Goal: Book appointment/travel/reservation

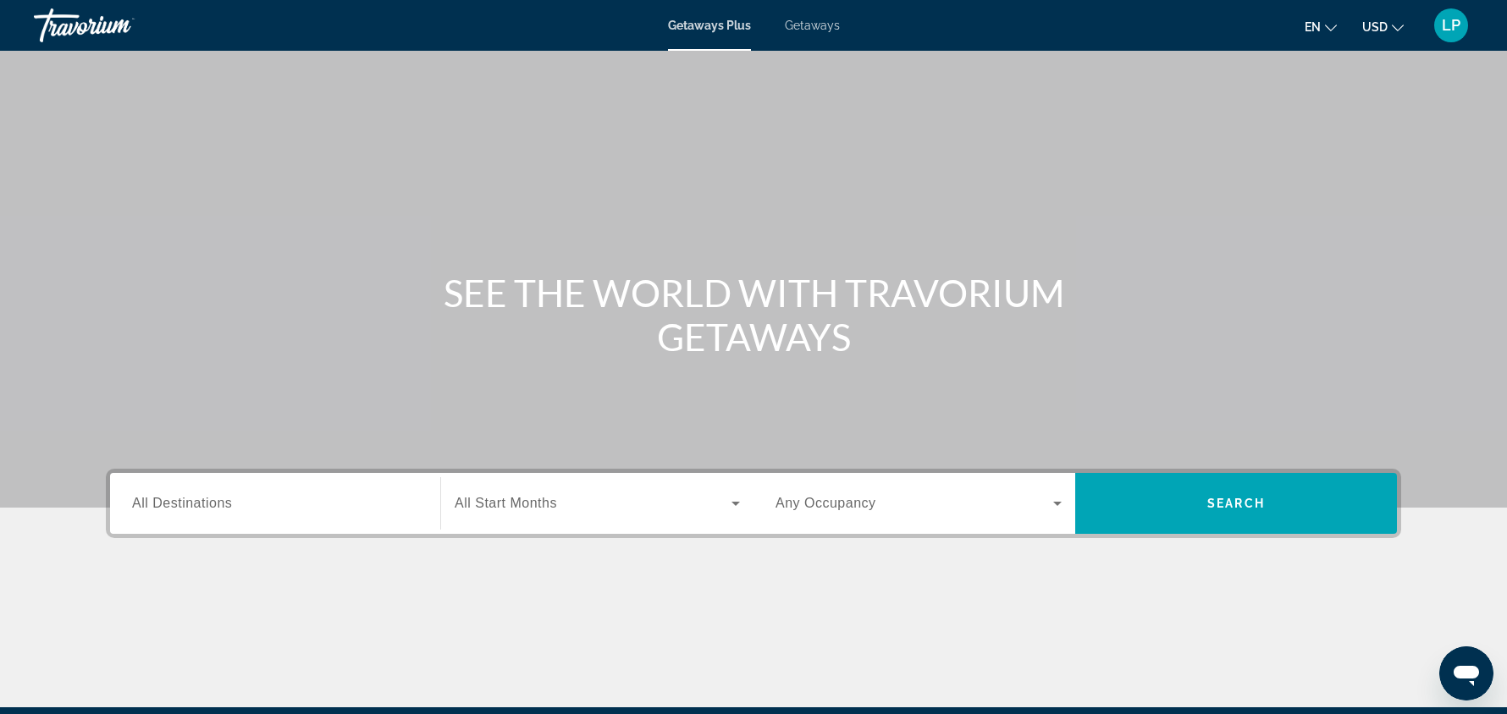
click at [207, 504] on span "All Destinations" at bounding box center [182, 503] width 100 height 14
click at [207, 504] on input "Destination All Destinations" at bounding box center [275, 504] width 286 height 20
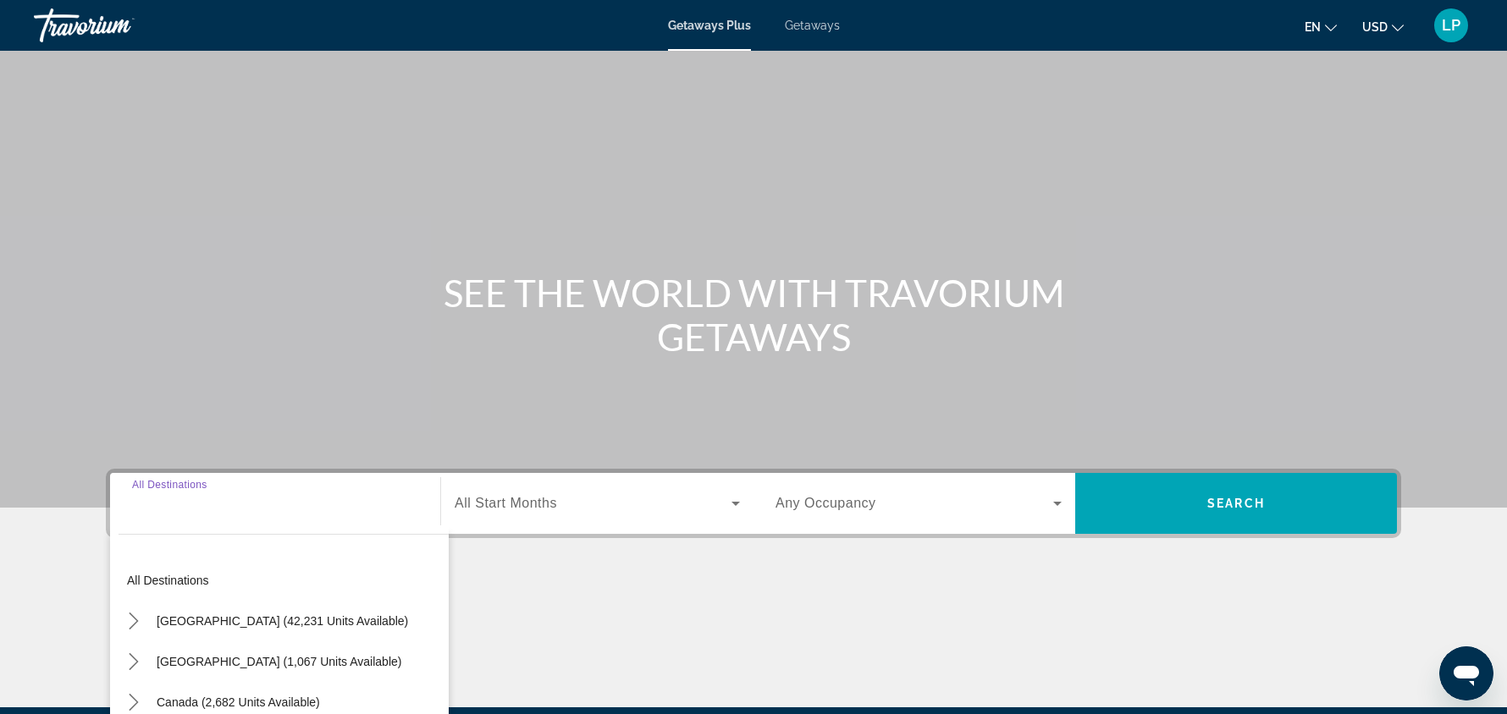
scroll to position [200, 0]
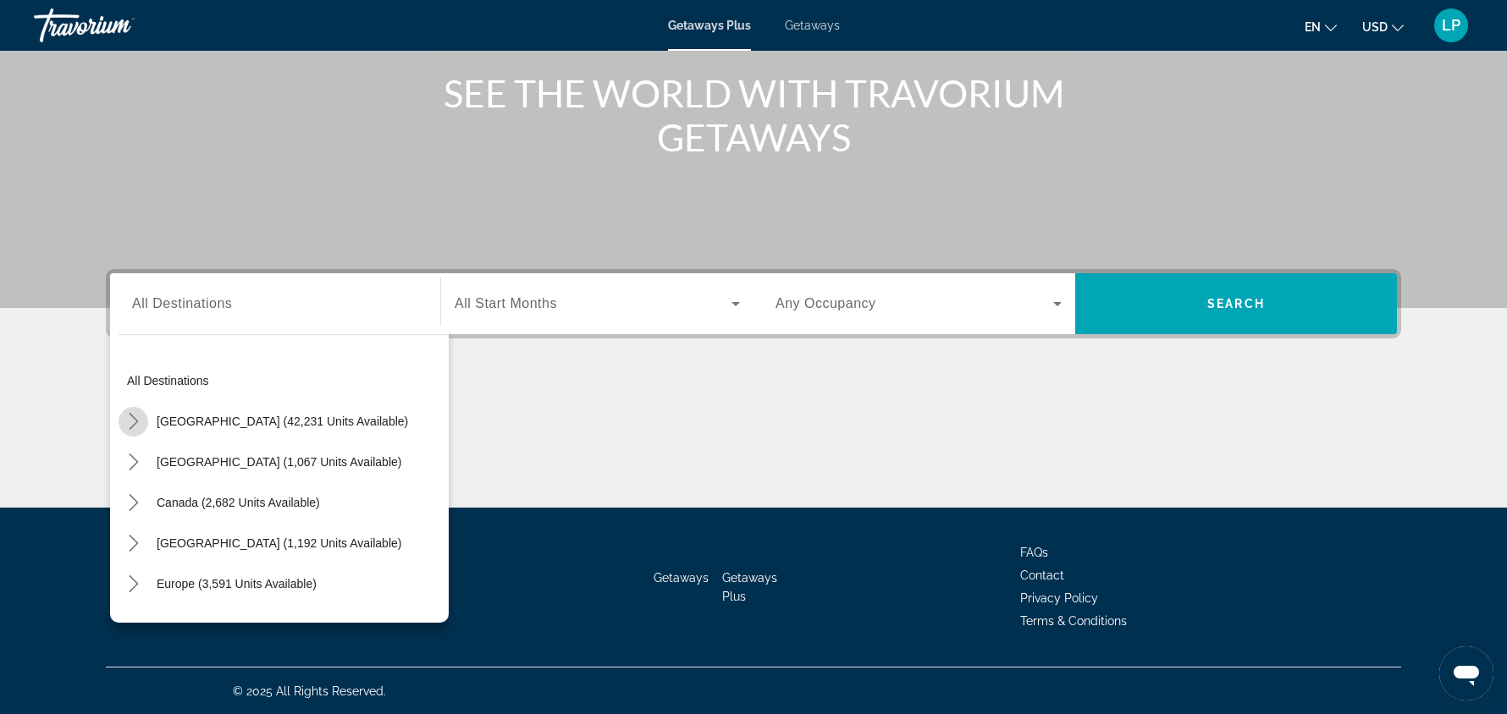
click at [135, 423] on icon "Toggle United States (42,231 units available) submenu" at bounding box center [133, 421] width 17 height 17
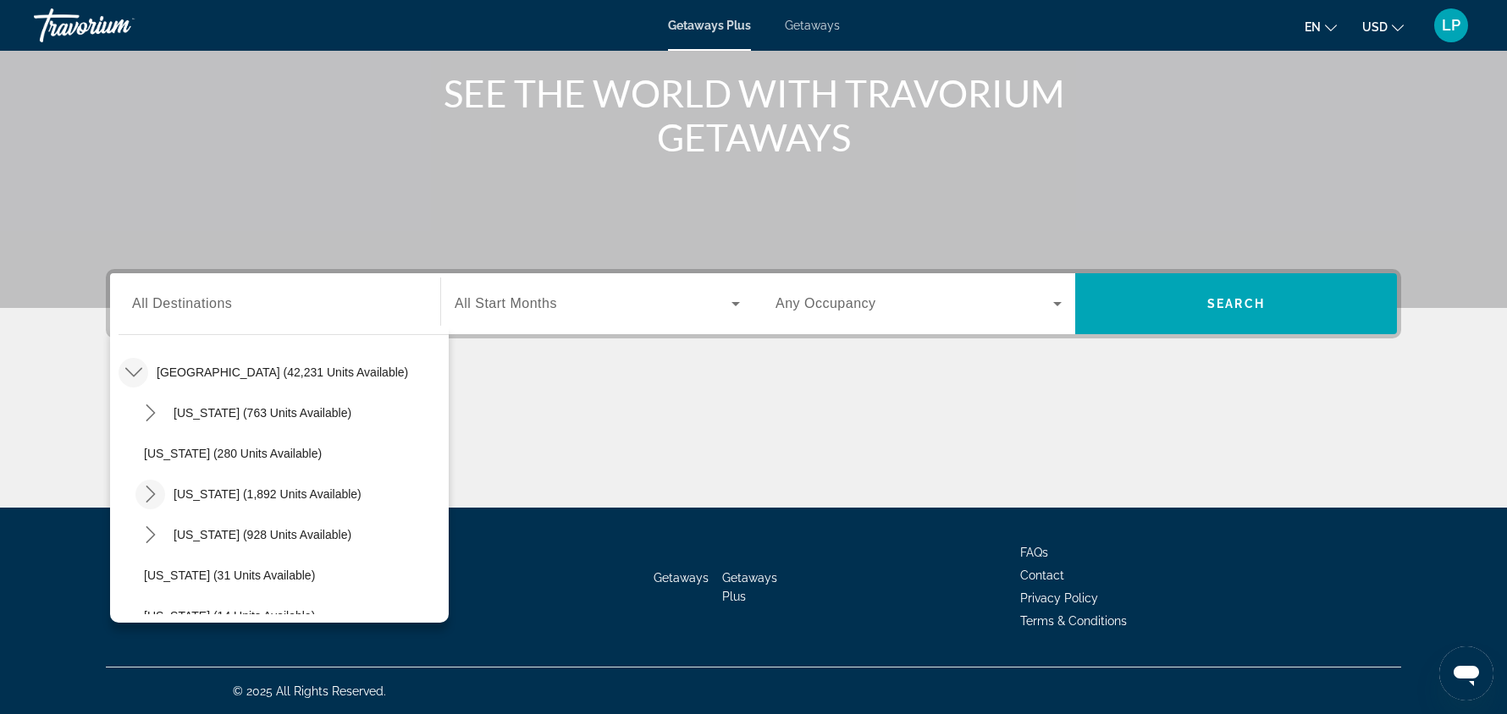
click at [142, 488] on icon "Toggle California (1,892 units available) submenu" at bounding box center [150, 494] width 17 height 17
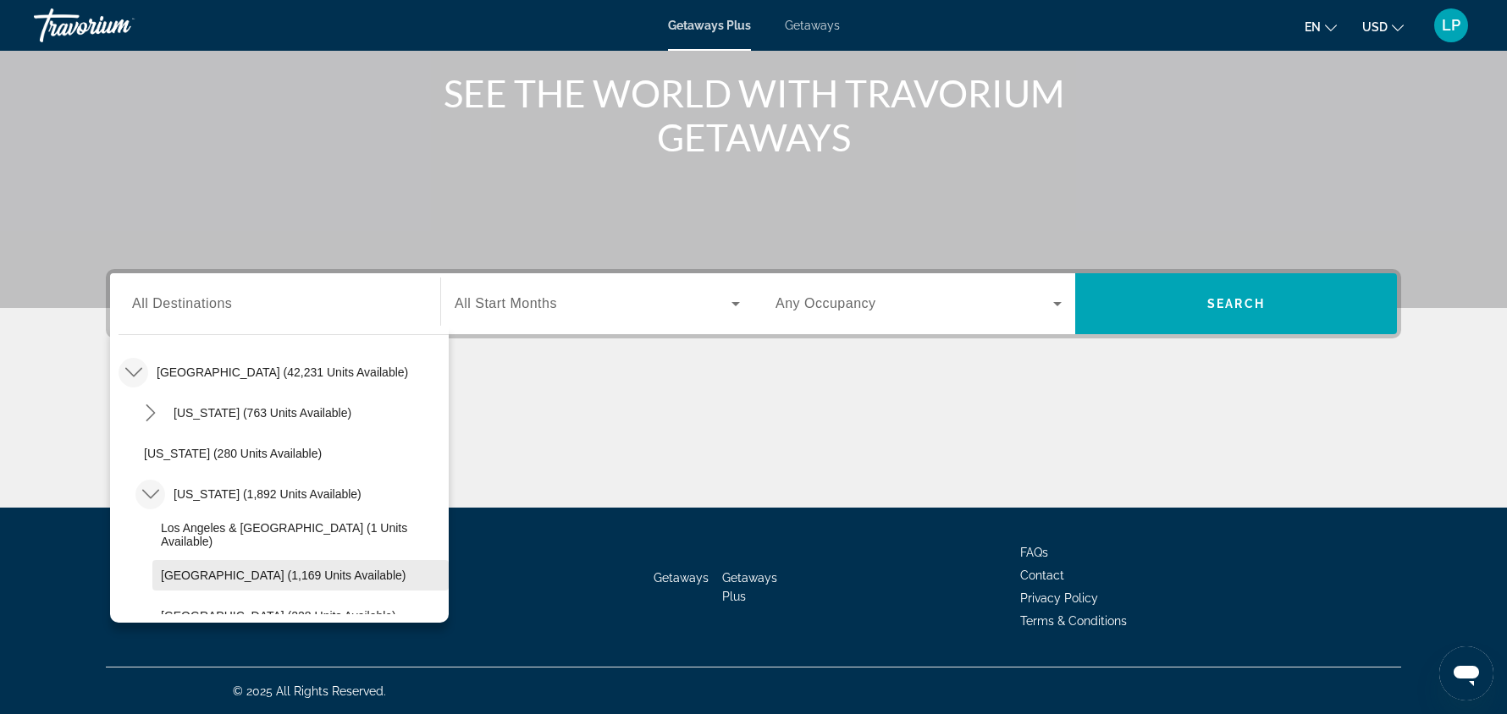
click at [286, 580] on span "[GEOGRAPHIC_DATA] (1,169 units available)" at bounding box center [283, 576] width 245 height 14
type input "**********"
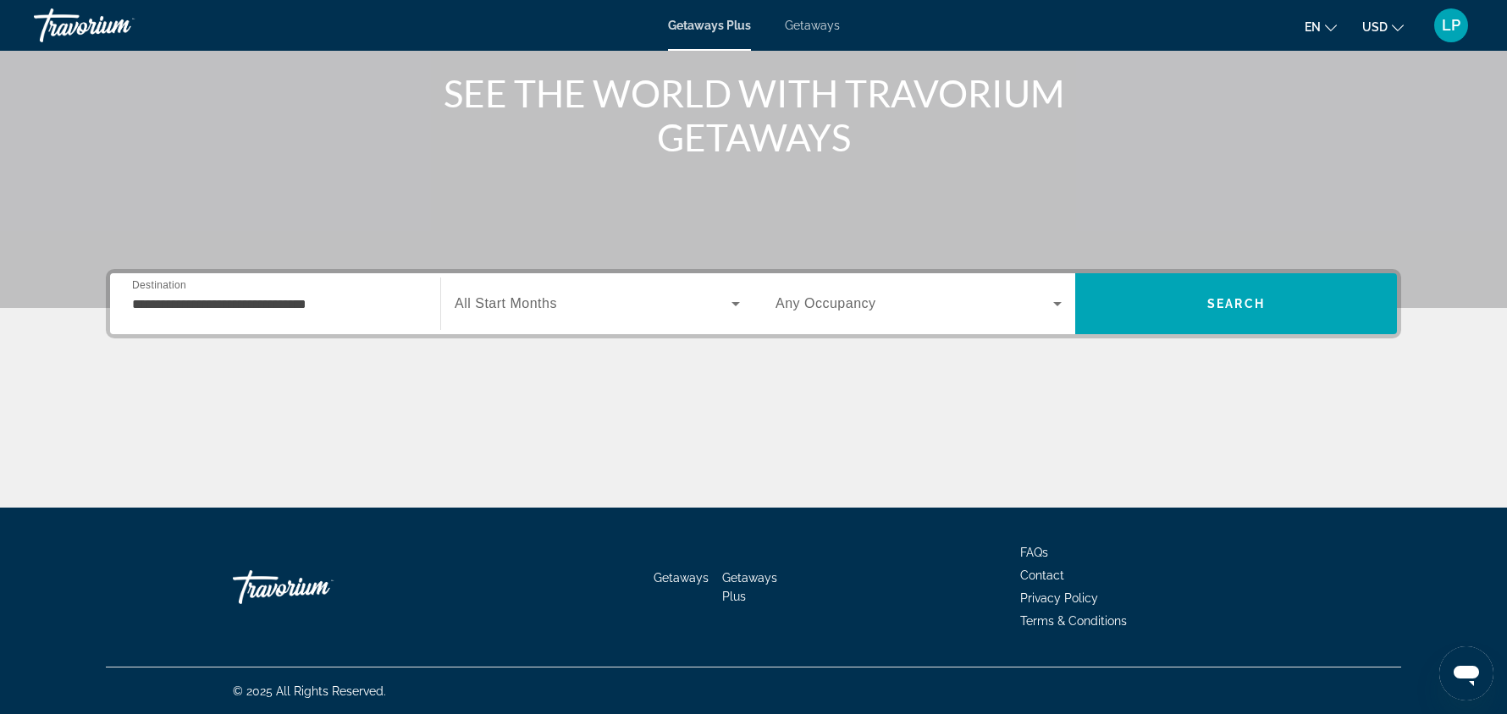
click at [554, 309] on span "All Start Months" at bounding box center [506, 303] width 102 height 14
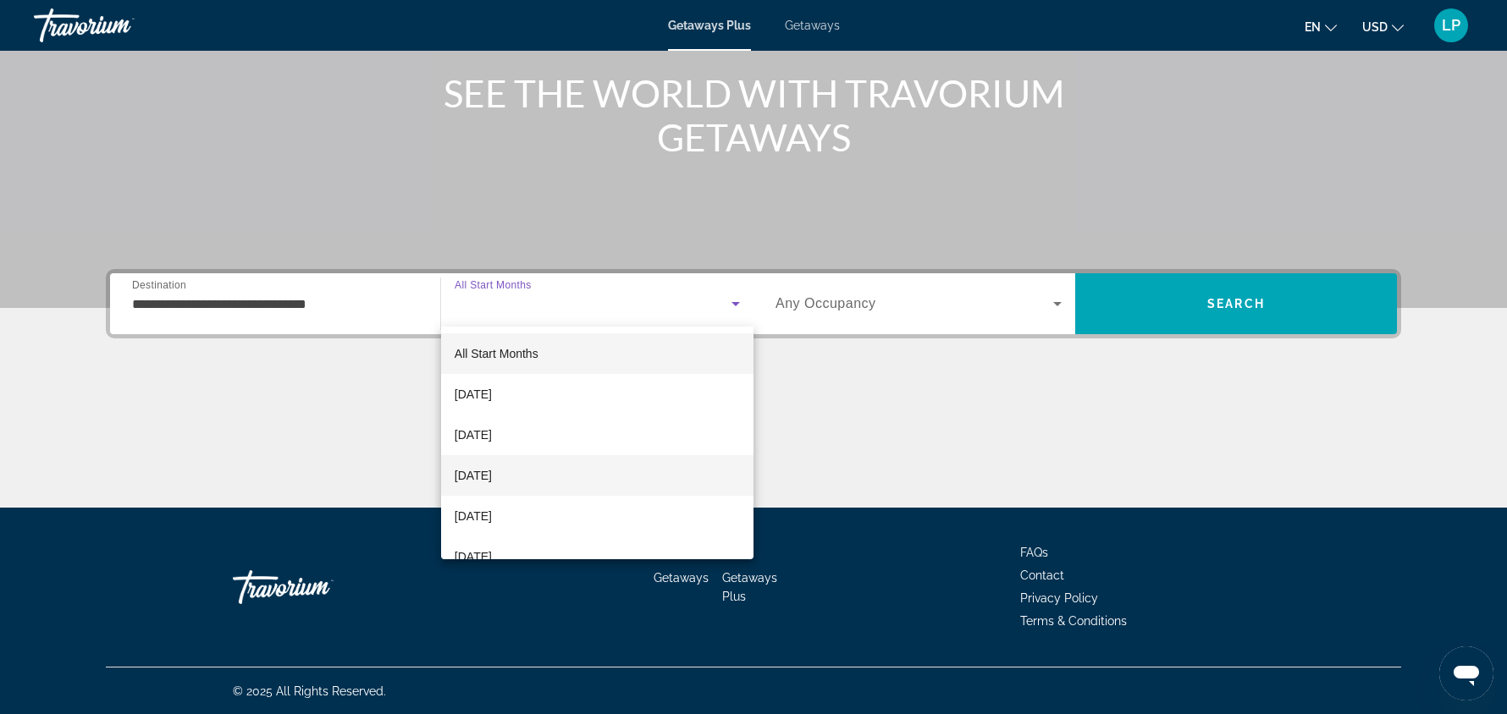
click at [492, 474] on span "[DATE]" at bounding box center [473, 476] width 37 height 20
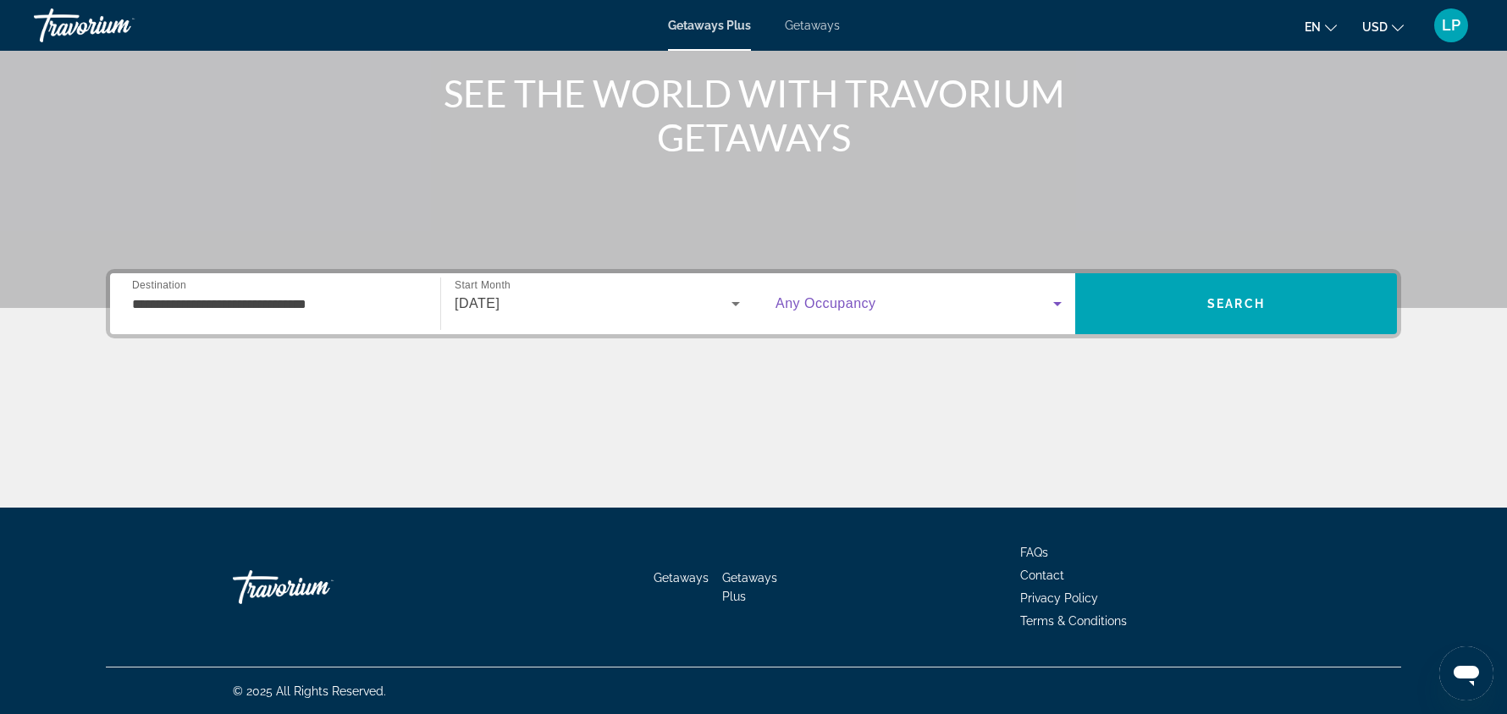
click at [1061, 303] on icon "Search widget" at bounding box center [1057, 304] width 20 height 20
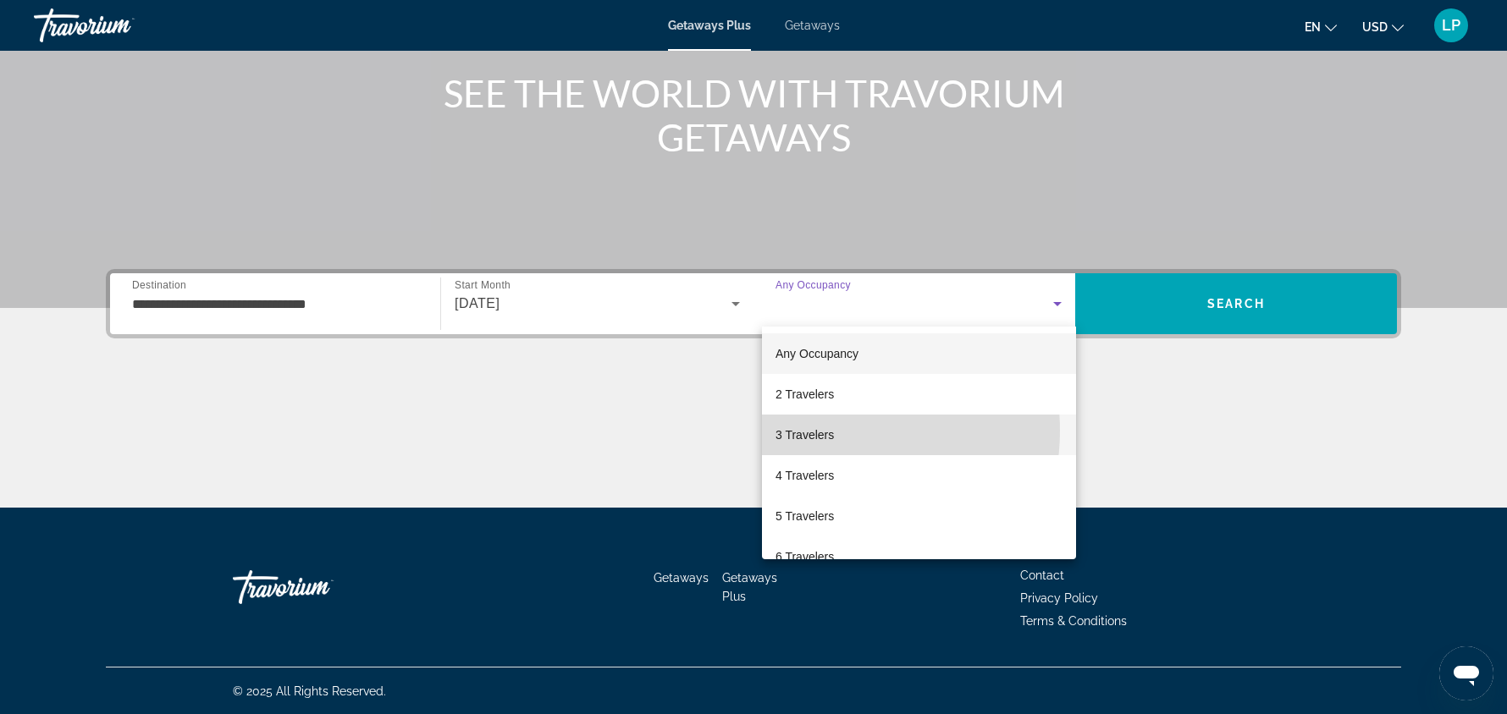
click at [831, 431] on span "3 Travelers" at bounding box center [804, 435] width 58 height 20
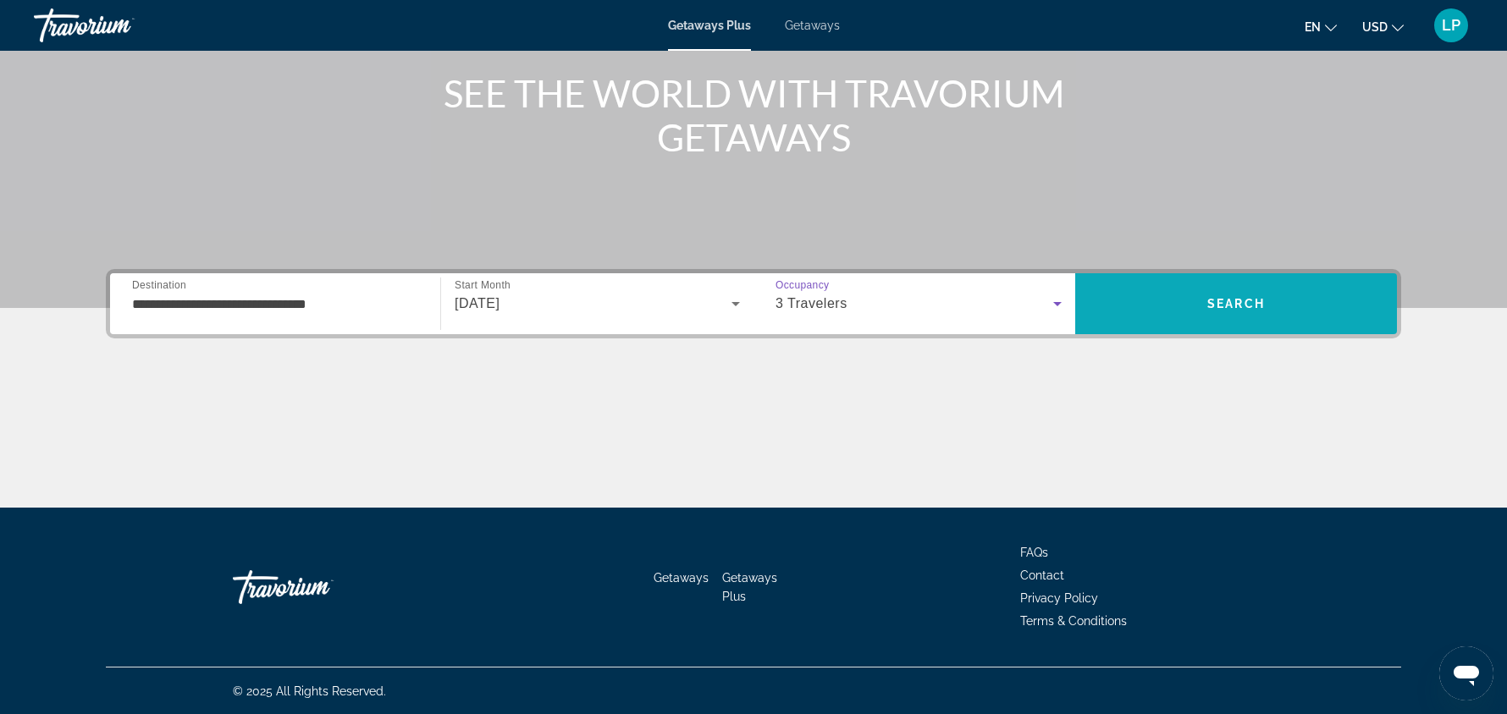
click at [1249, 308] on span "Search" at bounding box center [1236, 304] width 58 height 14
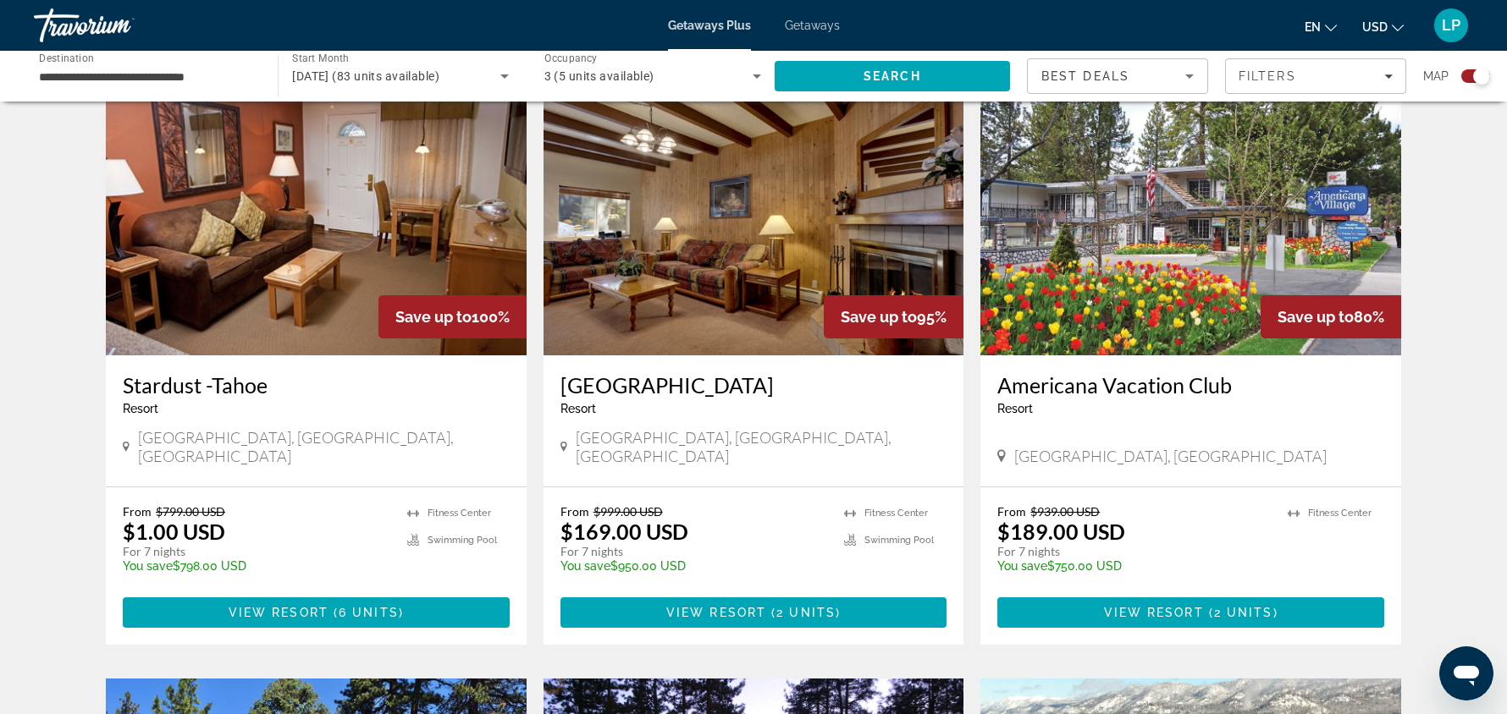
scroll to position [1842, 0]
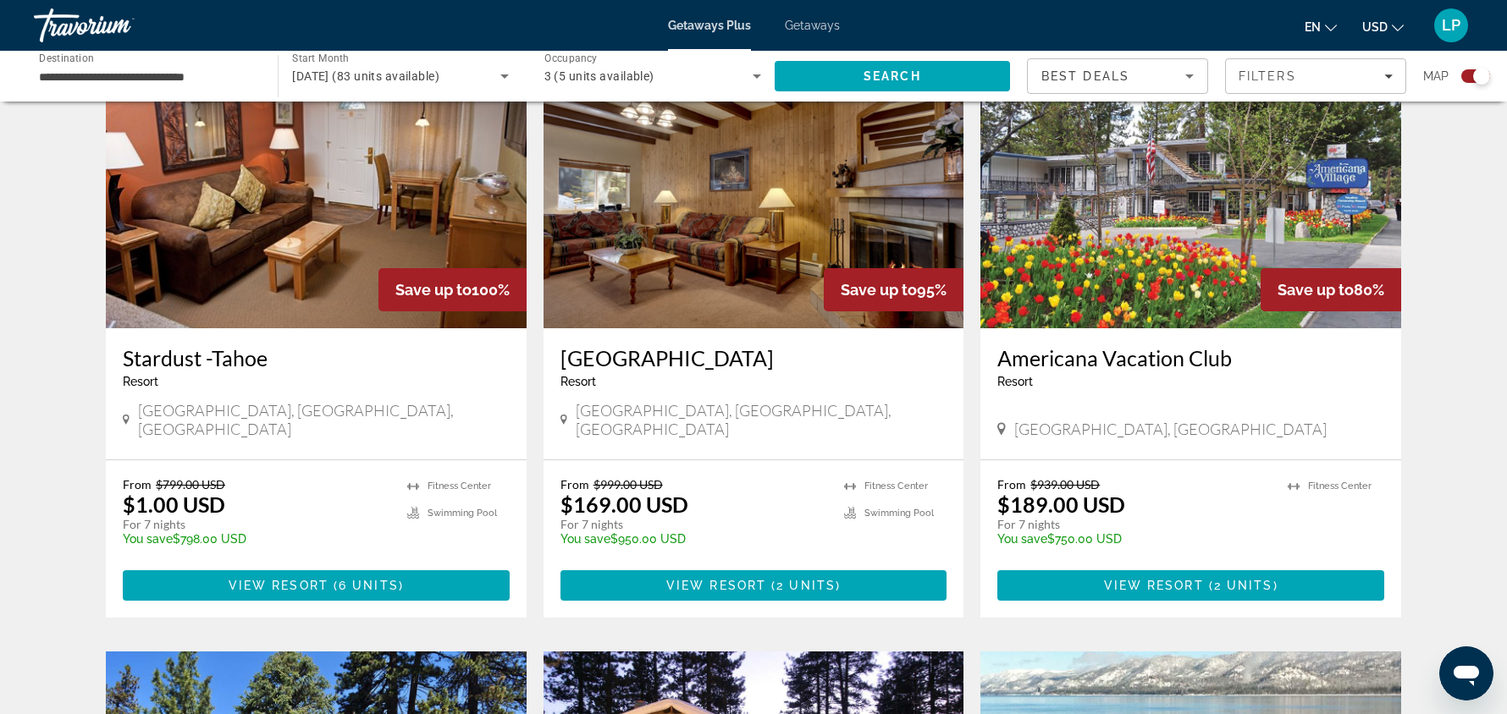
click at [770, 262] on img "Main content" at bounding box center [753, 193] width 421 height 271
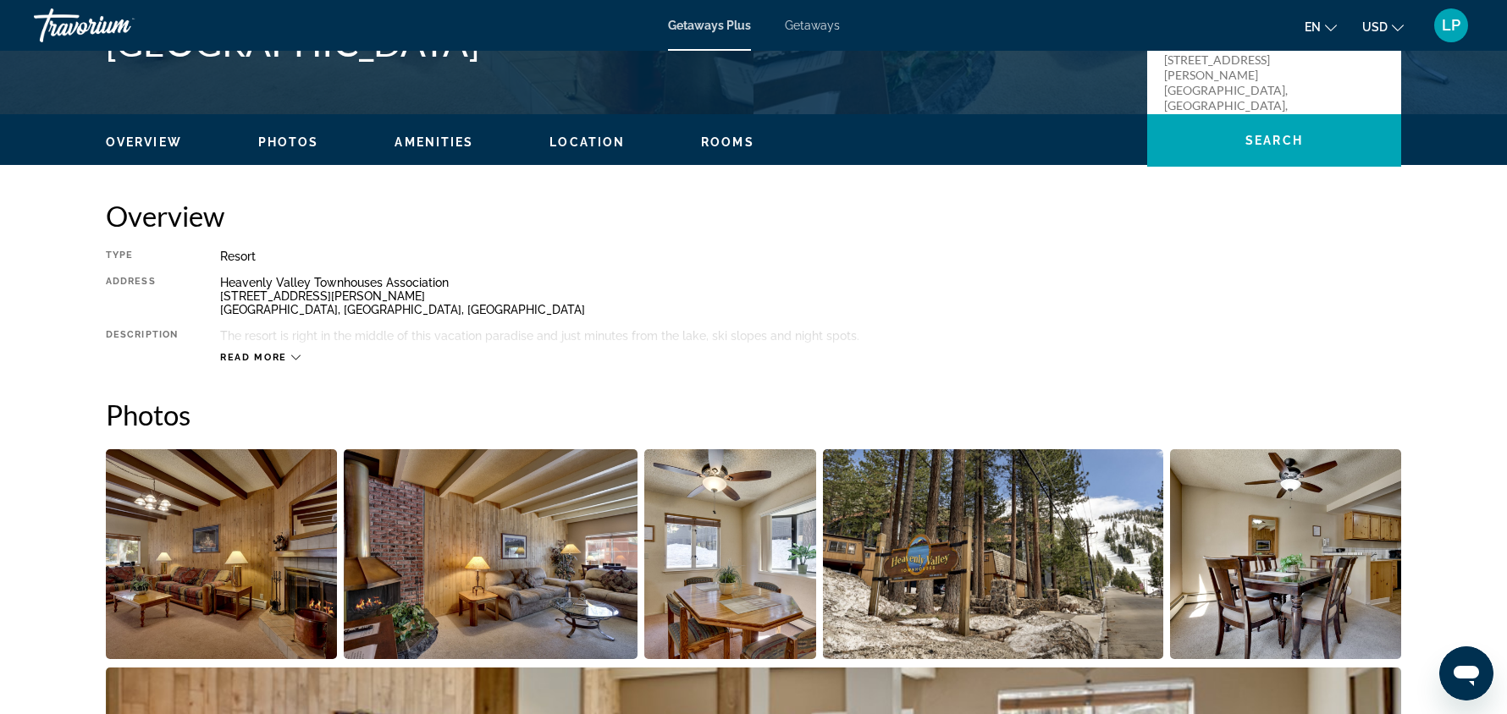
scroll to position [438, 0]
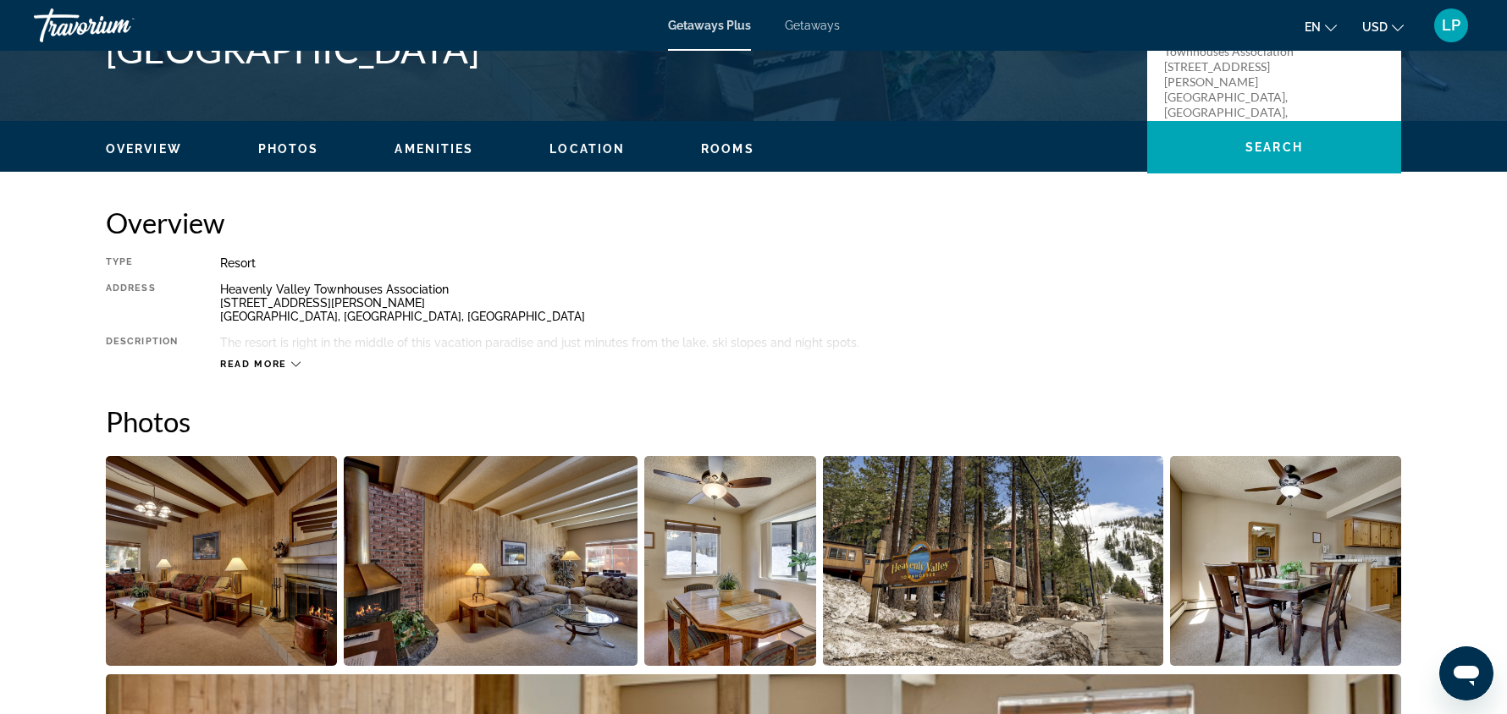
click at [240, 366] on span "Read more" at bounding box center [253, 364] width 67 height 11
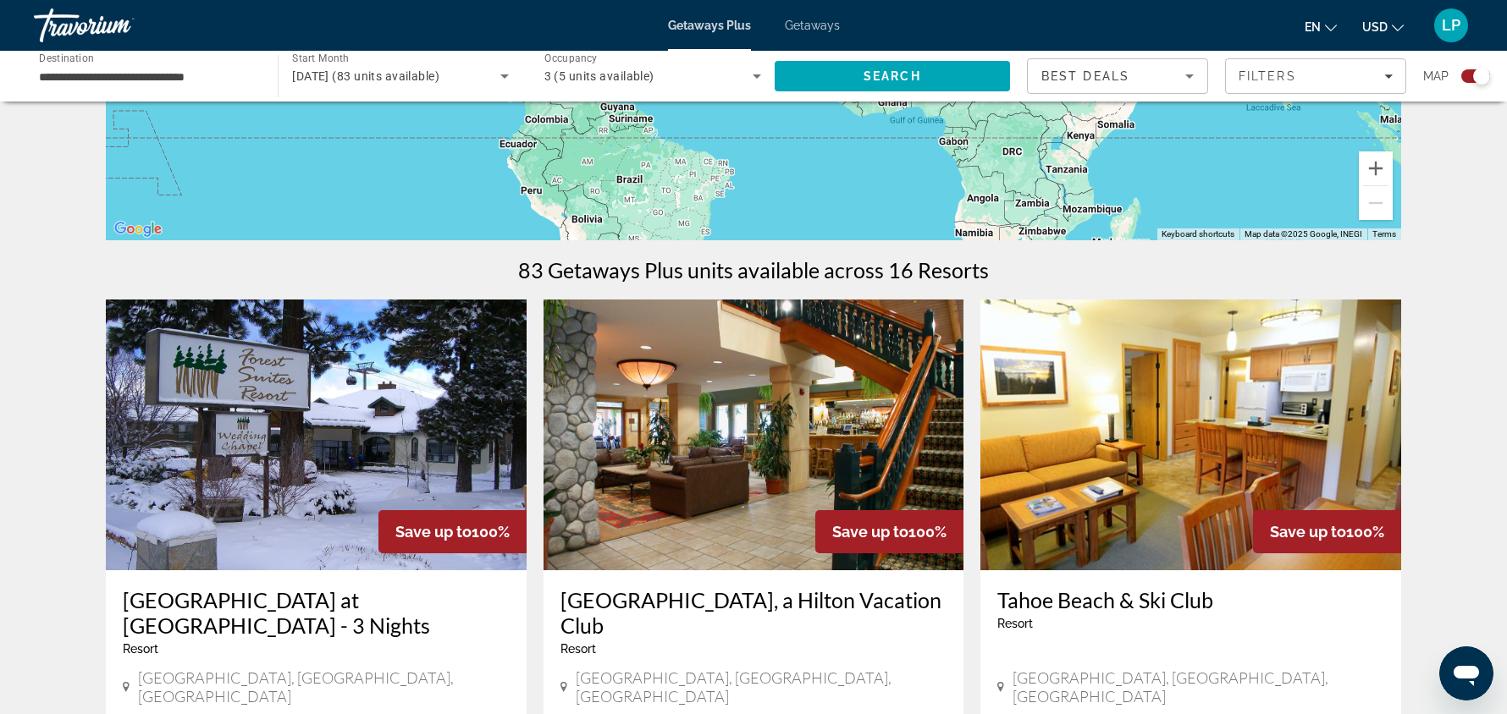
scroll to position [447, 0]
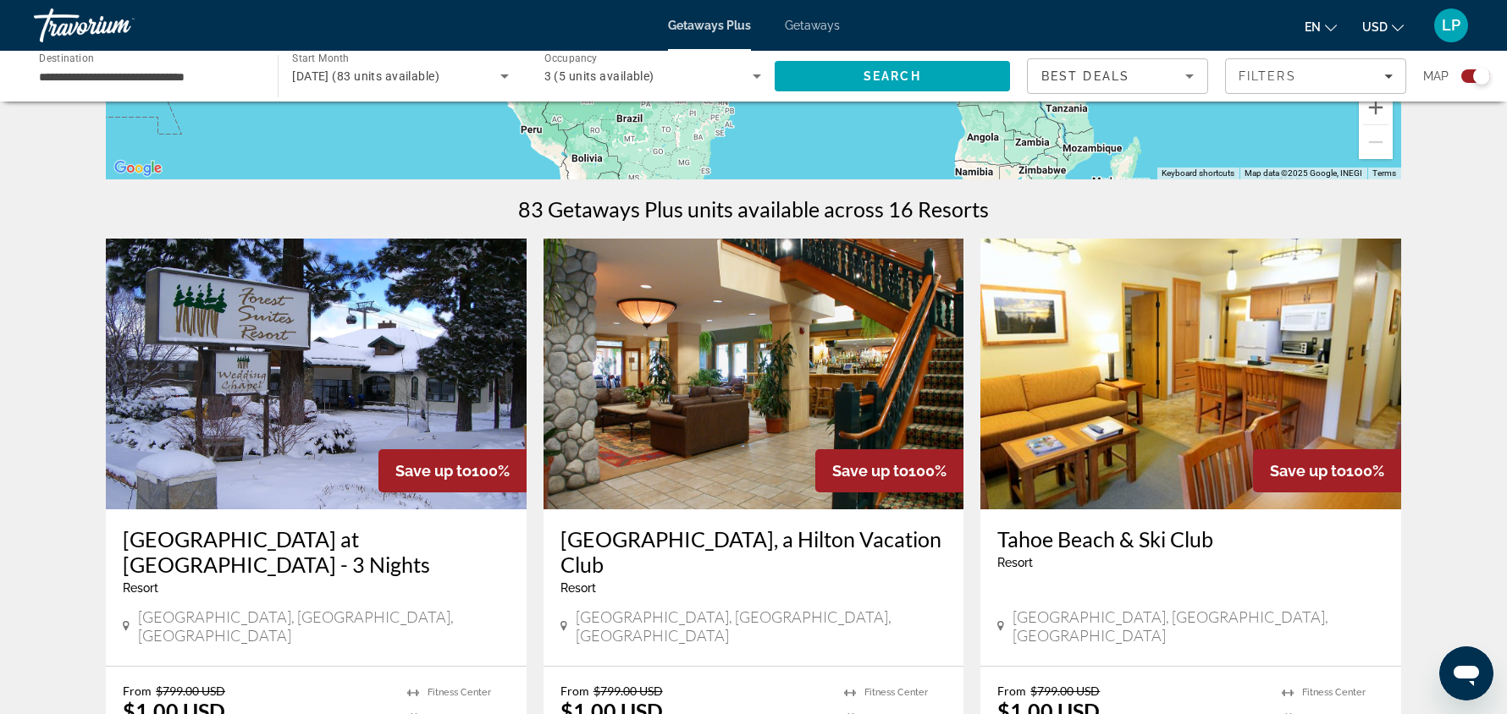
click at [325, 424] on img "Main content" at bounding box center [316, 374] width 421 height 271
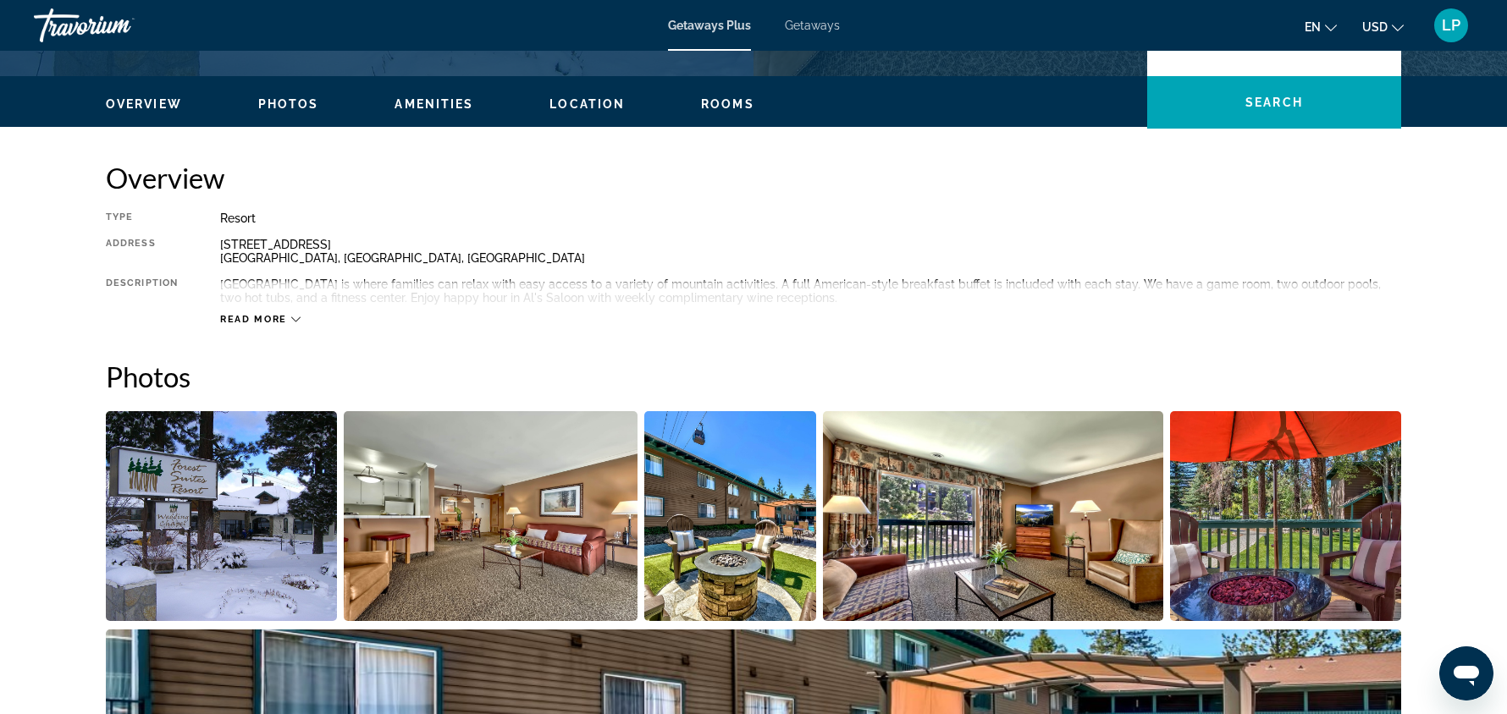
scroll to position [414, 0]
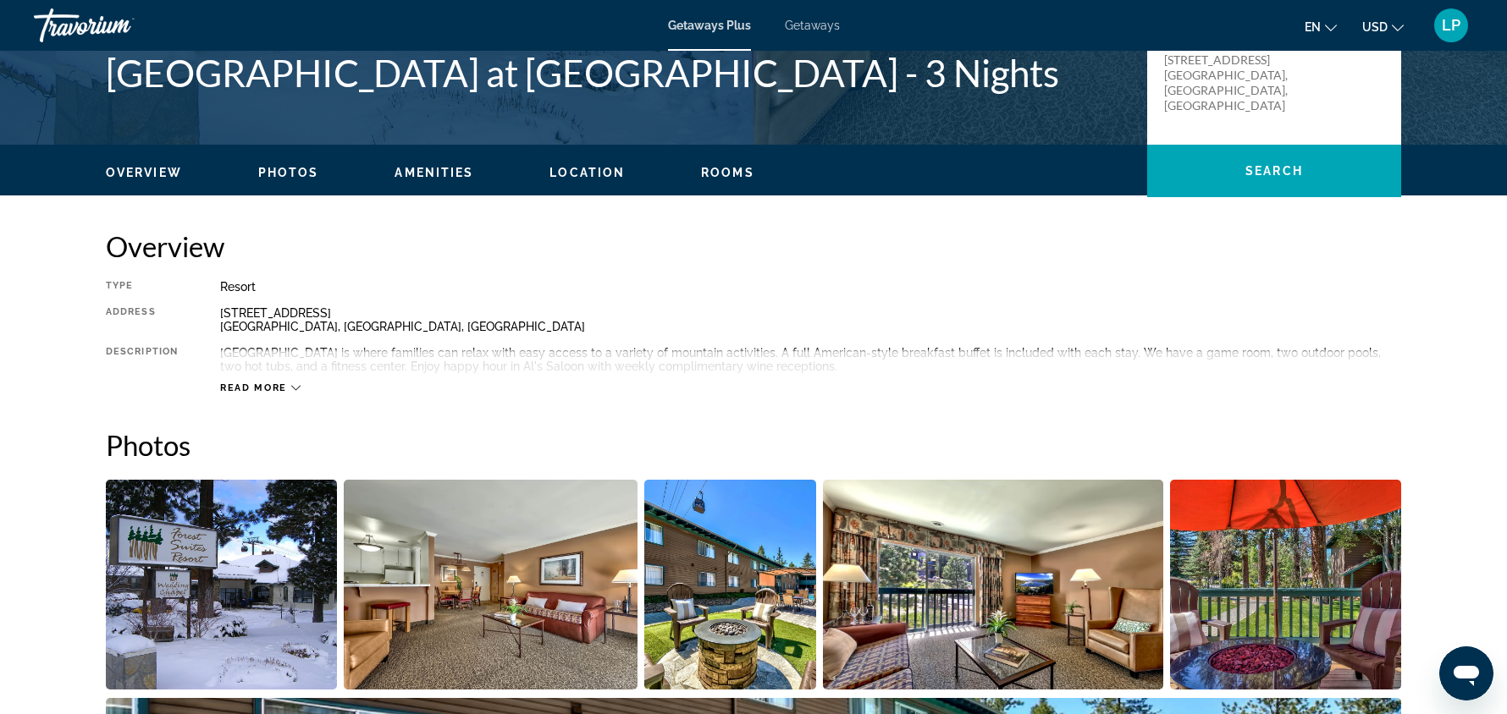
click at [259, 388] on span "Read more" at bounding box center [253, 388] width 67 height 11
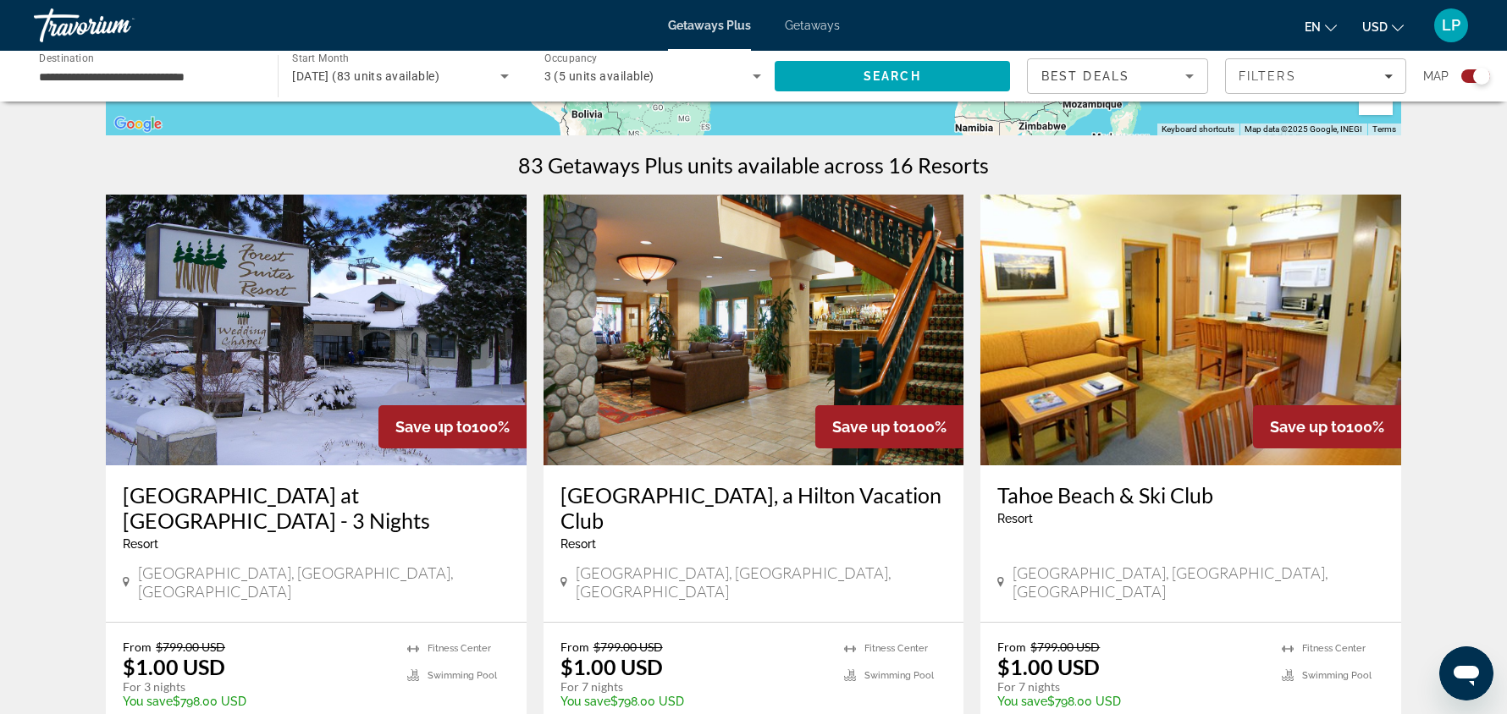
scroll to position [502, 0]
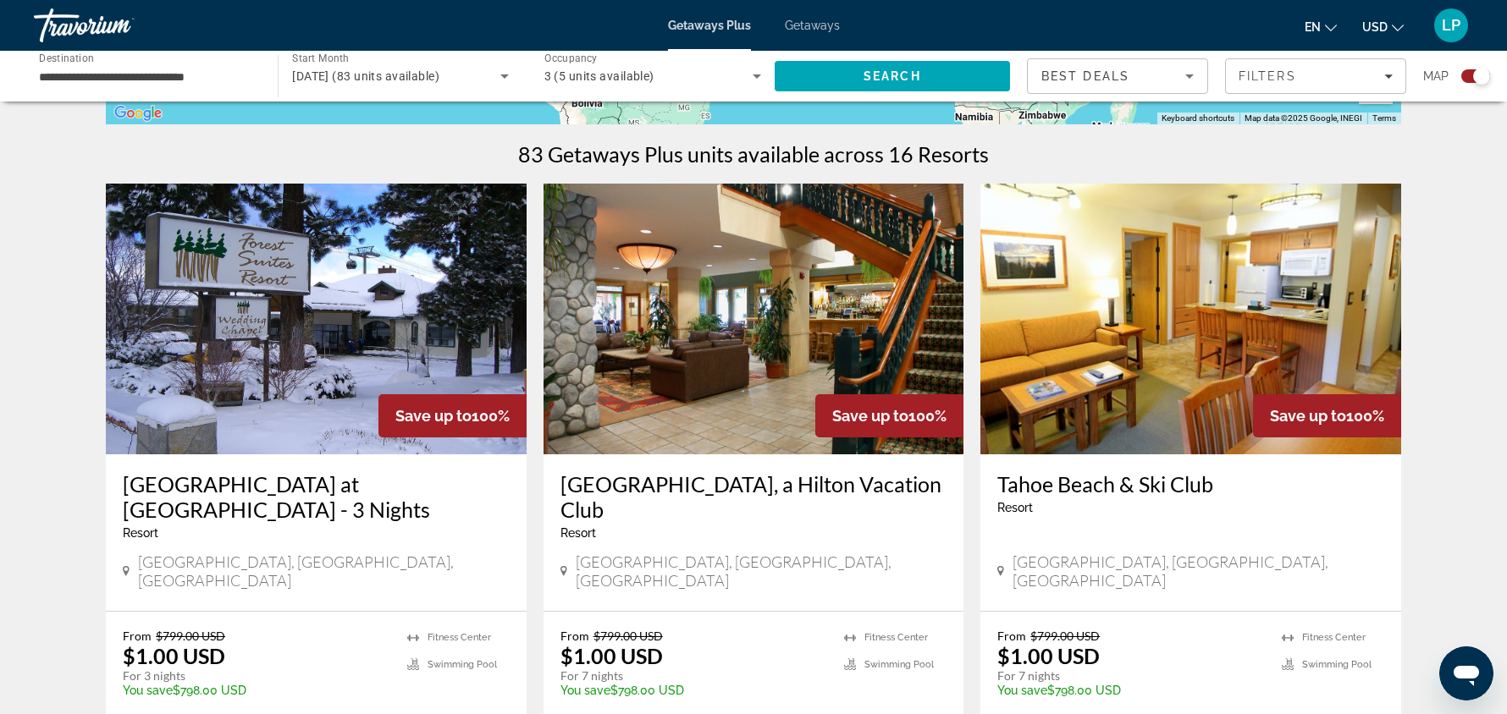
click at [1193, 315] on img "Main content" at bounding box center [1190, 319] width 421 height 271
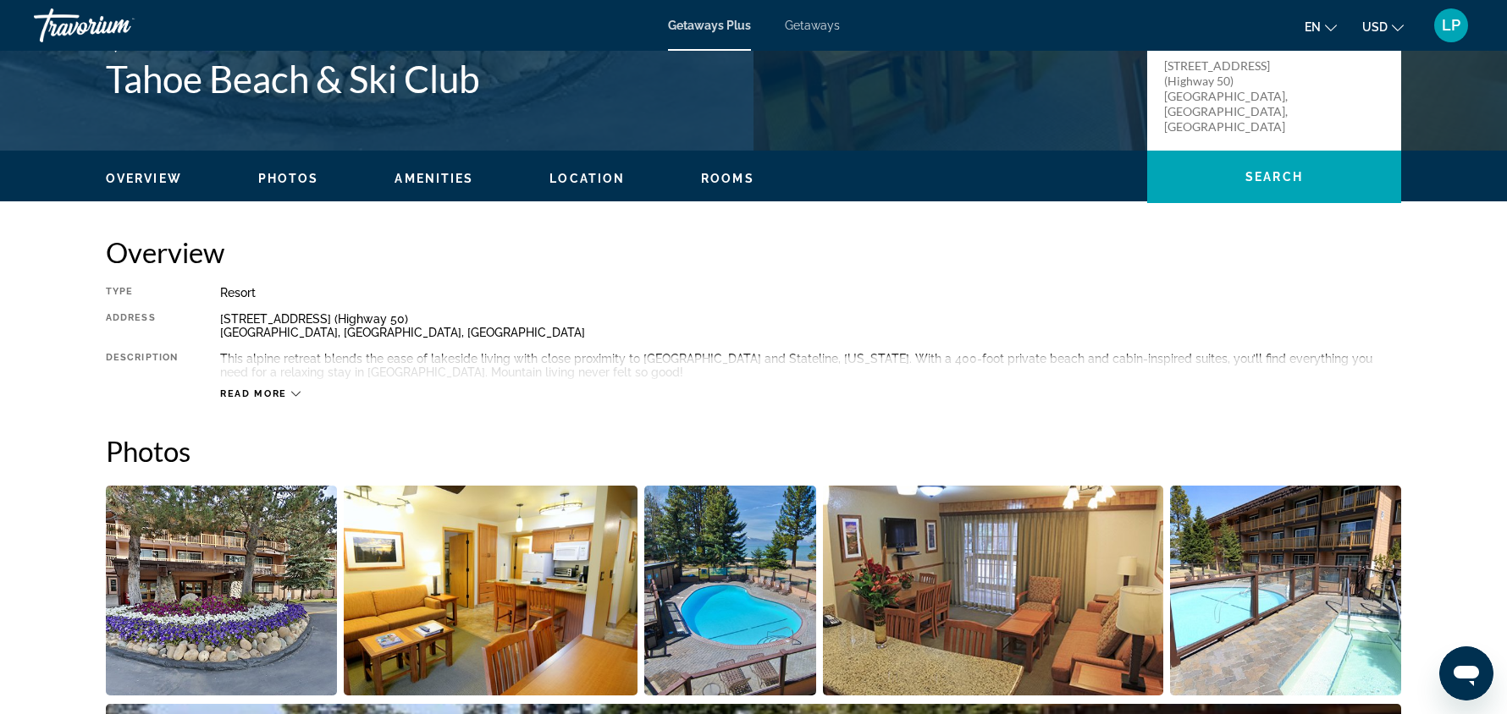
scroll to position [427, 0]
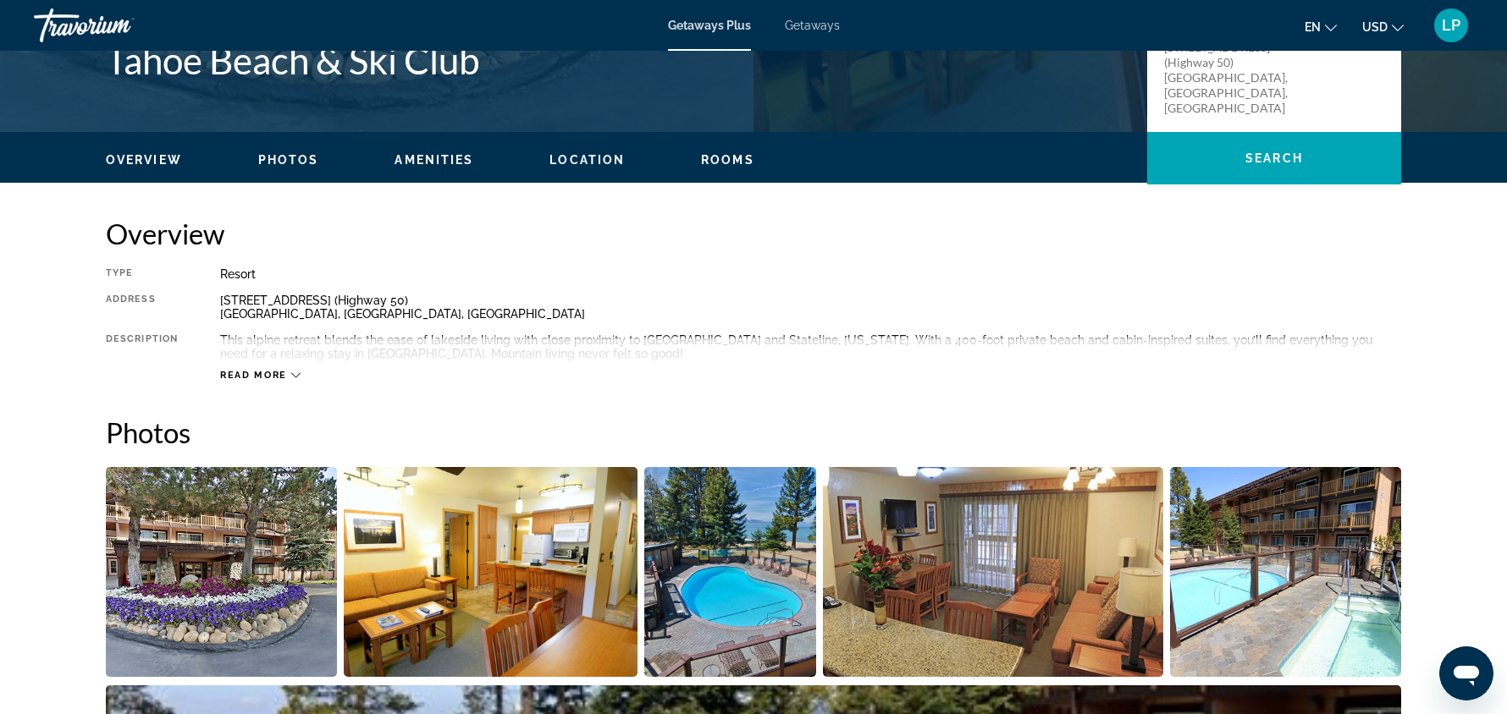
click at [259, 377] on span "Read more" at bounding box center [253, 375] width 67 height 11
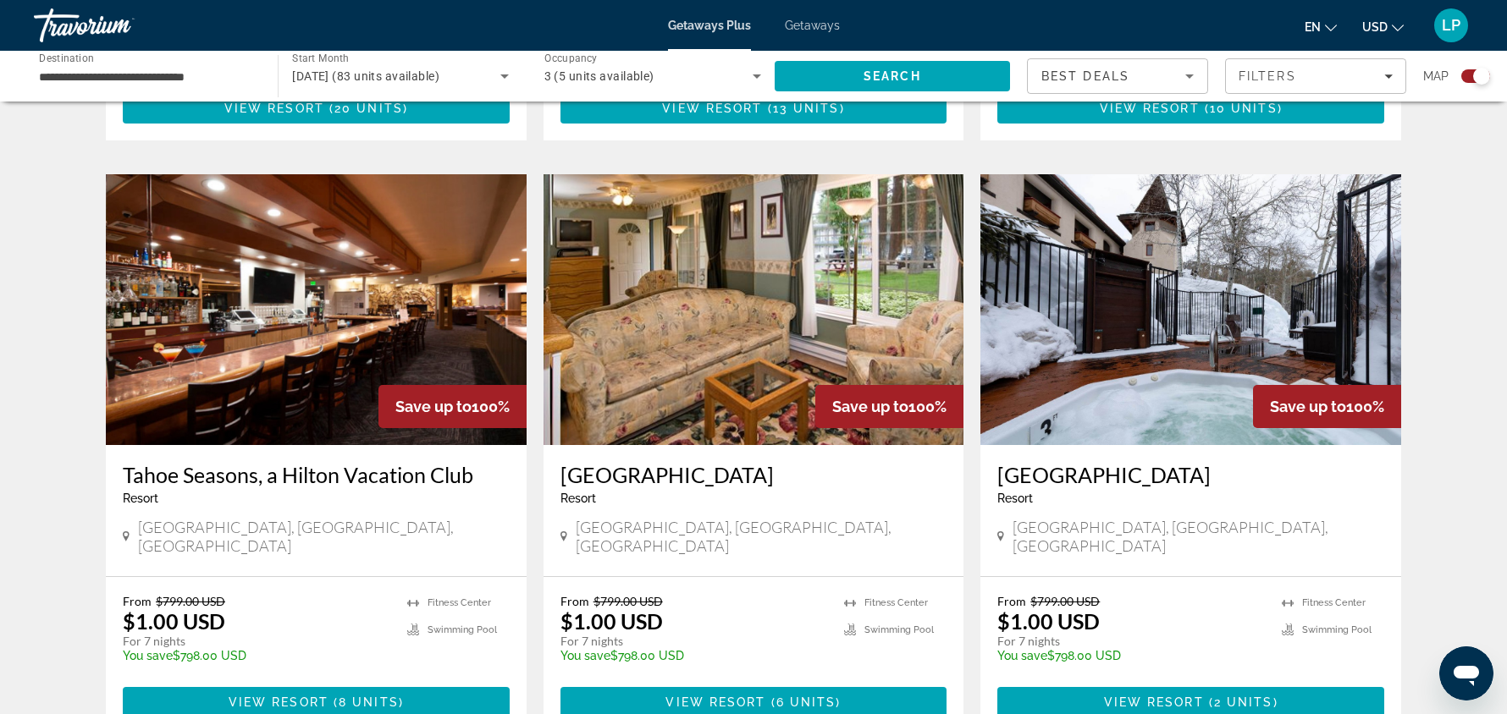
scroll to position [1136, 0]
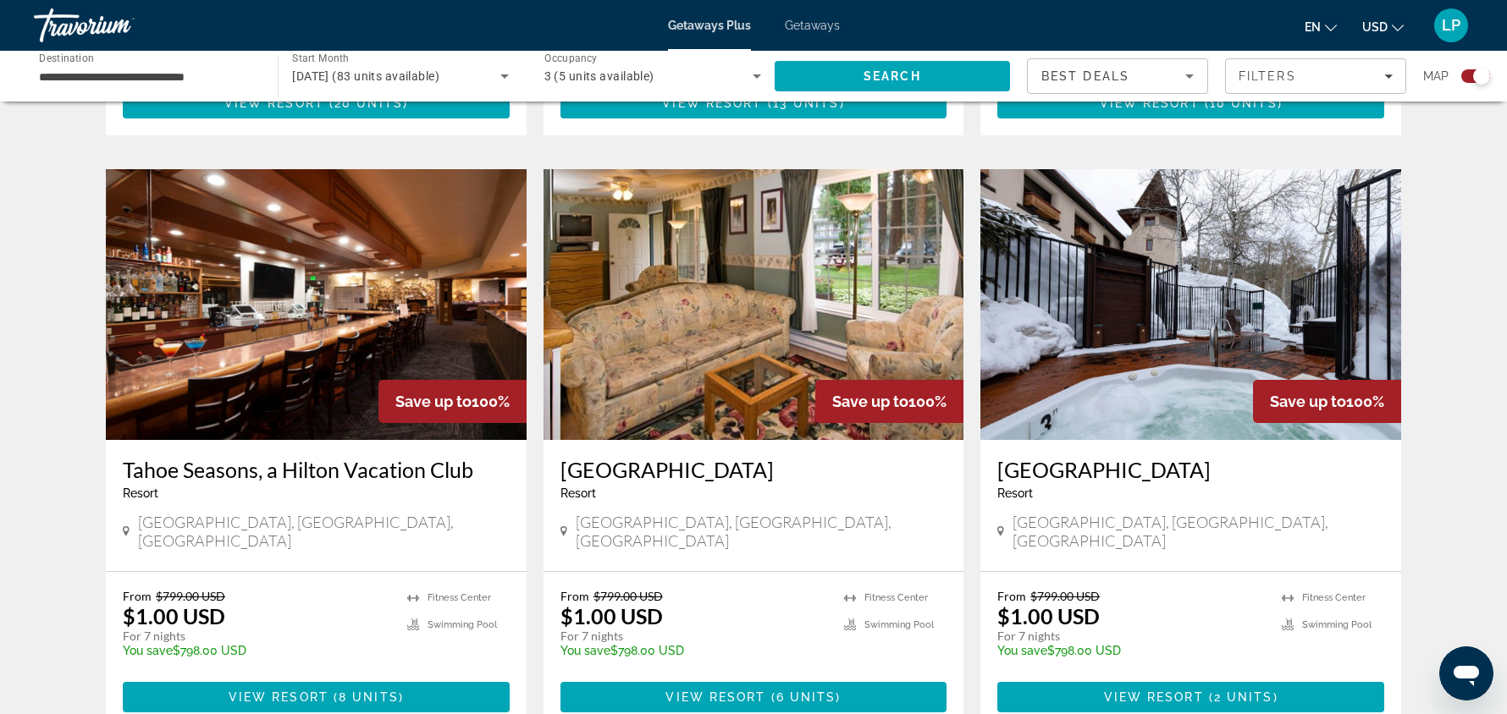
click at [1222, 301] on img "Main content" at bounding box center [1190, 304] width 421 height 271
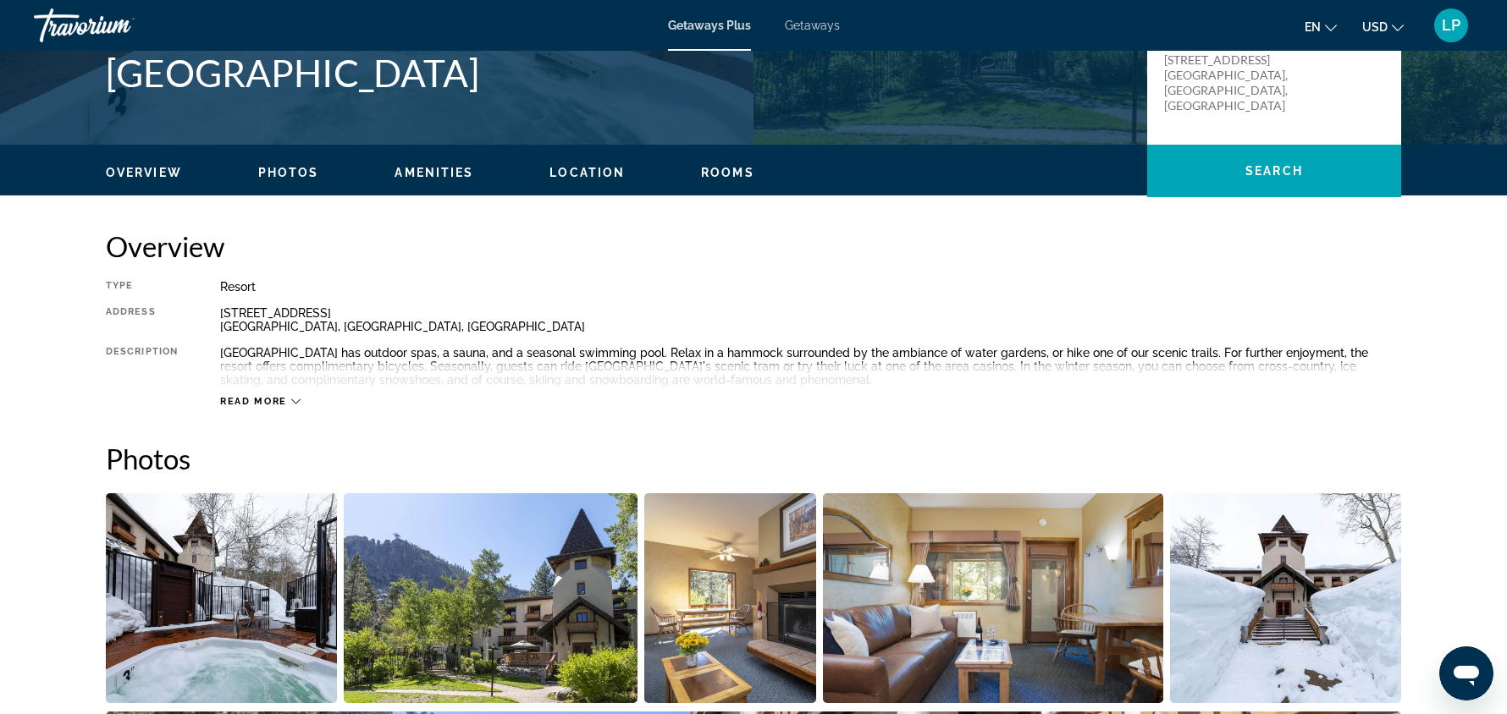
scroll to position [427, 0]
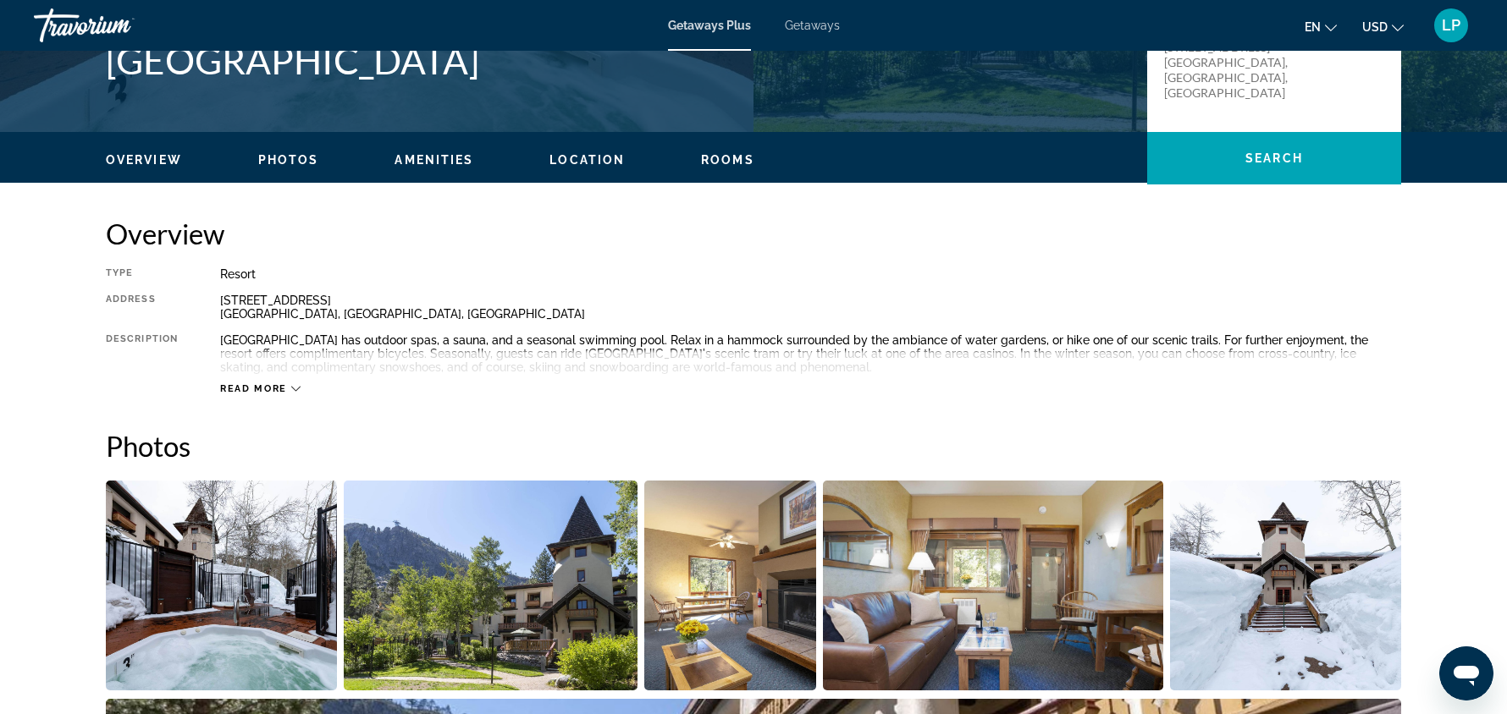
click at [252, 388] on span "Read more" at bounding box center [253, 388] width 67 height 11
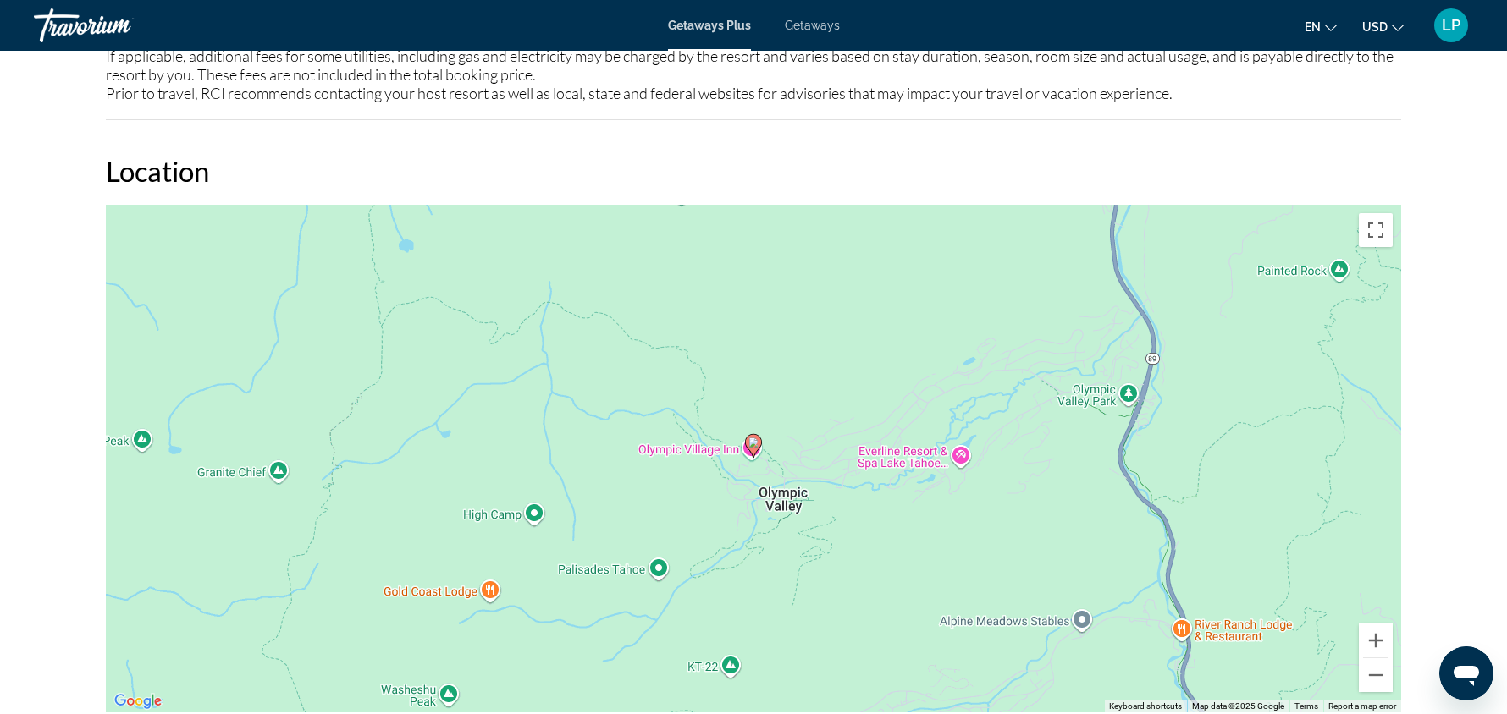
scroll to position [2279, 0]
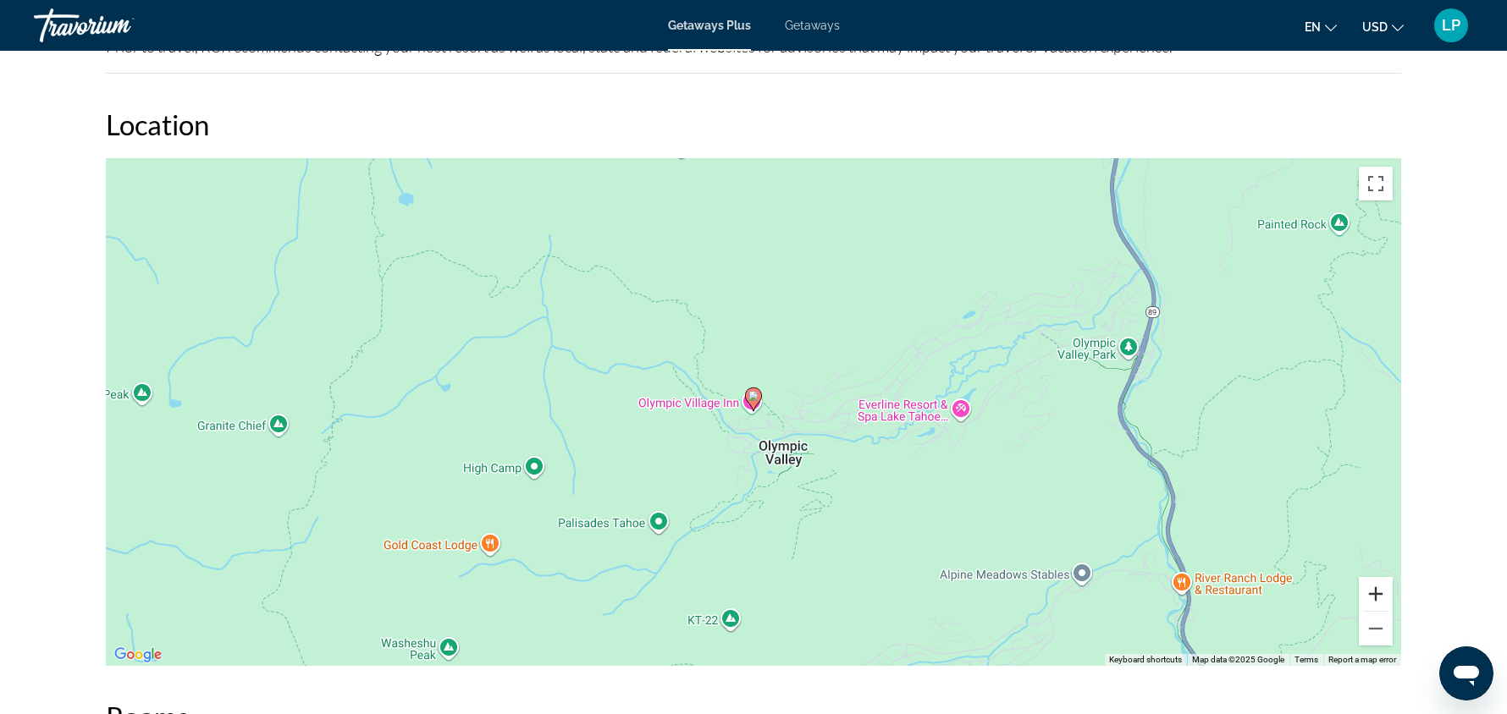
click at [1375, 582] on button "Zoom in" at bounding box center [1375, 594] width 34 height 34
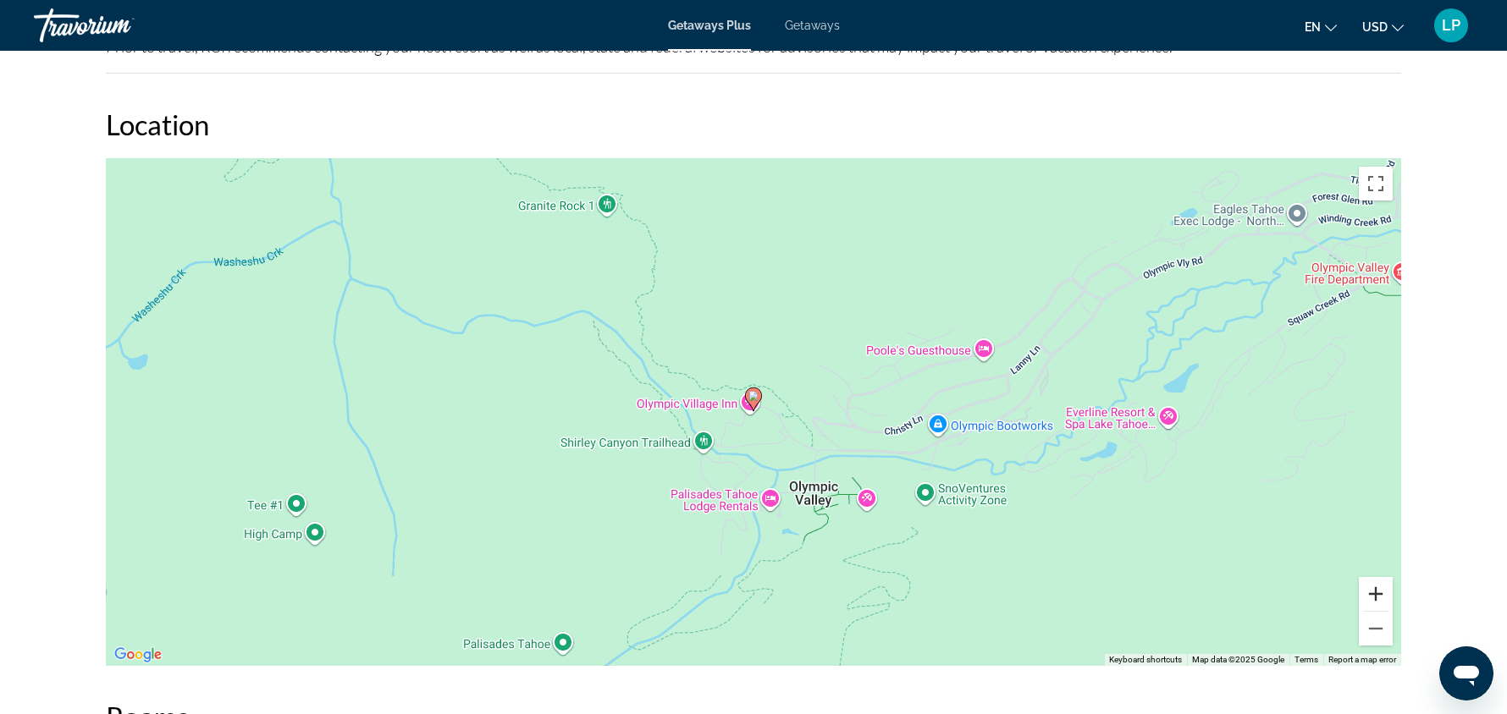
click at [1379, 593] on button "Zoom in" at bounding box center [1375, 594] width 34 height 34
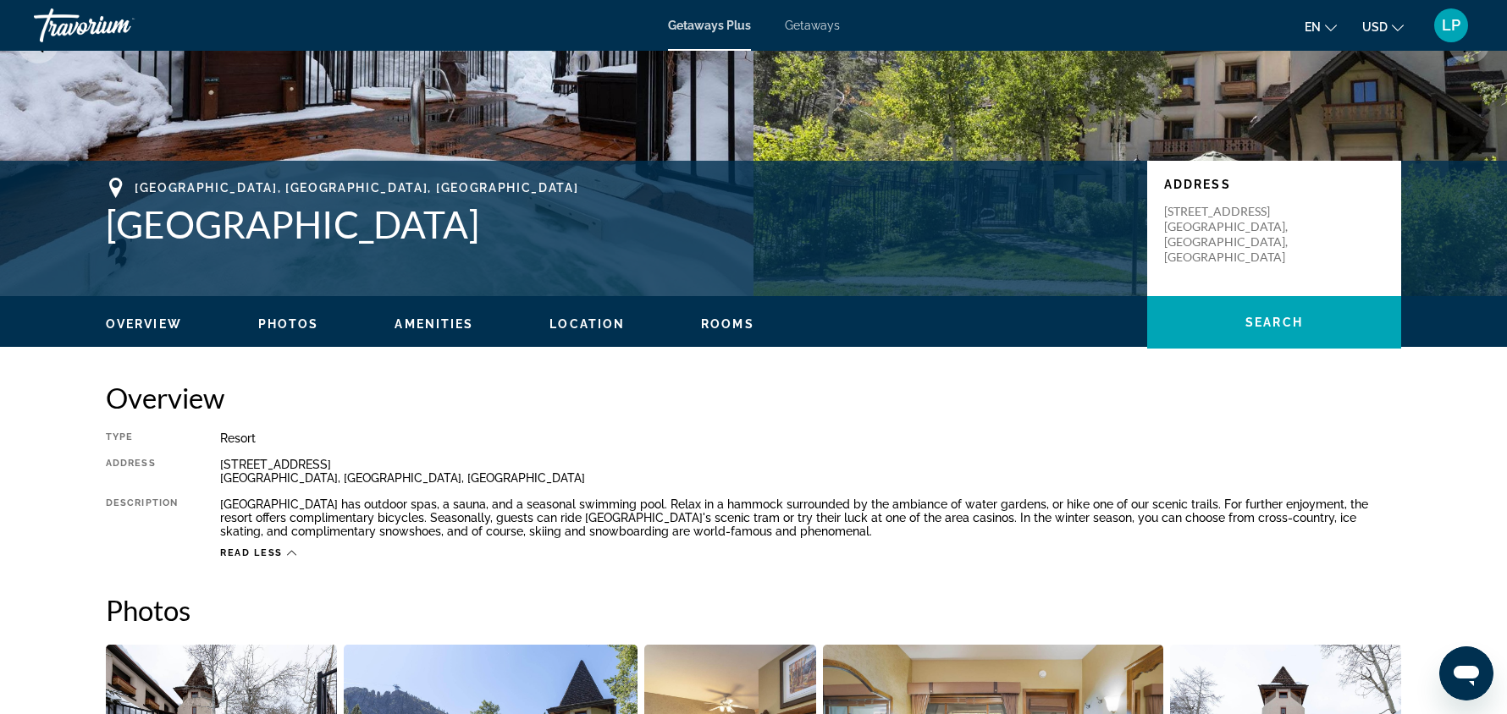
scroll to position [0, 0]
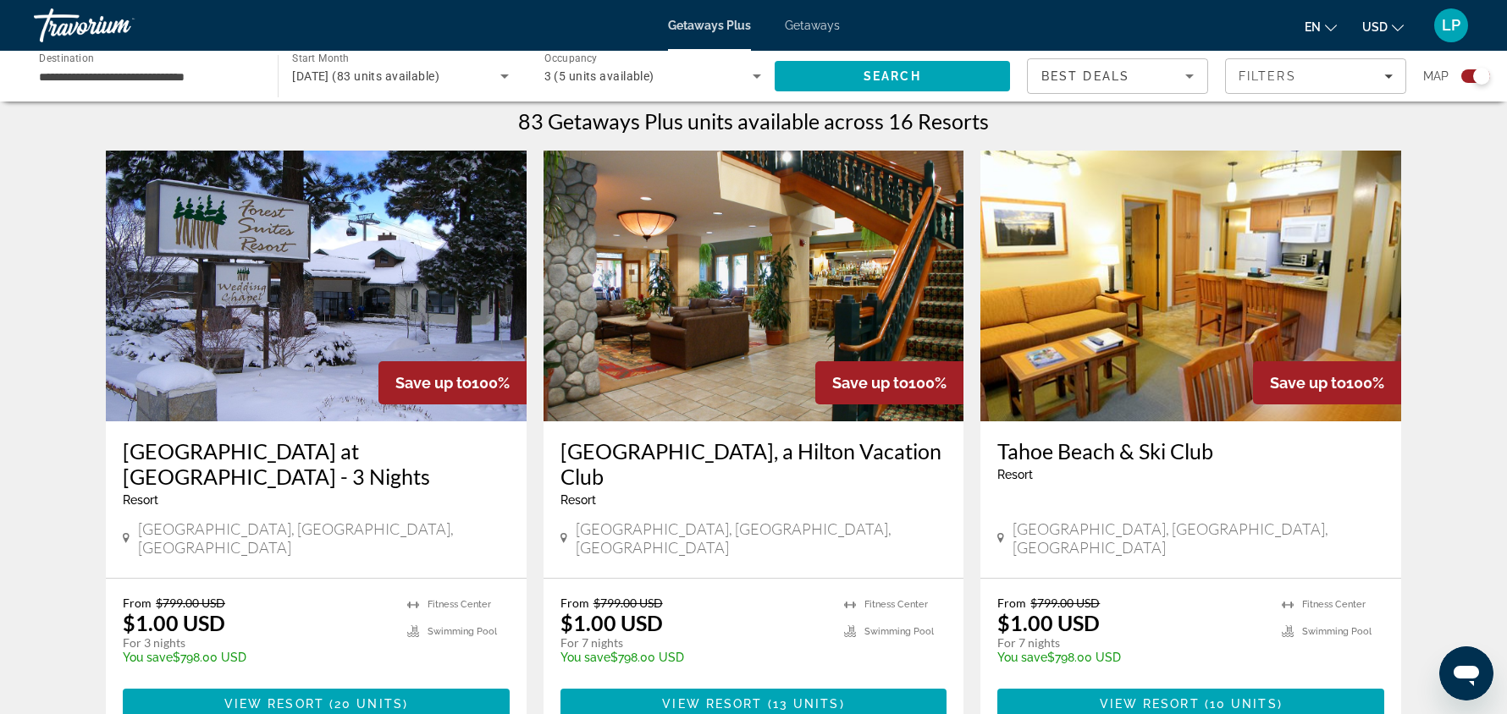
scroll to position [540, 0]
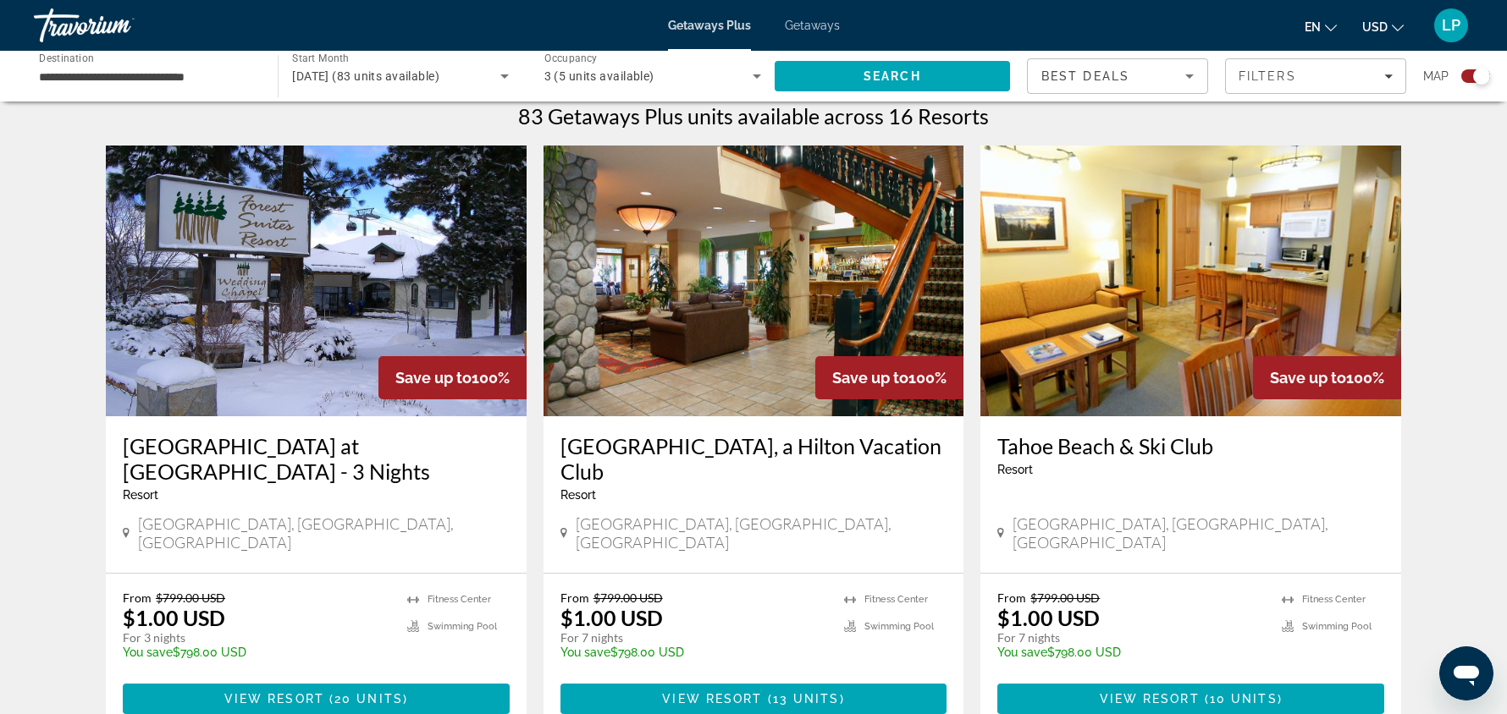
click at [790, 281] on img "Main content" at bounding box center [753, 281] width 421 height 271
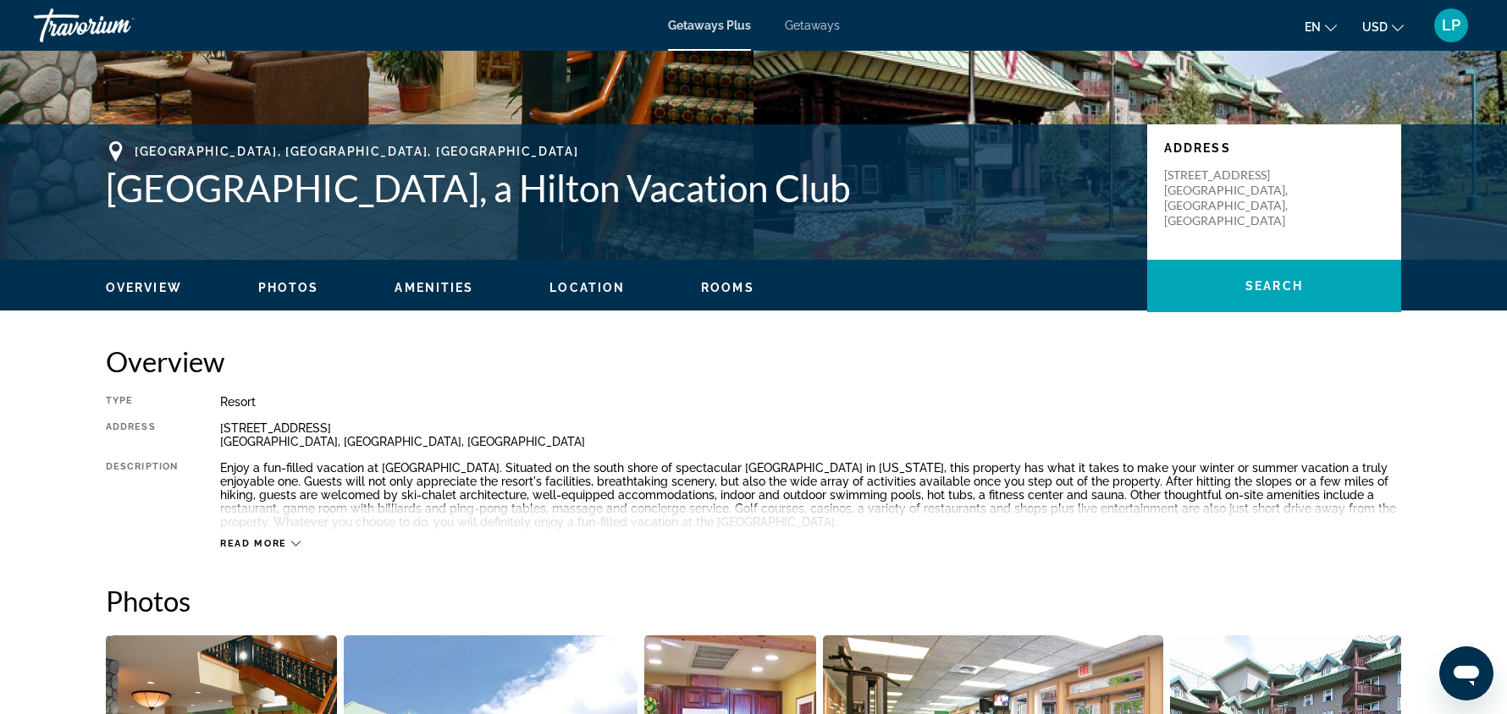
scroll to position [328, 0]
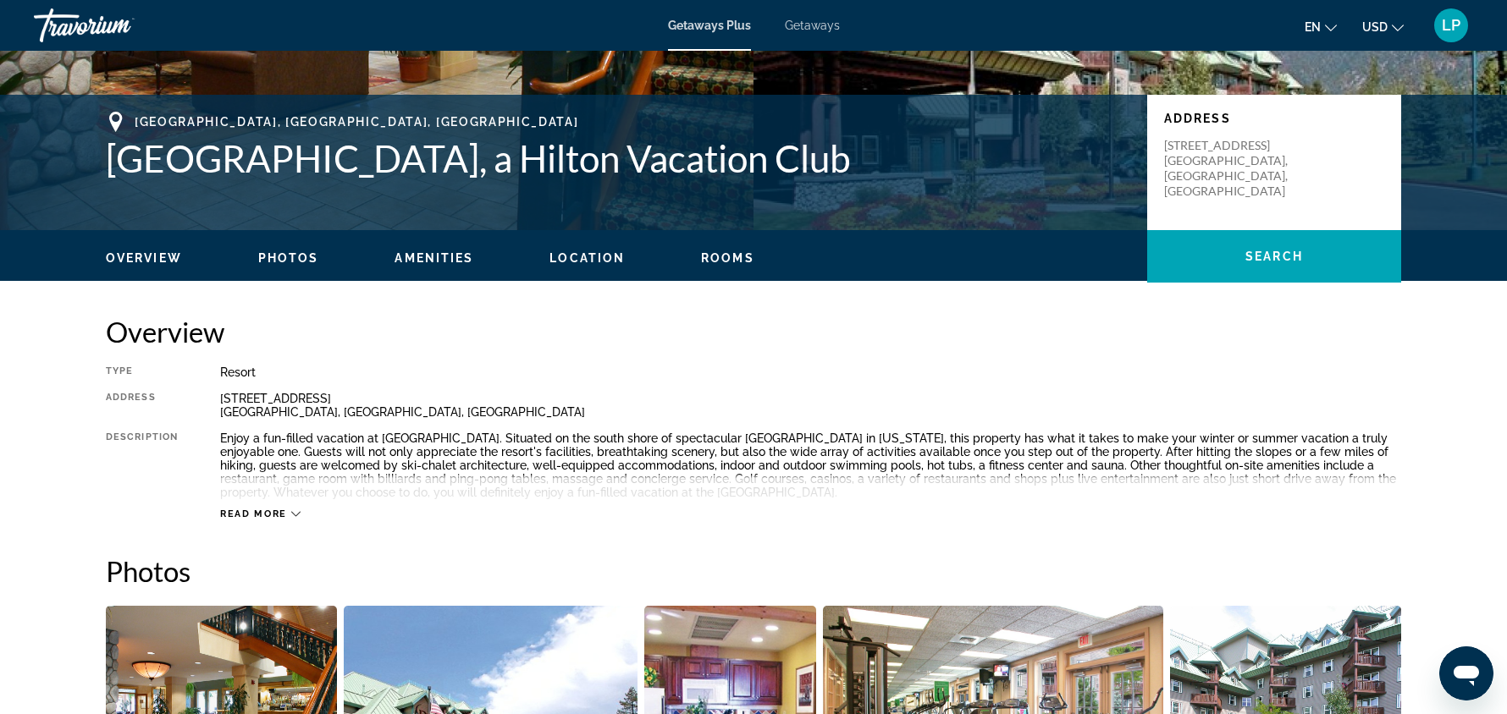
click at [249, 515] on span "Read more" at bounding box center [253, 514] width 67 height 11
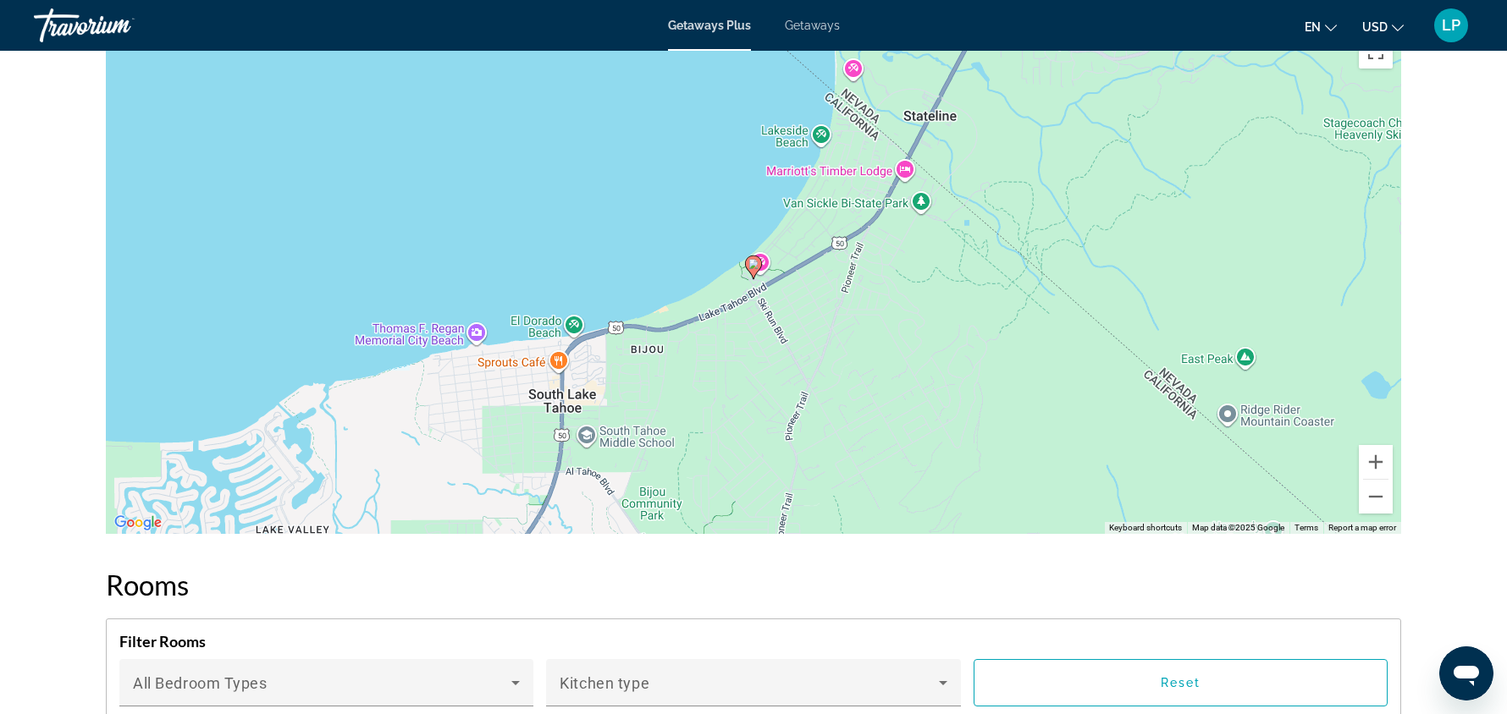
scroll to position [2223, 0]
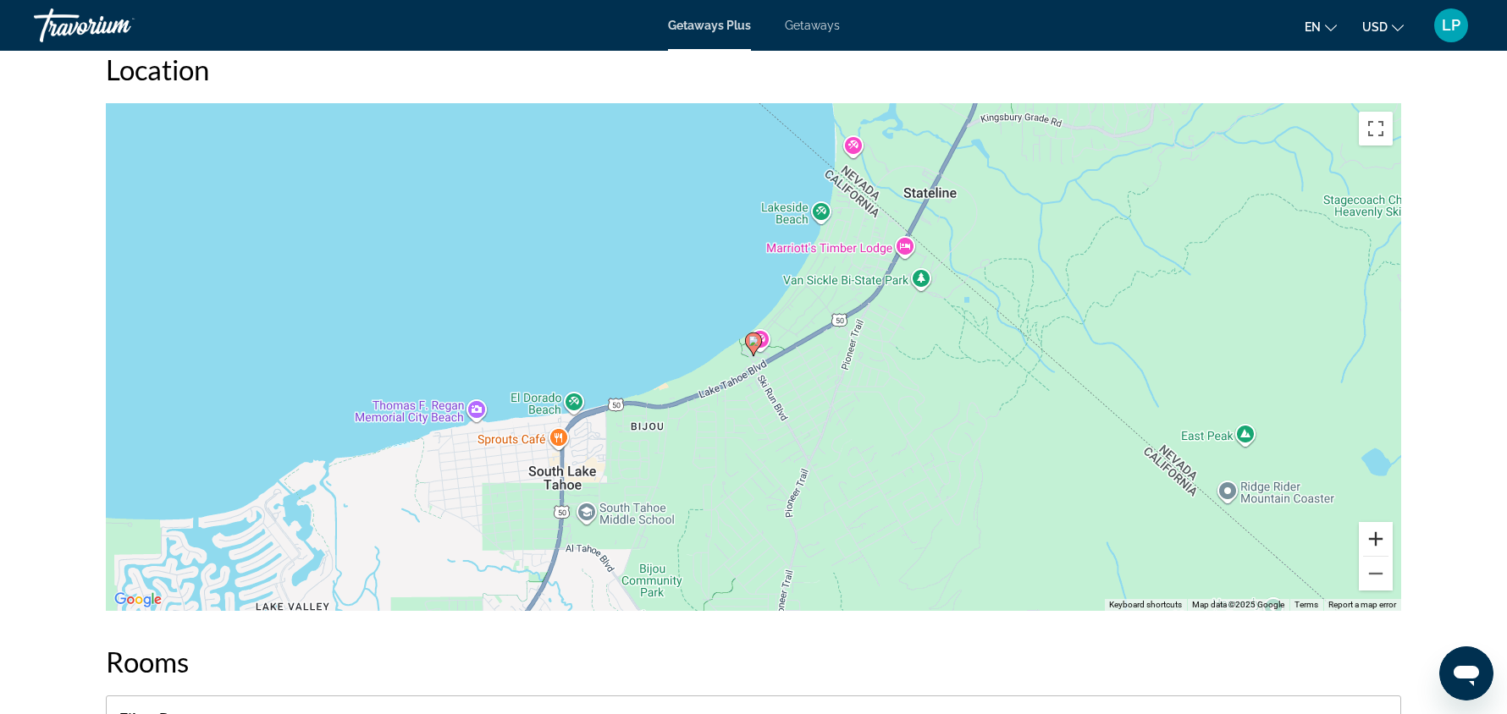
click at [1368, 523] on button "Zoom in" at bounding box center [1375, 539] width 34 height 34
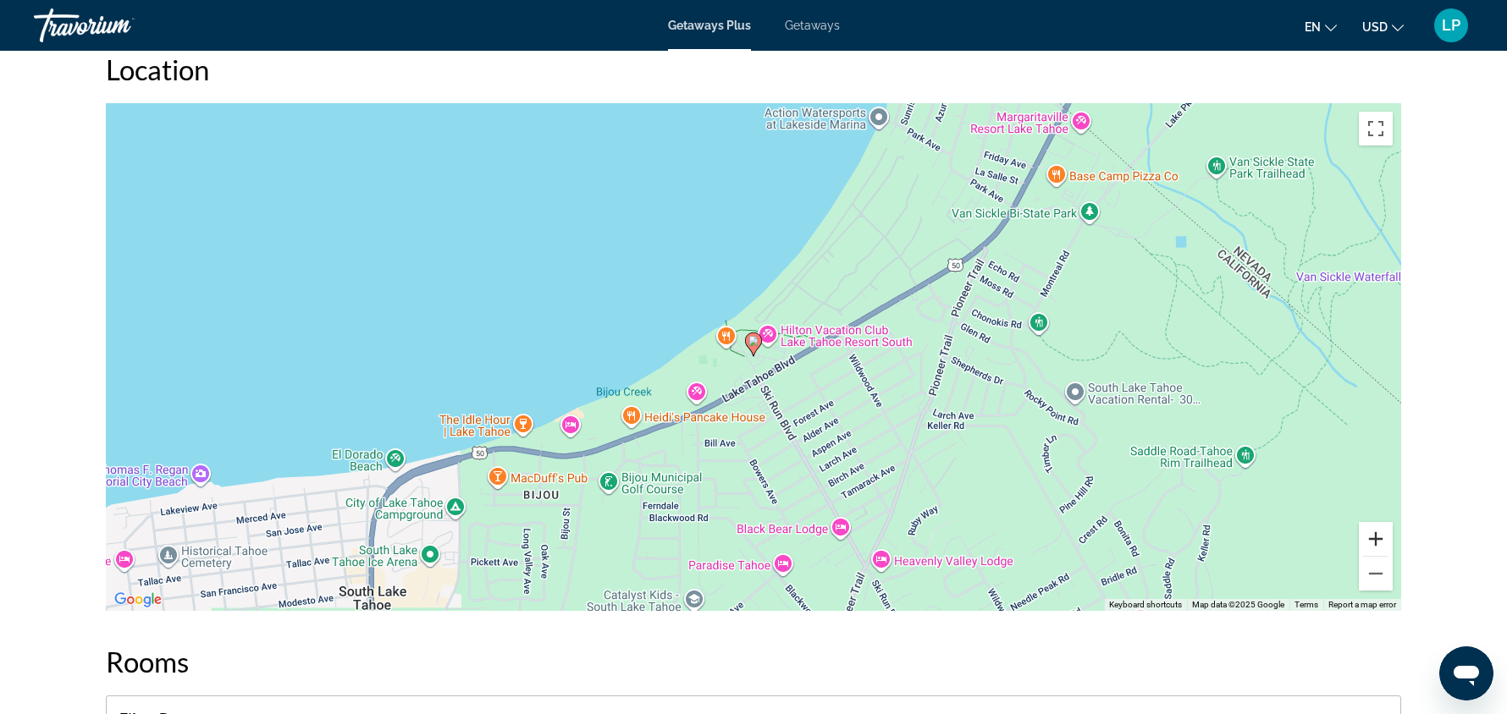
click at [1368, 523] on button "Zoom in" at bounding box center [1375, 539] width 34 height 34
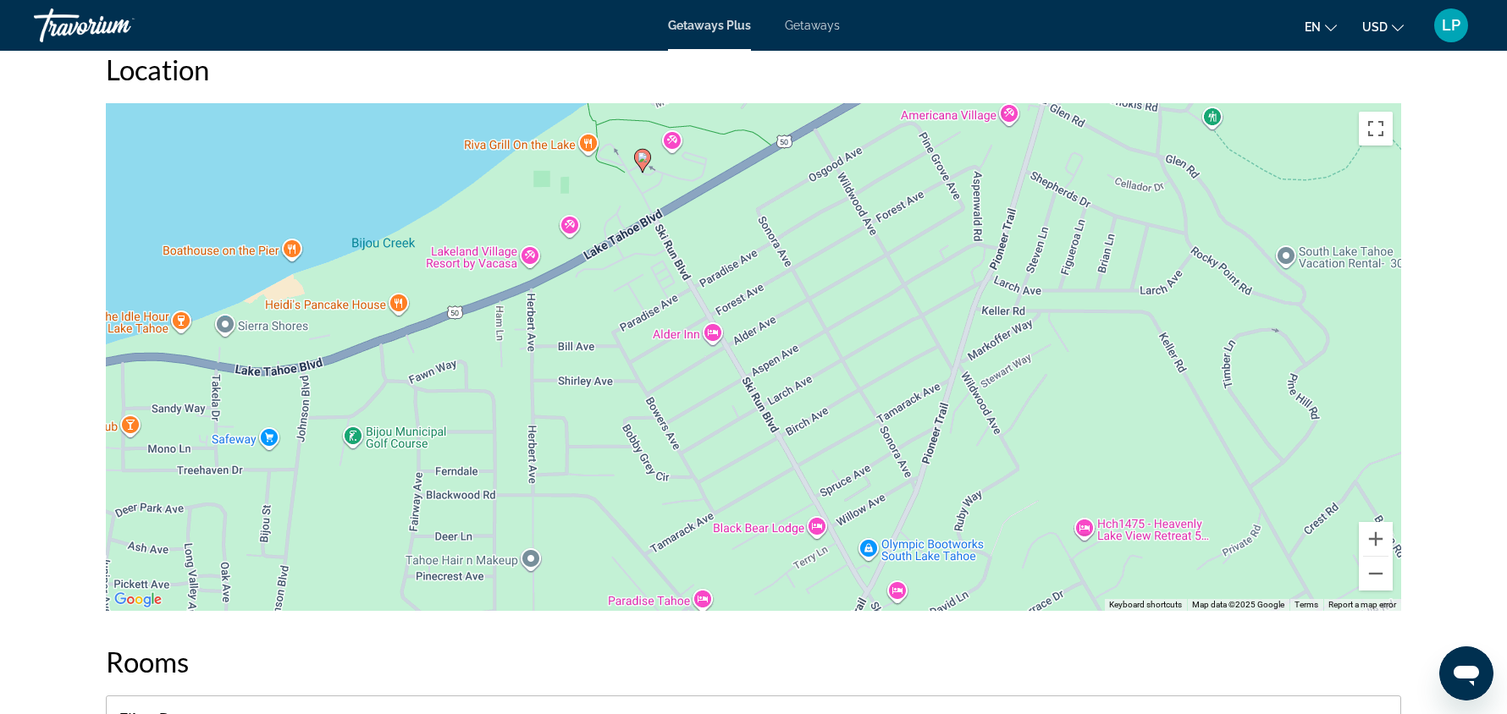
drag, startPoint x: 1055, startPoint y: 502, endPoint x: 940, endPoint y: 312, distance: 221.8
click at [940, 312] on div "To activate drag with keyboard, press Alt + Enter. Once in keyboard drag state,…" at bounding box center [753, 357] width 1295 height 508
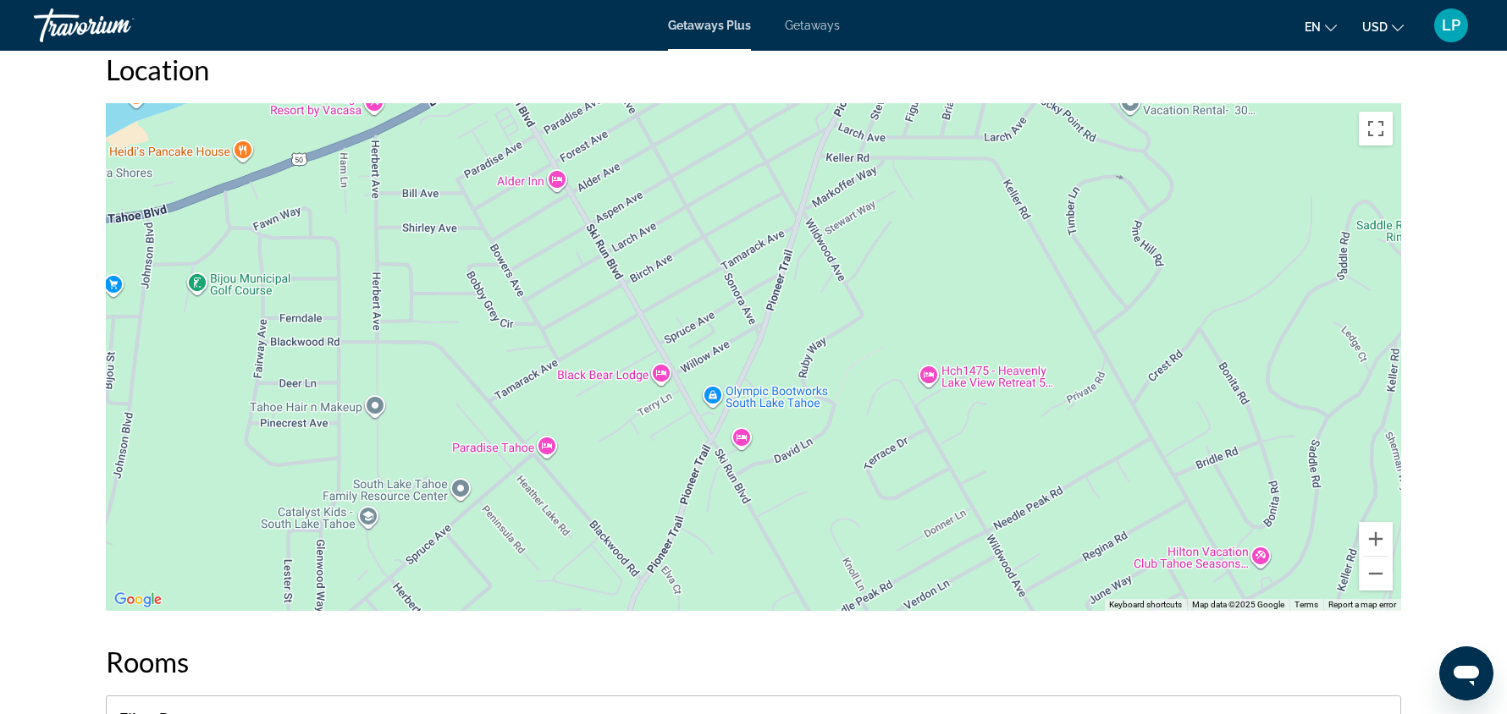
drag, startPoint x: 968, startPoint y: 468, endPoint x: 813, endPoint y: 311, distance: 220.8
click at [813, 311] on div "To activate drag with keyboard, press Alt + Enter. Once in keyboard drag state,…" at bounding box center [753, 357] width 1295 height 508
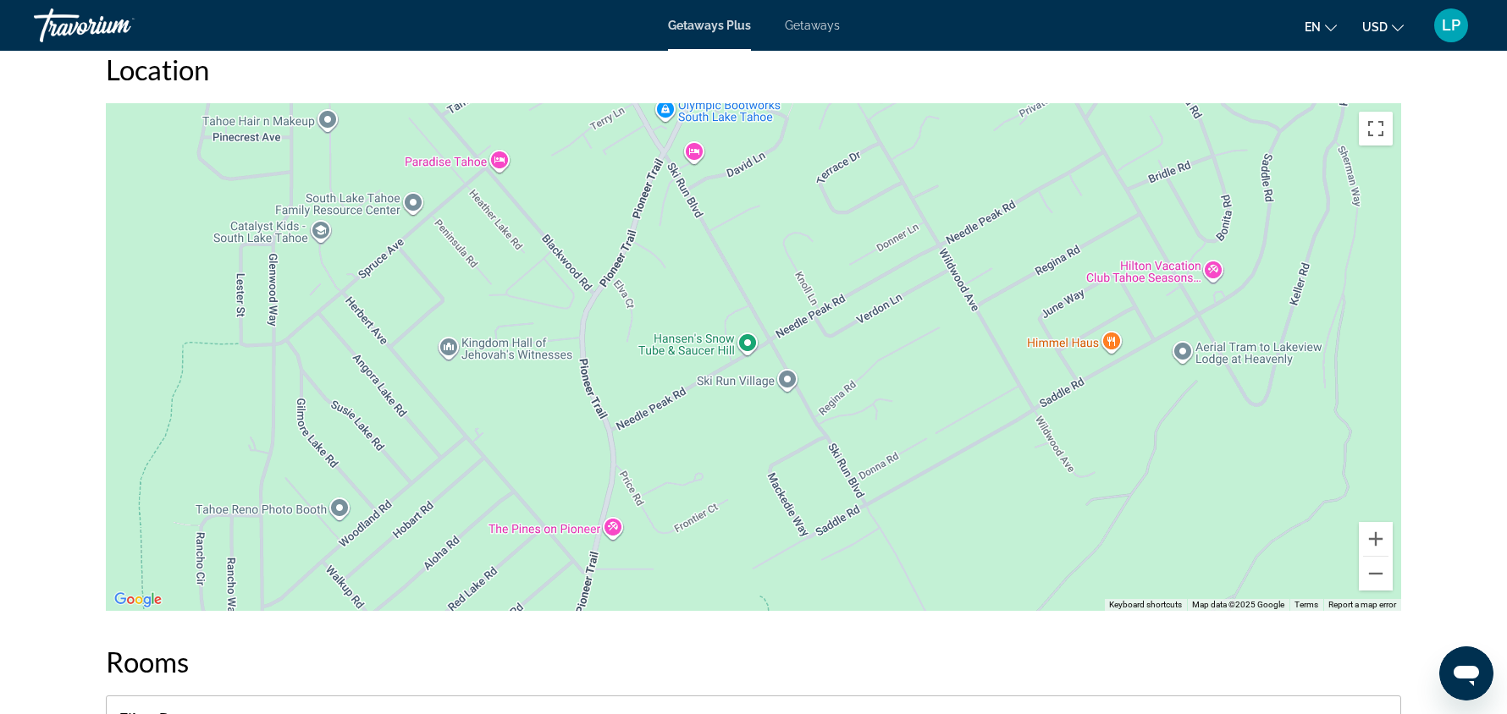
drag, startPoint x: 824, startPoint y: 476, endPoint x: 776, endPoint y: 185, distance: 295.0
click at [776, 185] on div "To activate drag with keyboard, press Alt + Enter. Once in keyboard drag state,…" at bounding box center [753, 357] width 1295 height 508
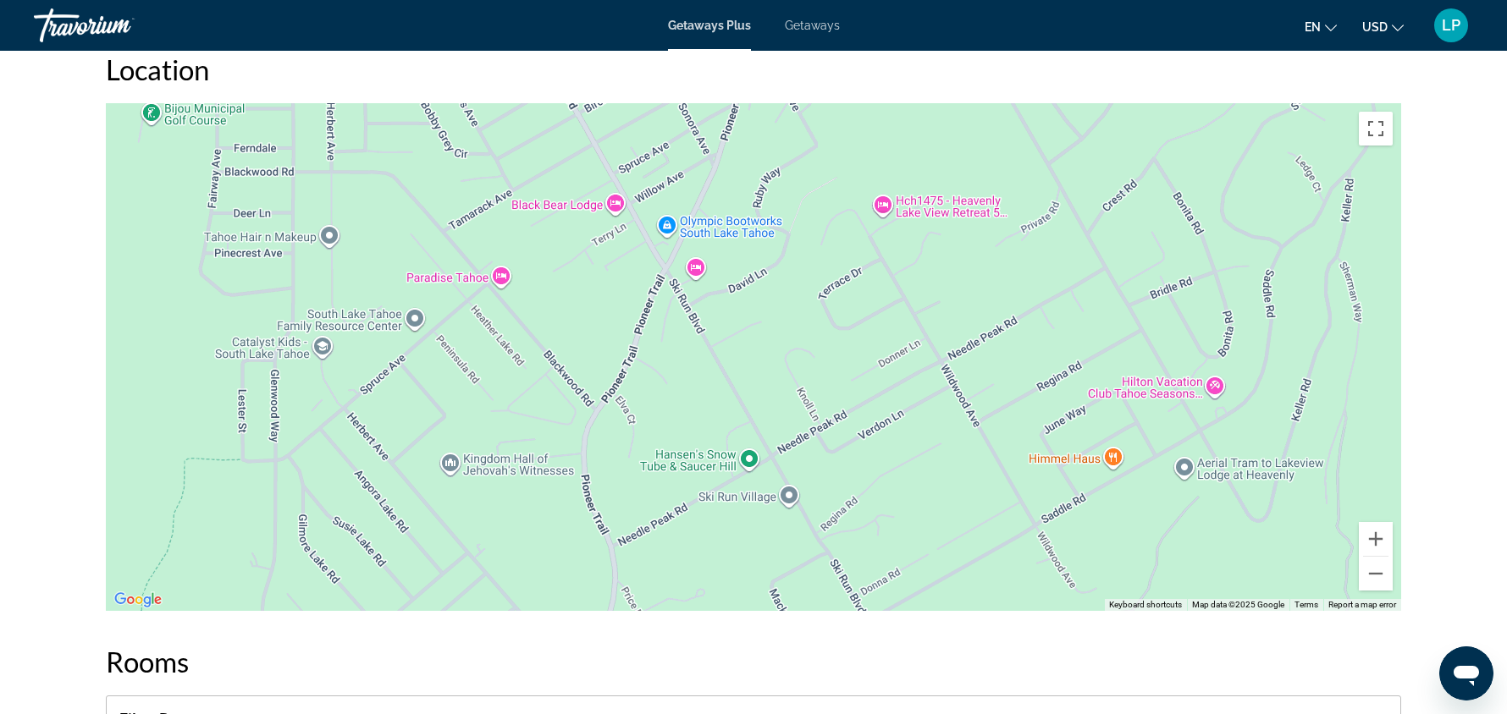
drag, startPoint x: 1302, startPoint y: 234, endPoint x: 1302, endPoint y: 350, distance: 116.0
click at [1302, 350] on div "Main content" at bounding box center [753, 357] width 1295 height 508
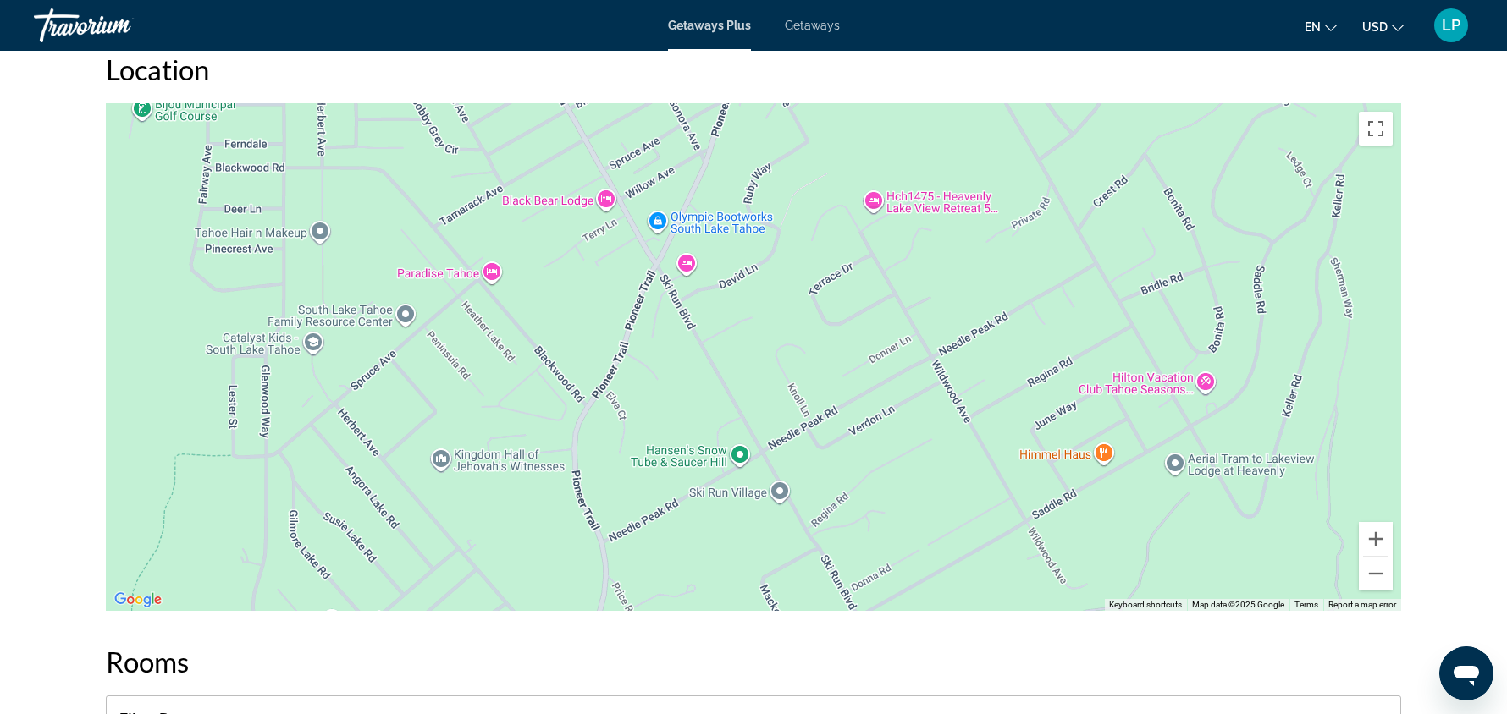
drag, startPoint x: 1302, startPoint y: 350, endPoint x: 1281, endPoint y: 339, distance: 23.1
click at [1281, 339] on div "Main content" at bounding box center [753, 357] width 1295 height 508
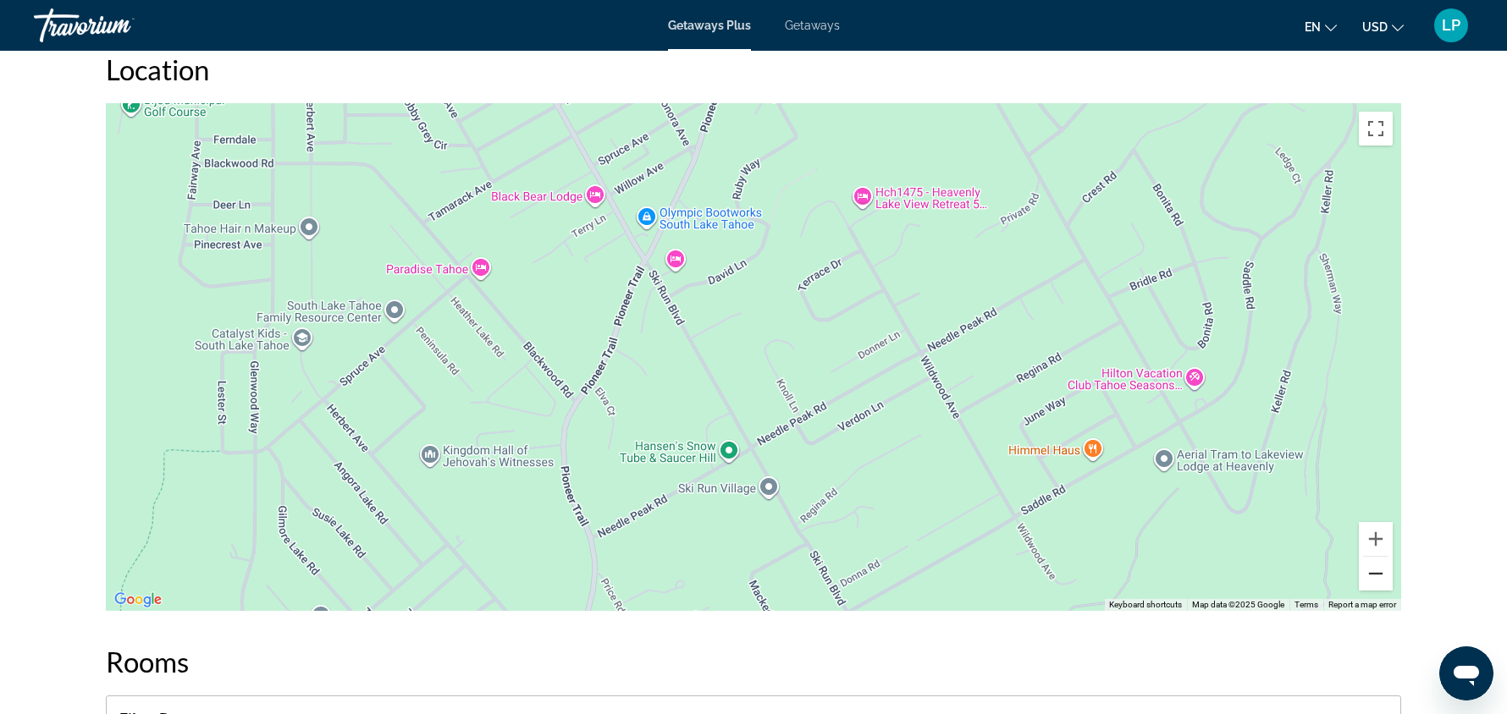
click at [1375, 570] on button "Zoom out" at bounding box center [1375, 574] width 34 height 34
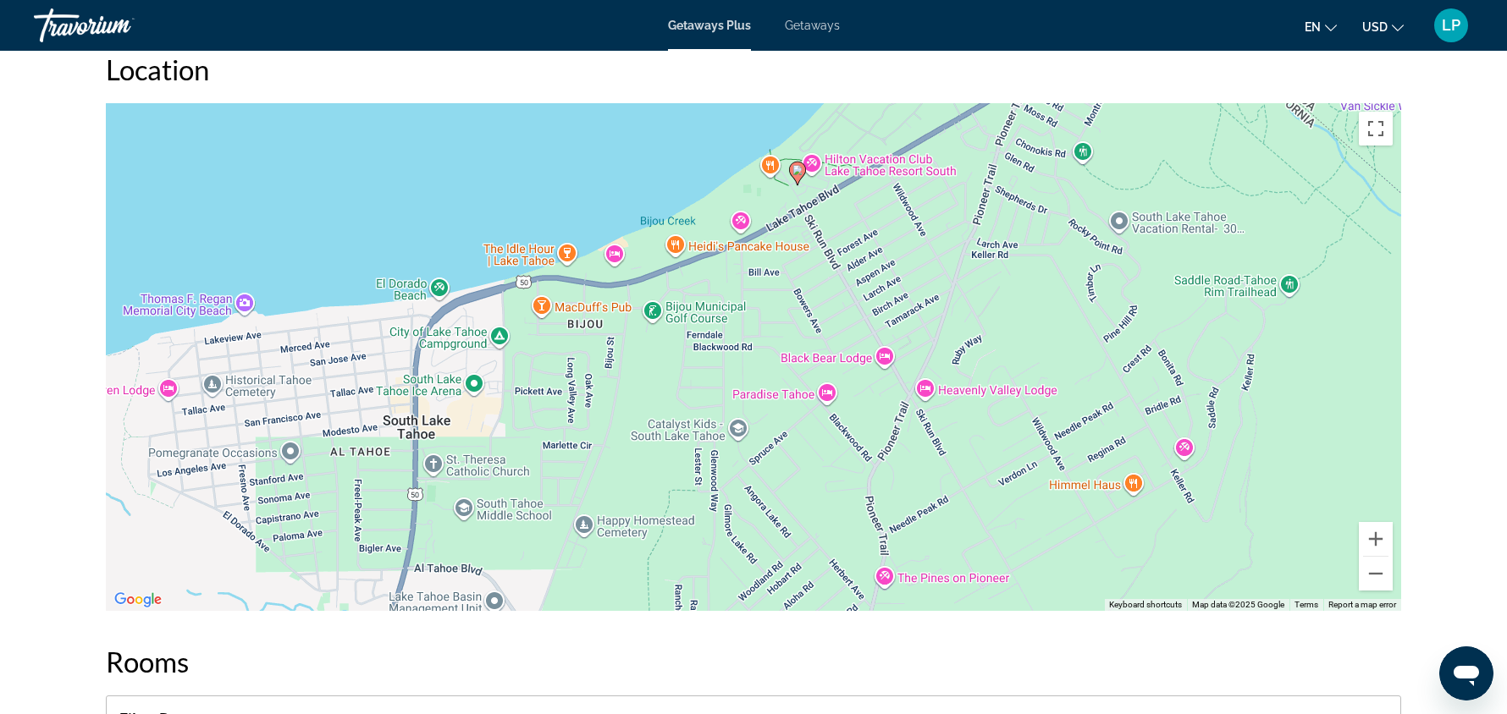
drag, startPoint x: 1124, startPoint y: 300, endPoint x: 1347, endPoint y: 404, distance: 246.5
click at [1347, 404] on div "To activate drag with keyboard, press Alt + Enter. Once in keyboard drag state,…" at bounding box center [753, 357] width 1295 height 508
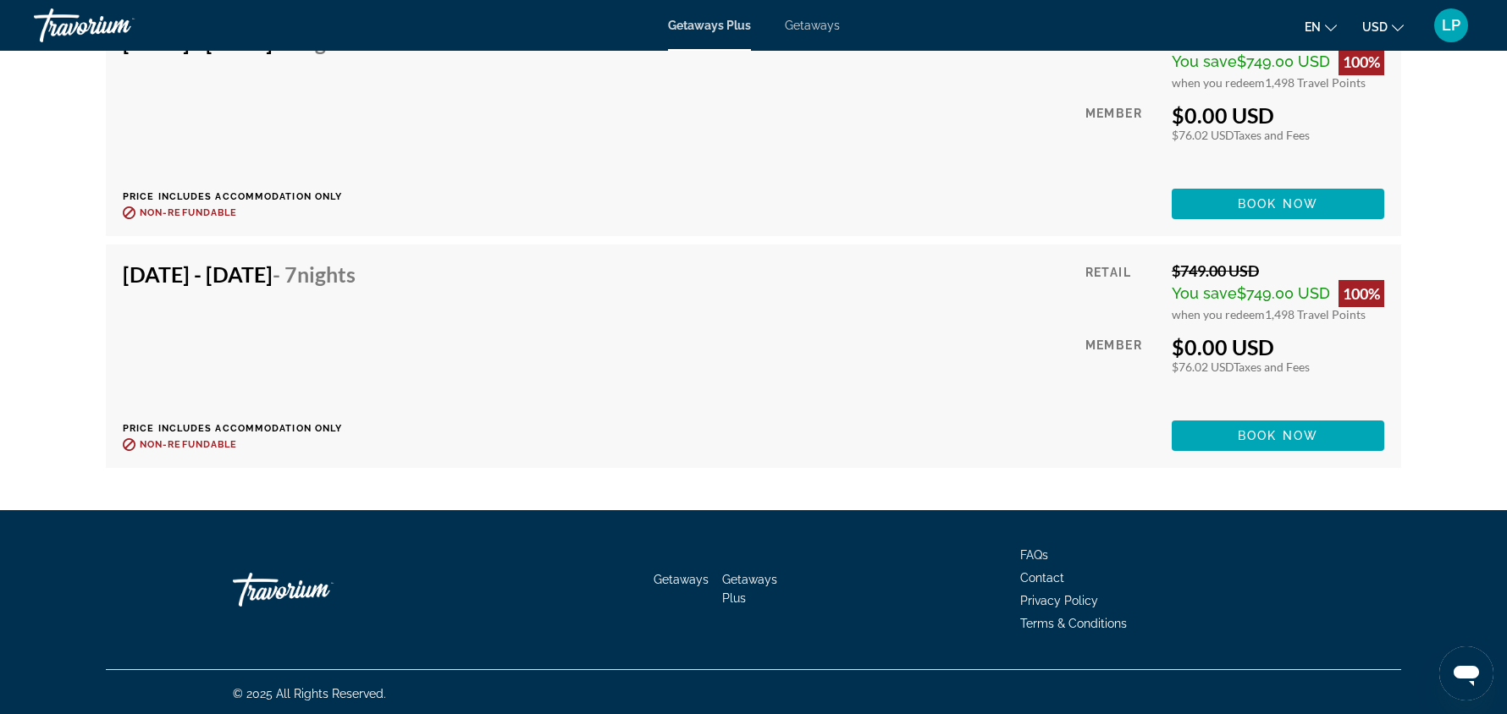
scroll to position [2851, 0]
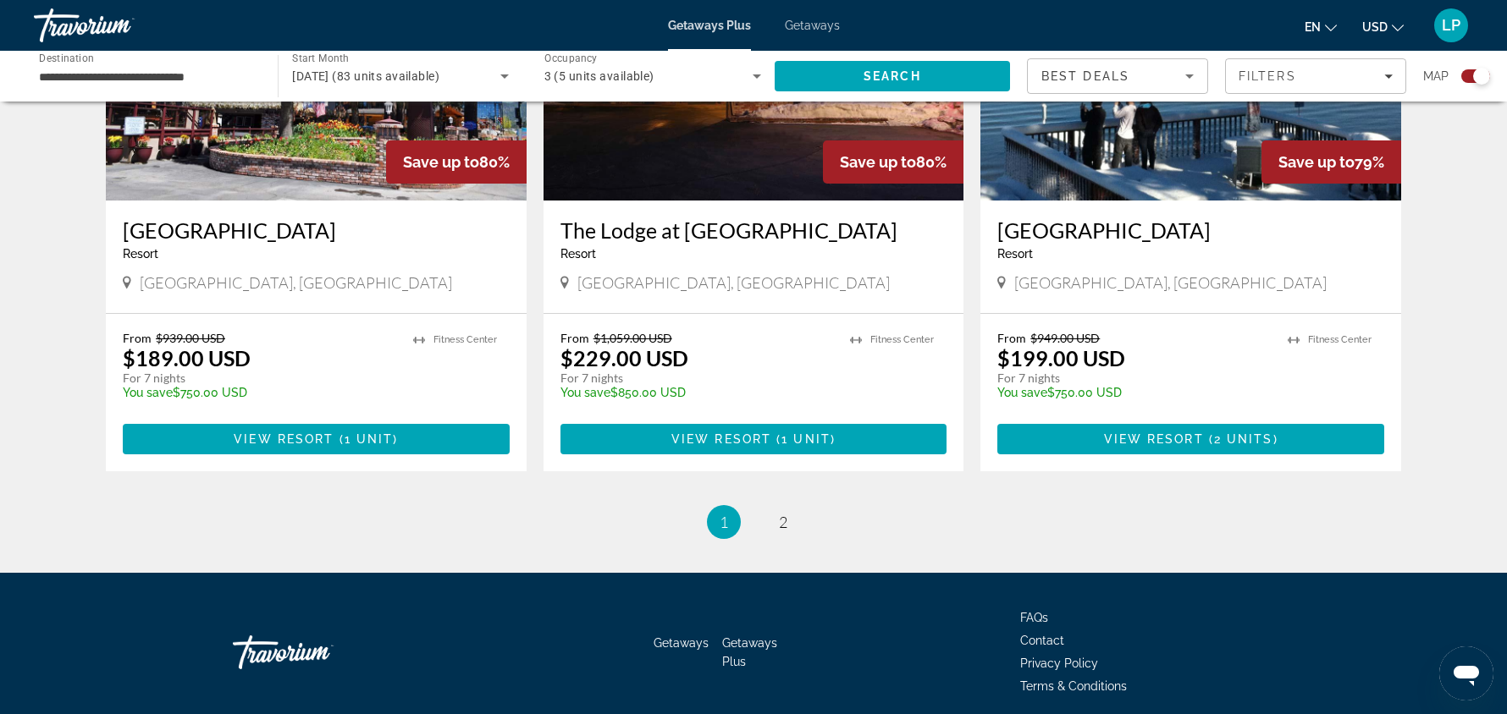
scroll to position [2570, 0]
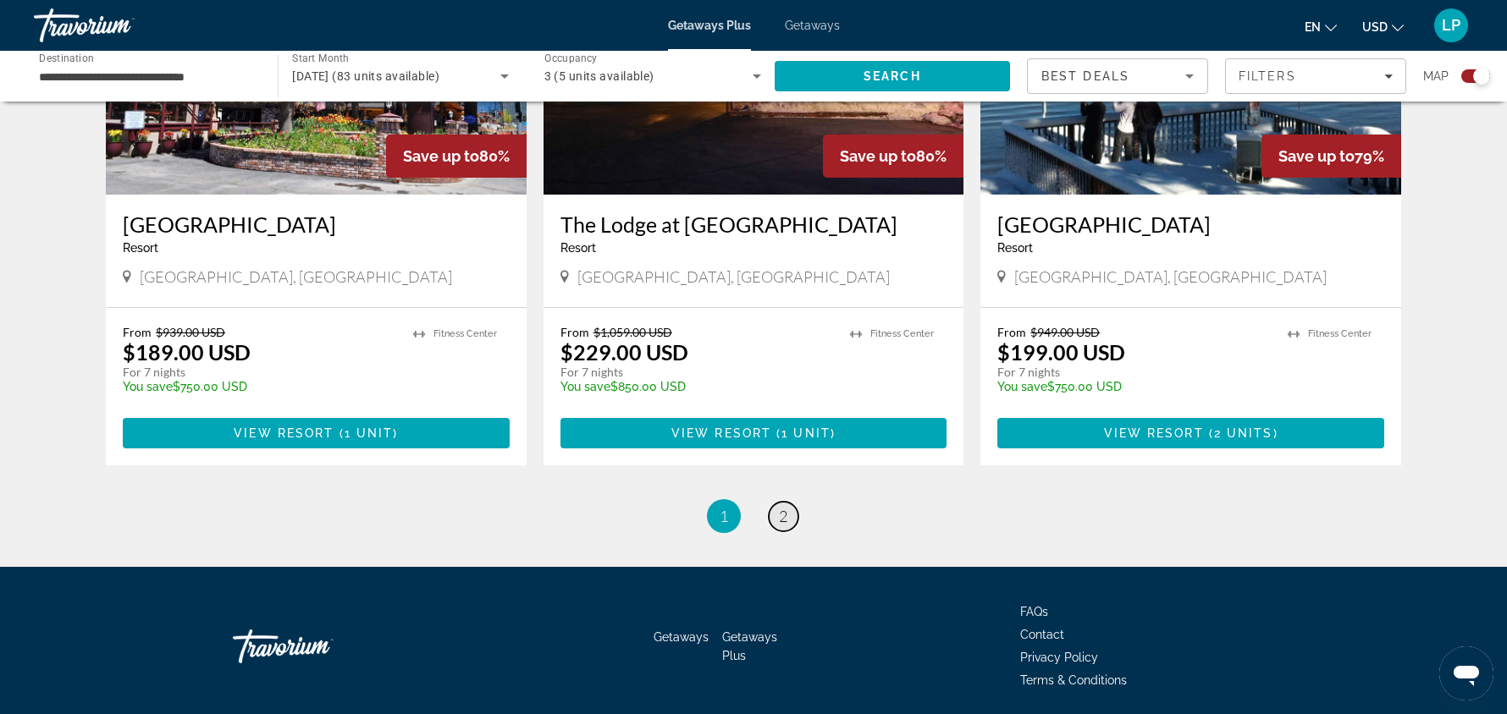
click at [783, 507] on span "2" at bounding box center [783, 516] width 8 height 19
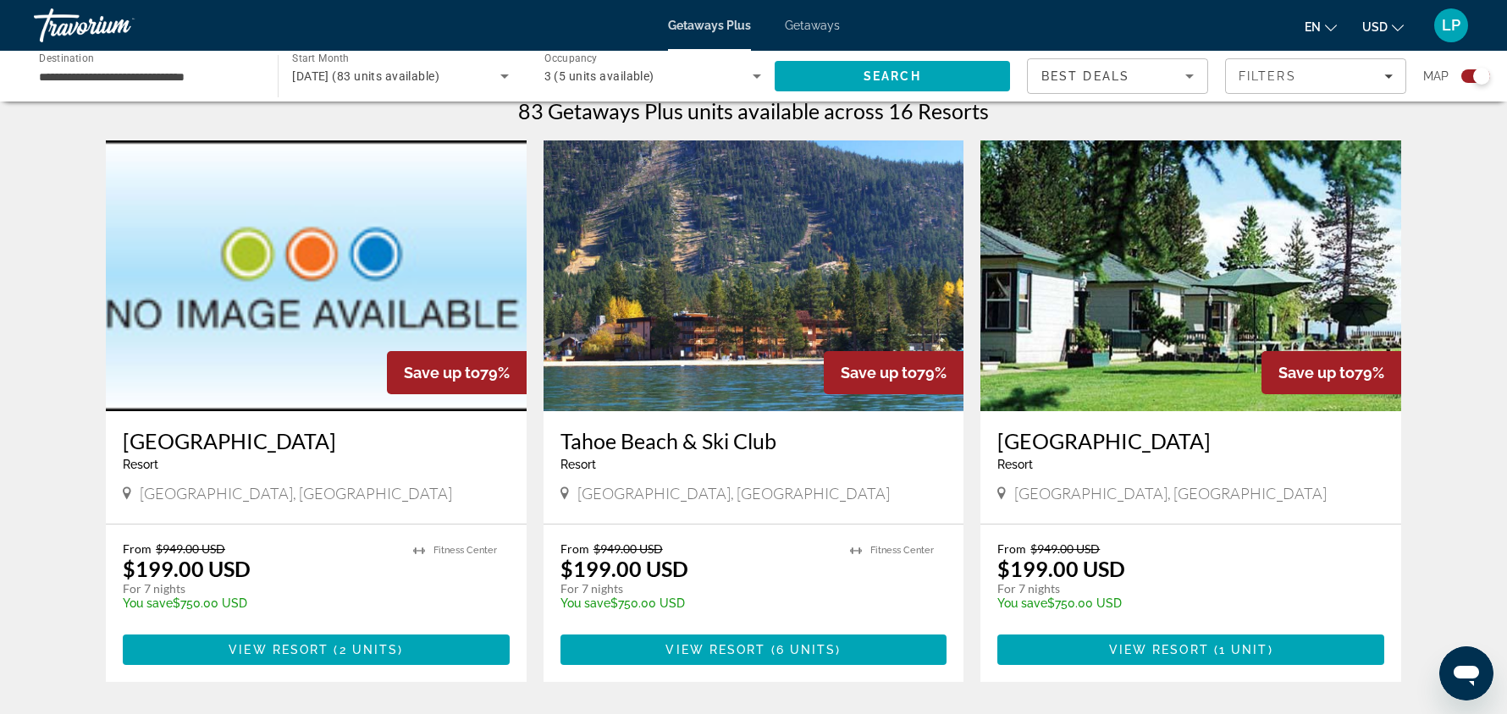
scroll to position [548, 0]
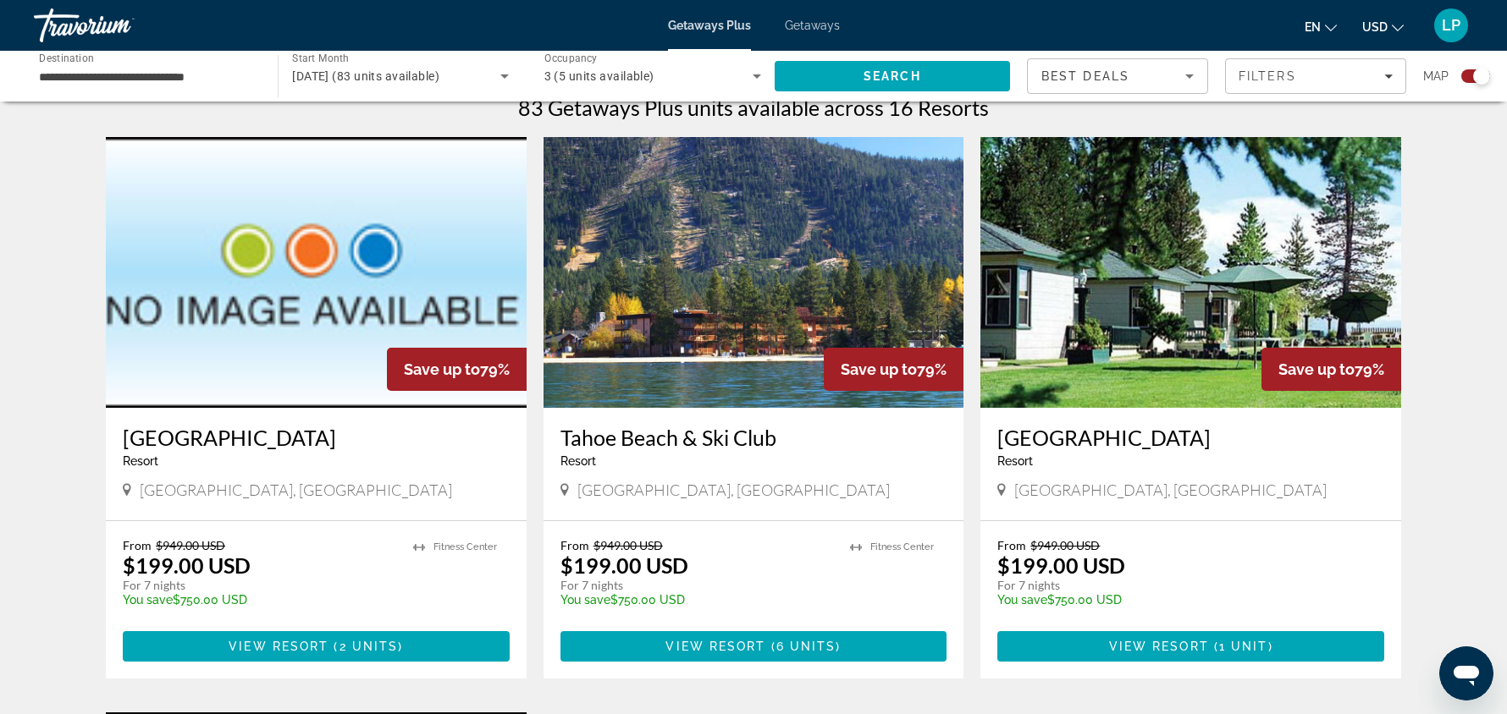
click at [719, 229] on img "Main content" at bounding box center [753, 272] width 421 height 271
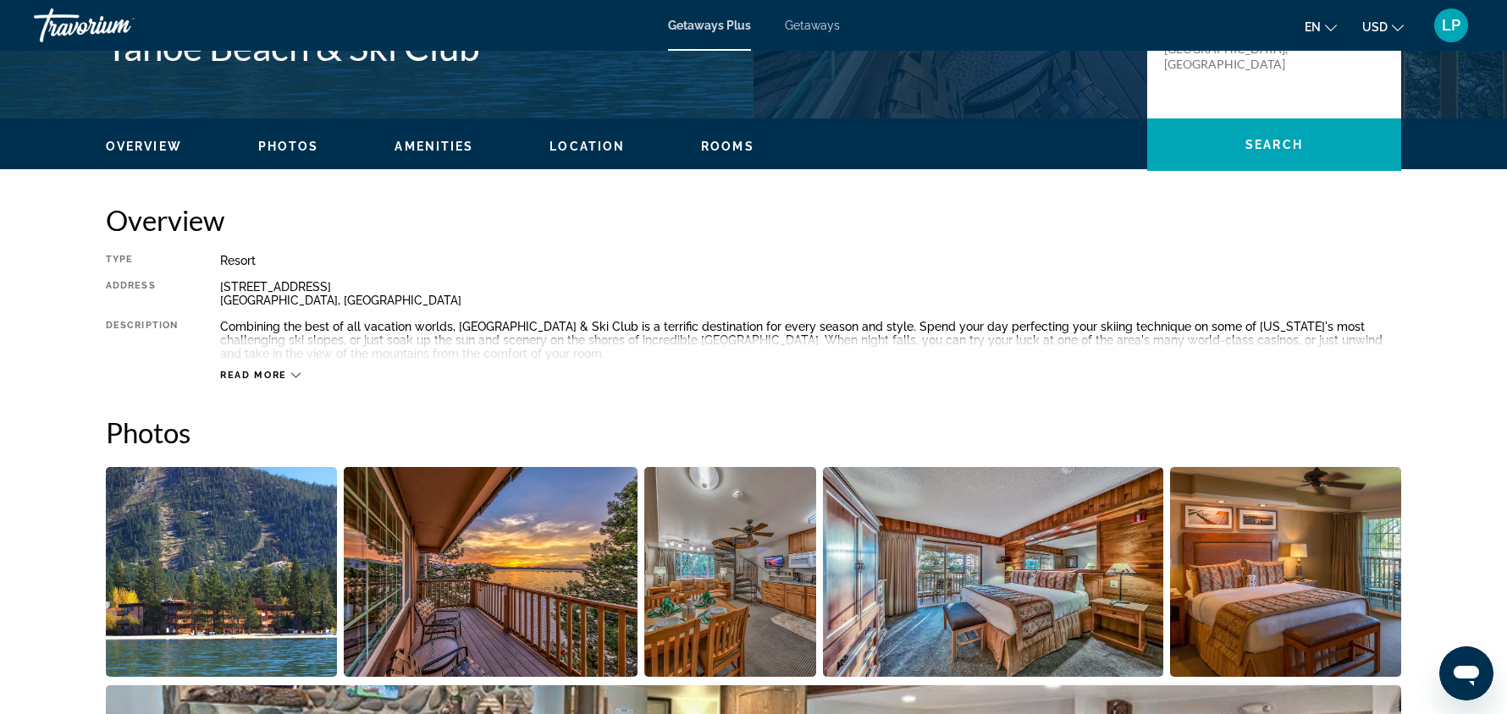
scroll to position [448, 0]
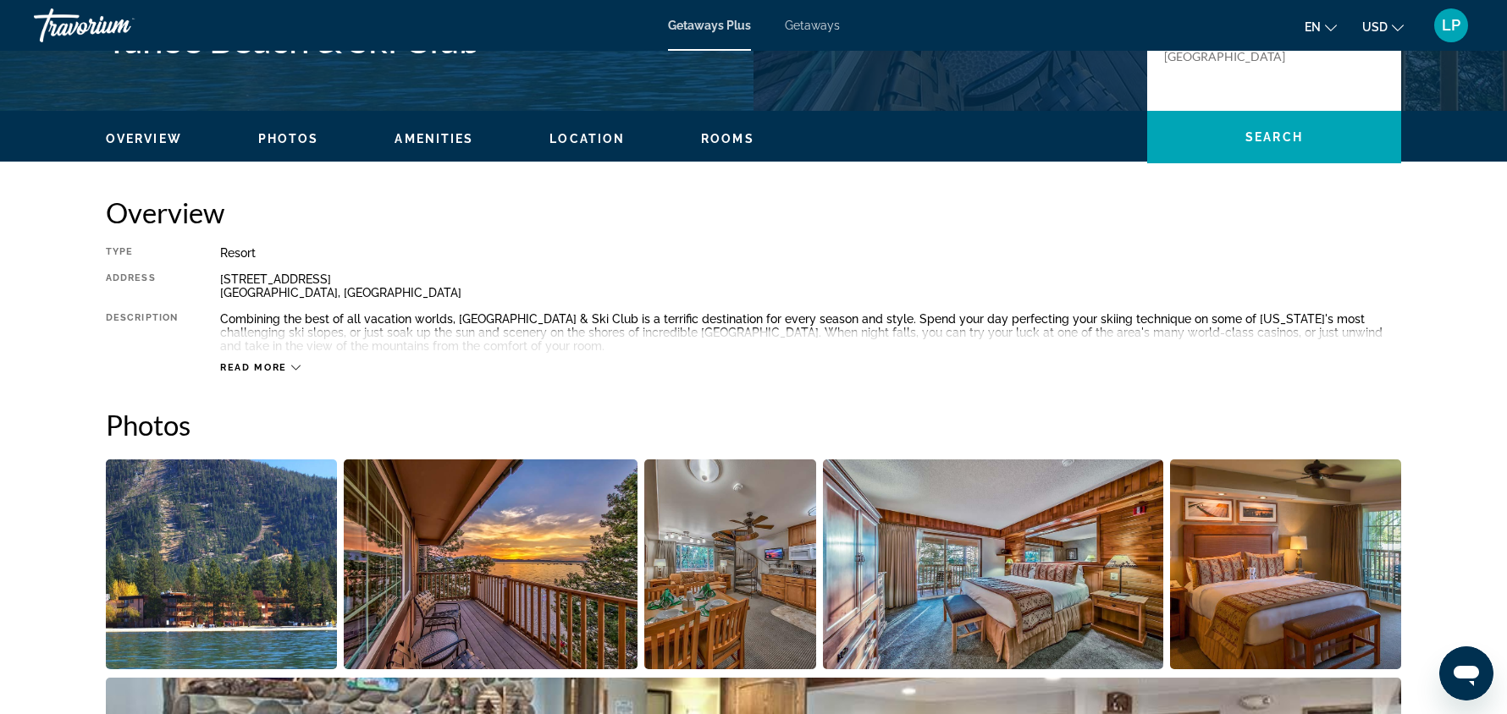
click at [251, 366] on span "Read more" at bounding box center [253, 367] width 67 height 11
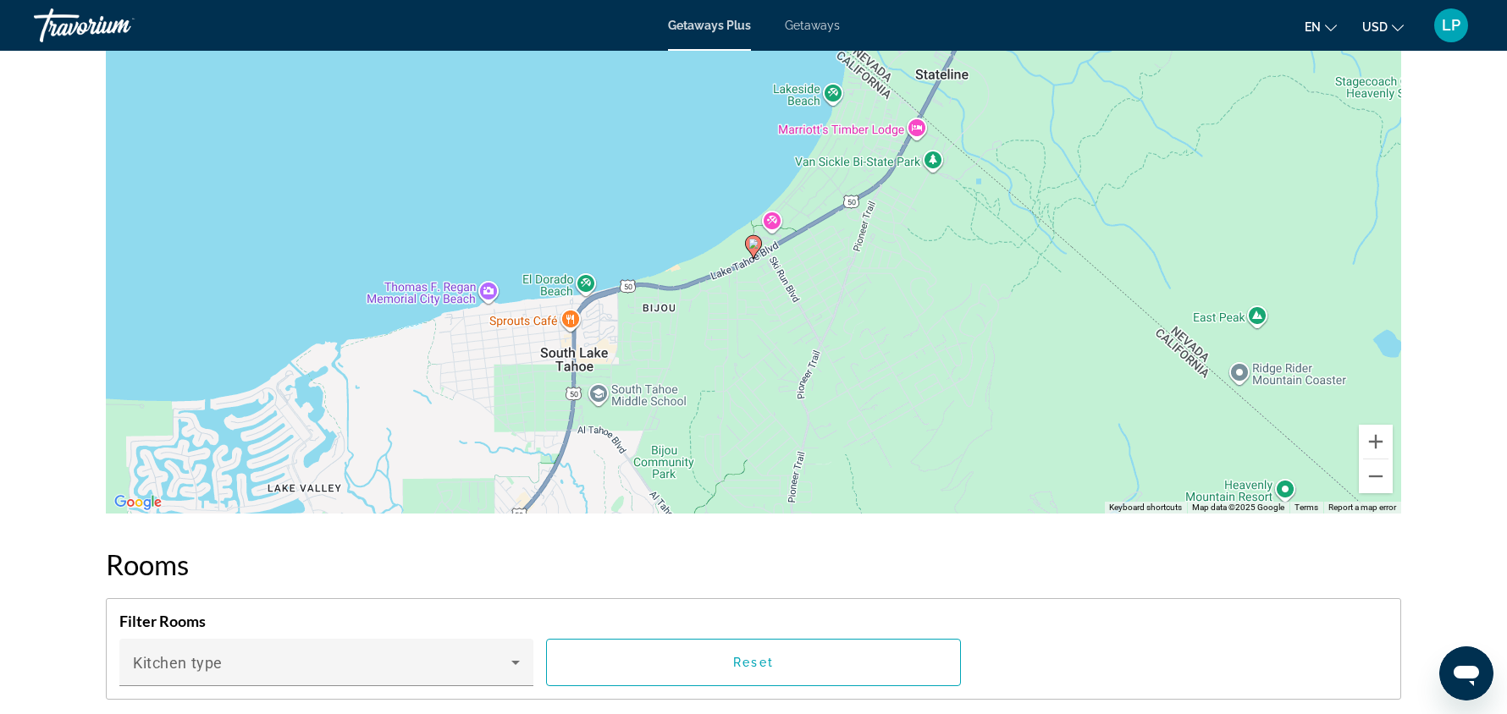
scroll to position [2143, 0]
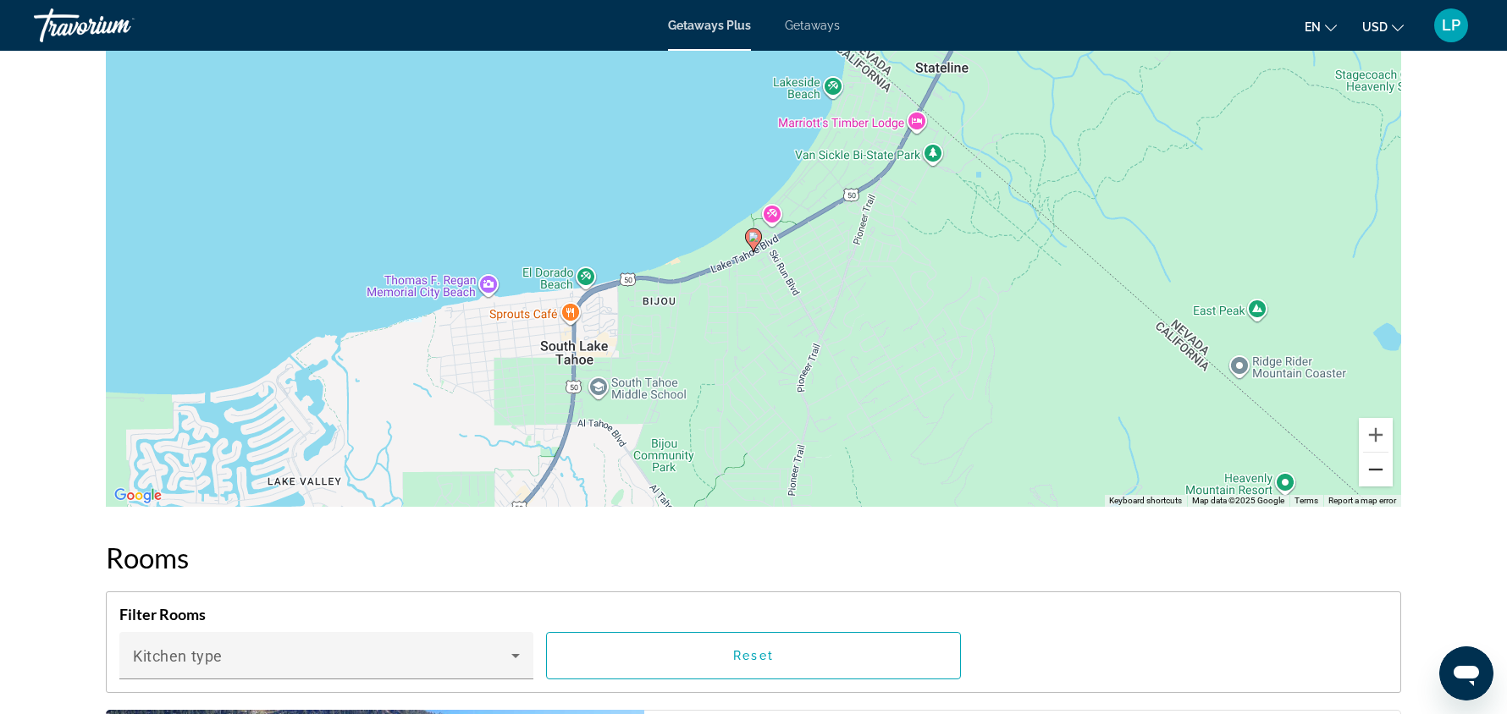
click at [1381, 453] on button "Zoom out" at bounding box center [1375, 470] width 34 height 34
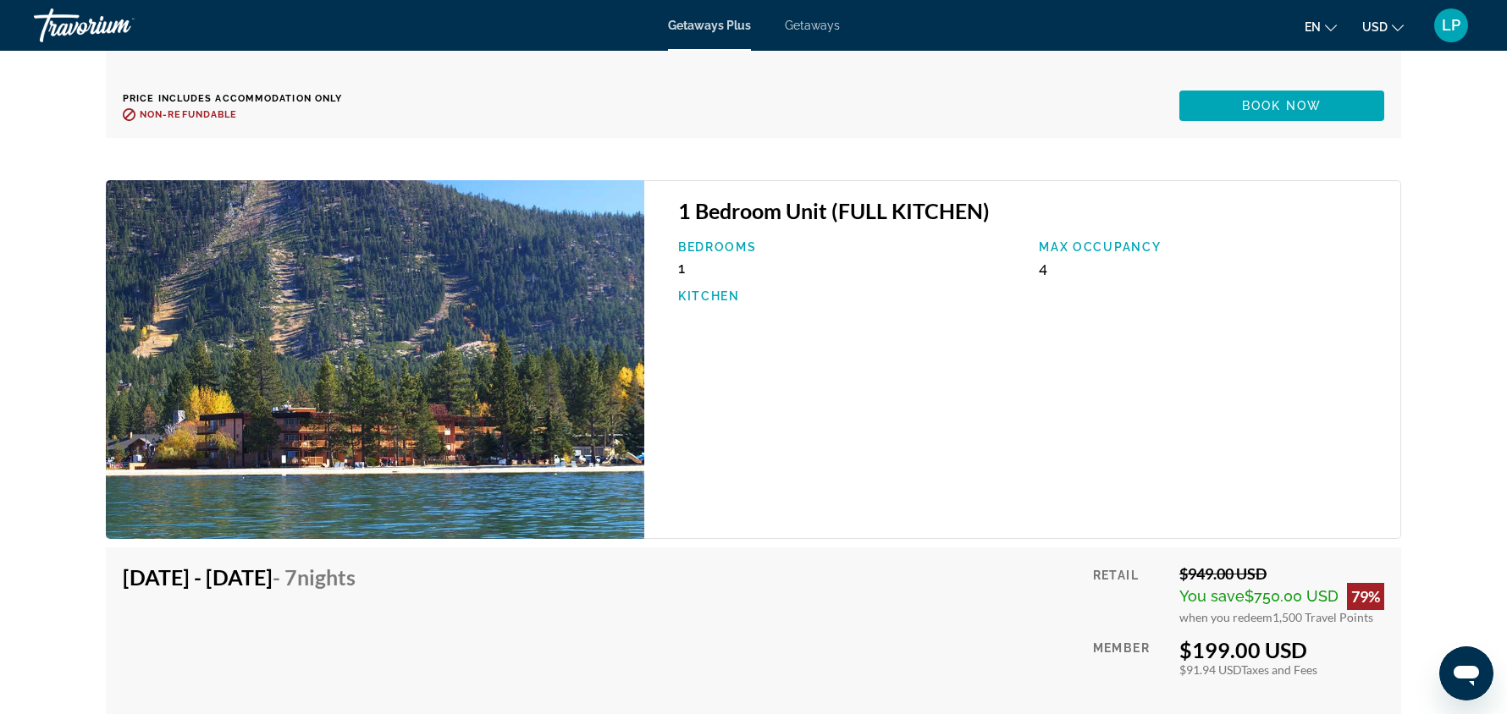
scroll to position [3298, 0]
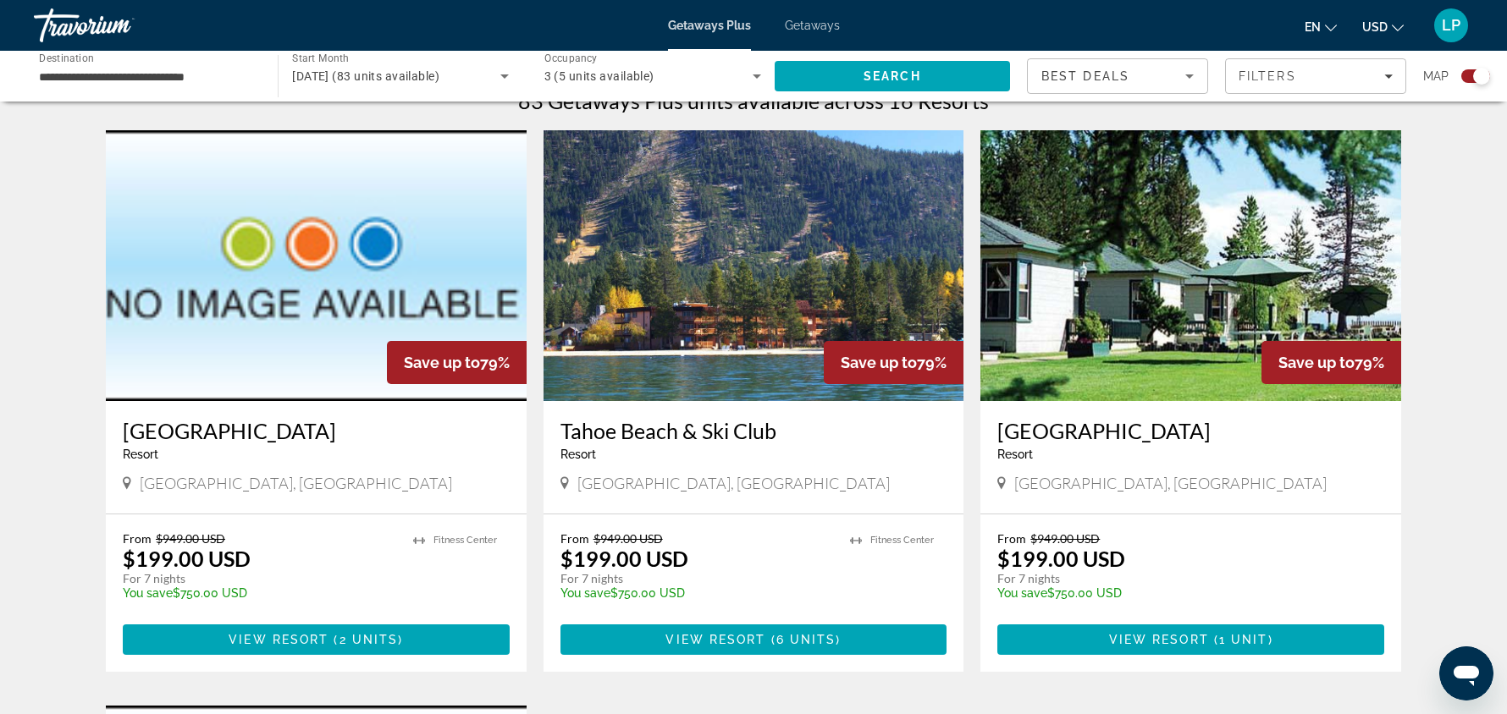
scroll to position [573, 0]
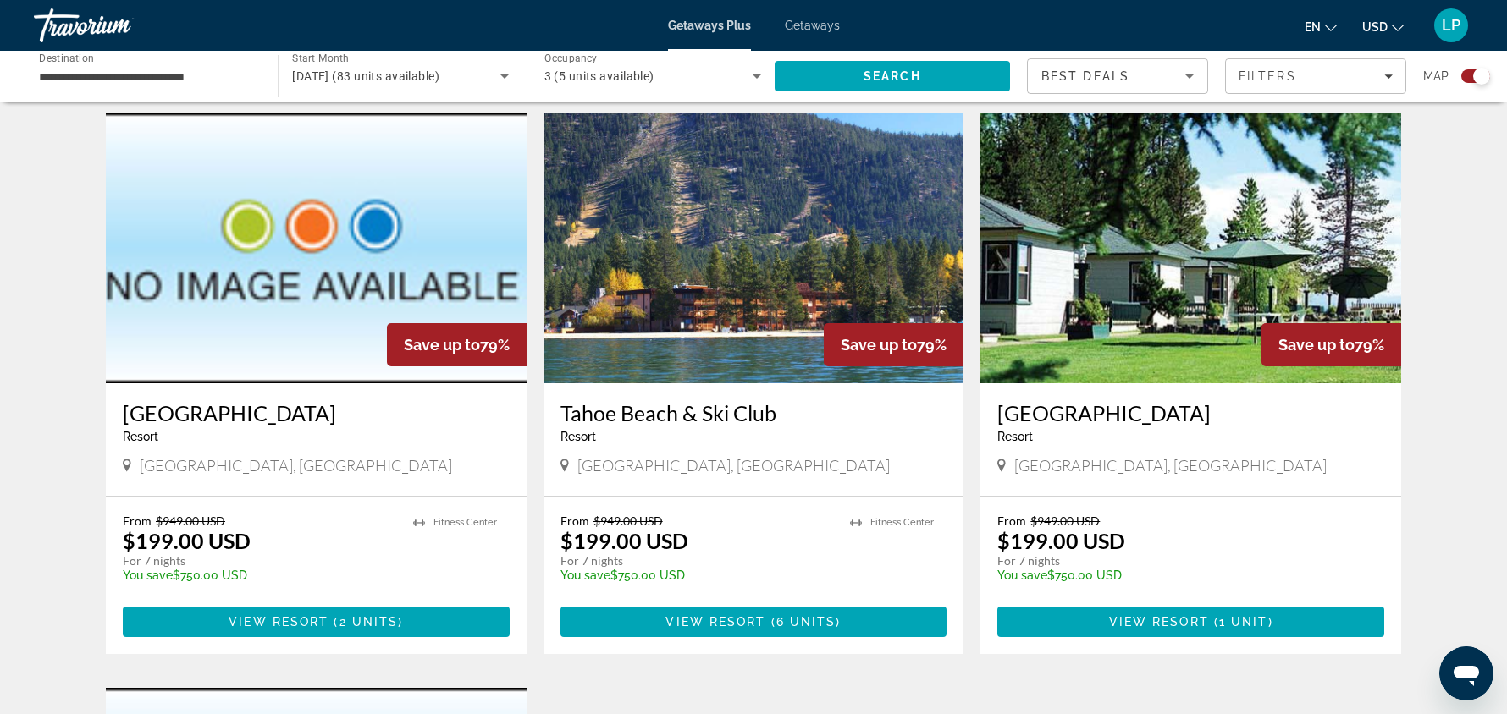
click at [1160, 264] on img "Main content" at bounding box center [1190, 248] width 421 height 271
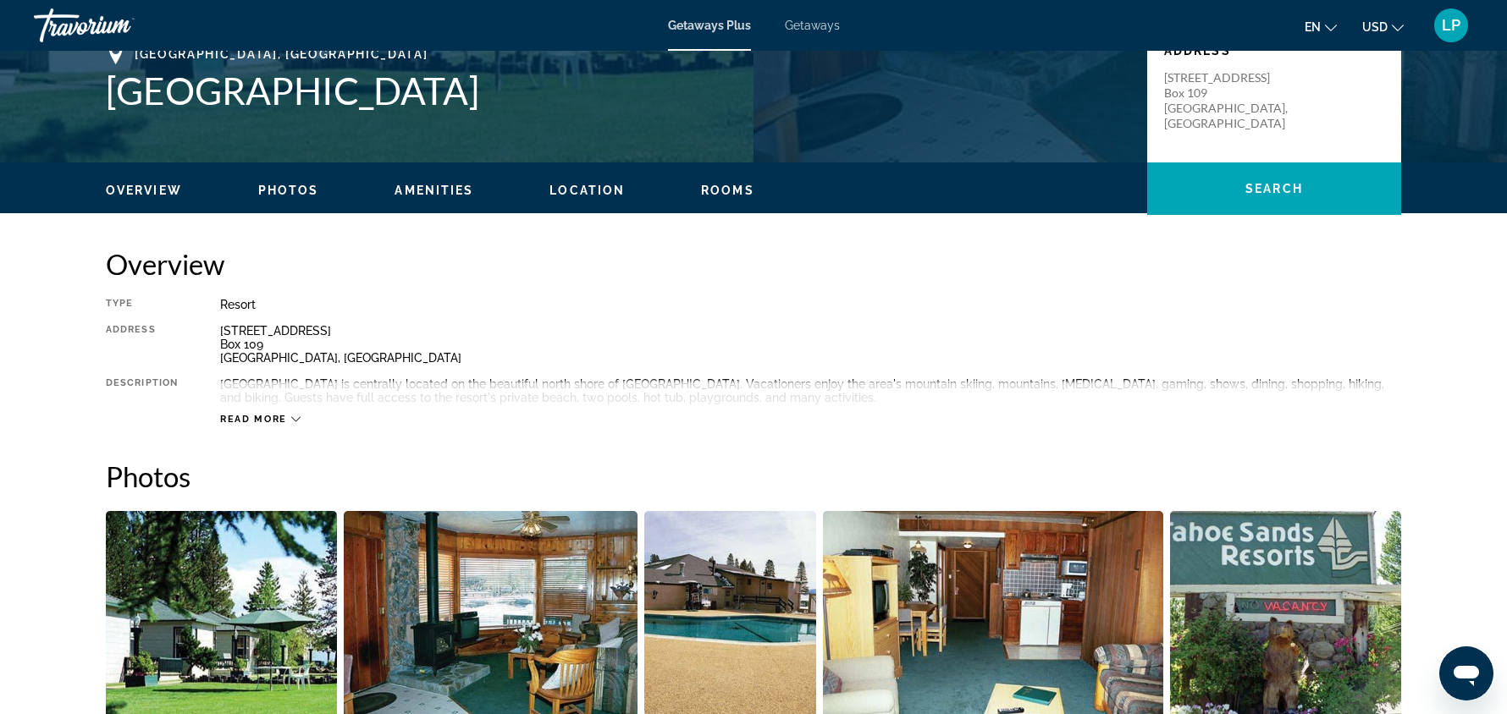
scroll to position [449, 0]
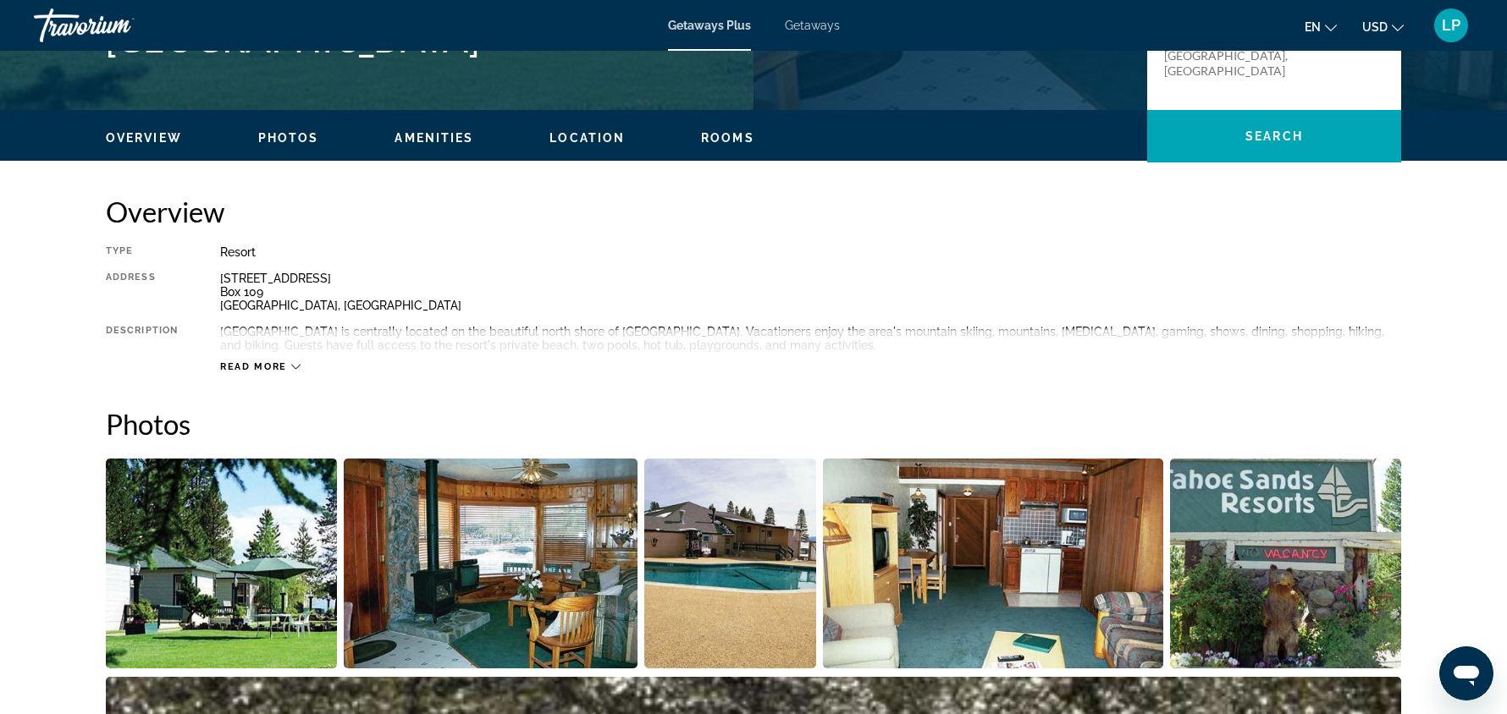
click at [256, 364] on span "Read more" at bounding box center [253, 366] width 67 height 11
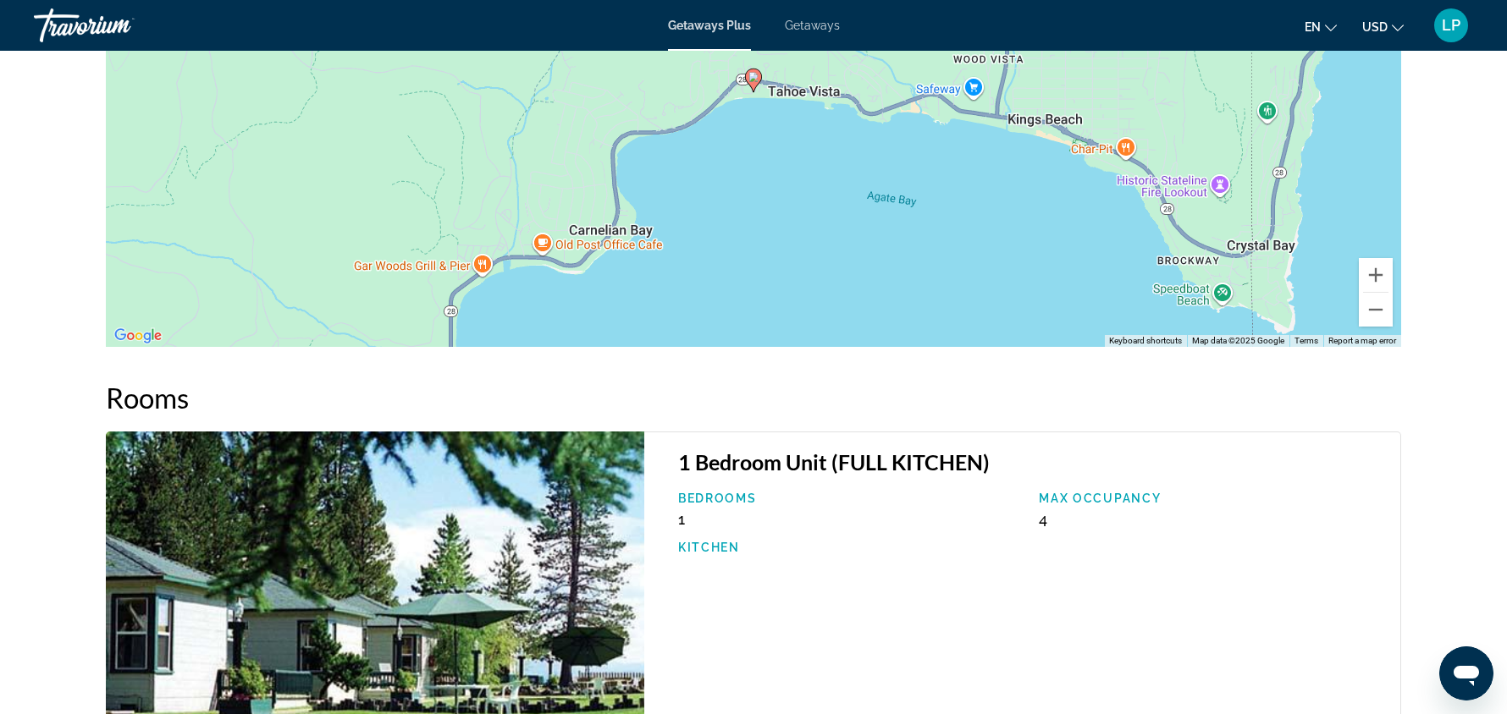
scroll to position [1602, 0]
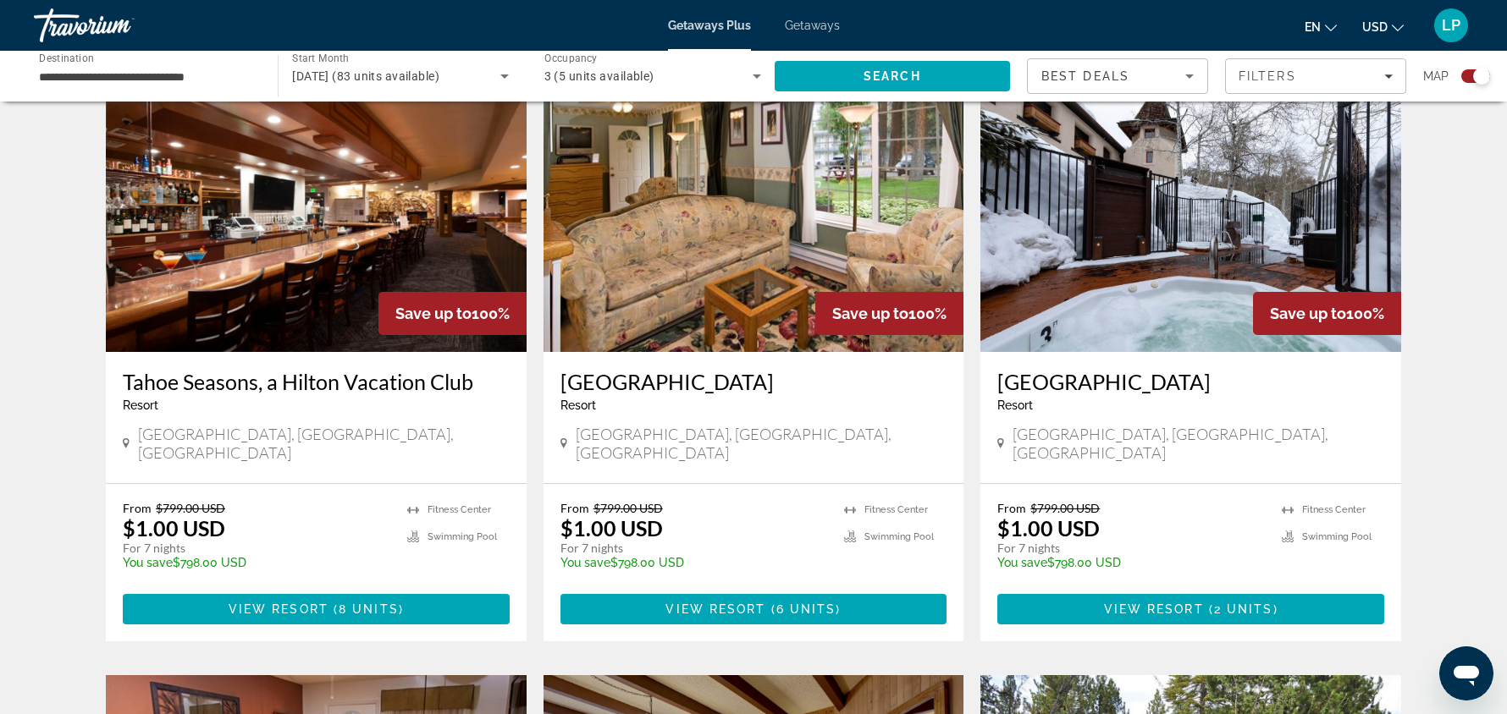
scroll to position [1240, 0]
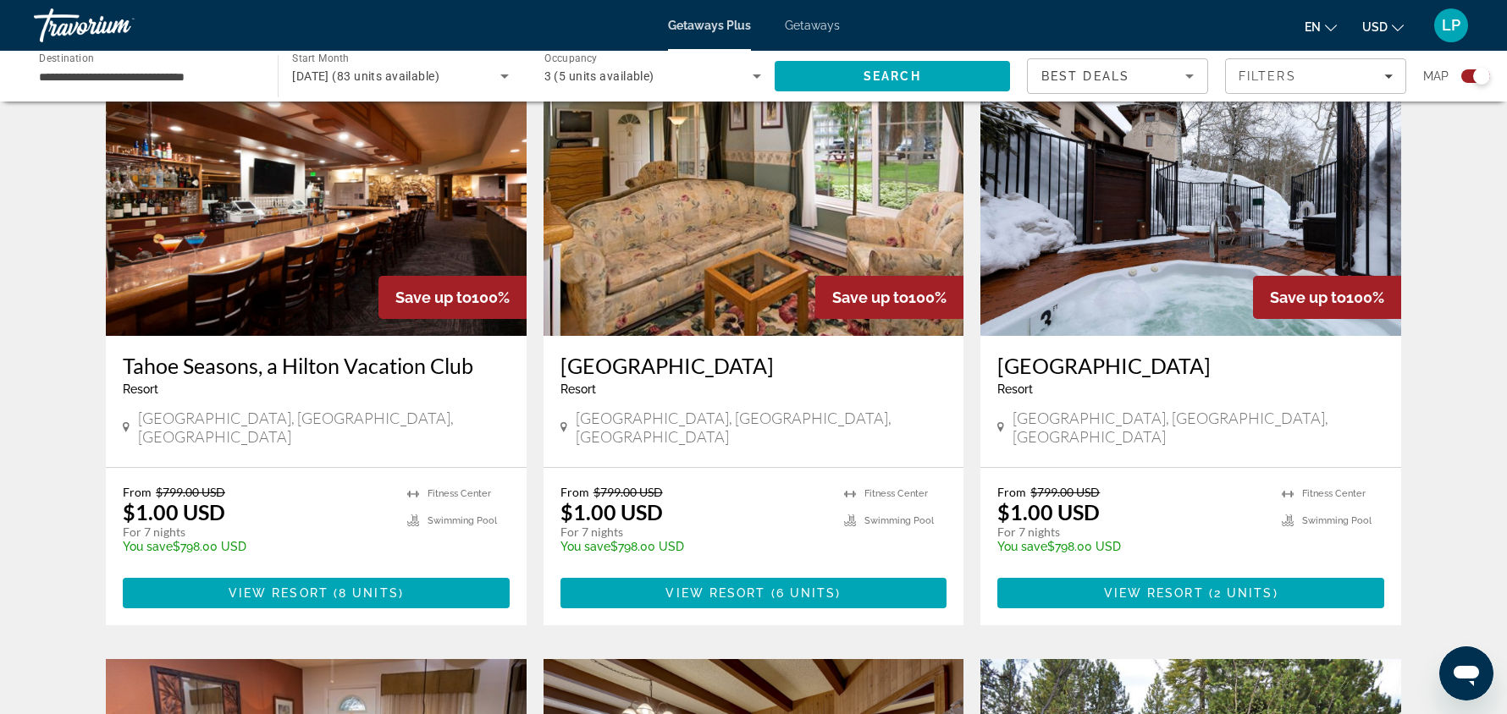
click at [380, 276] on div "Save up to 100%" at bounding box center [452, 297] width 148 height 43
click at [390, 208] on img "Main content" at bounding box center [316, 200] width 421 height 271
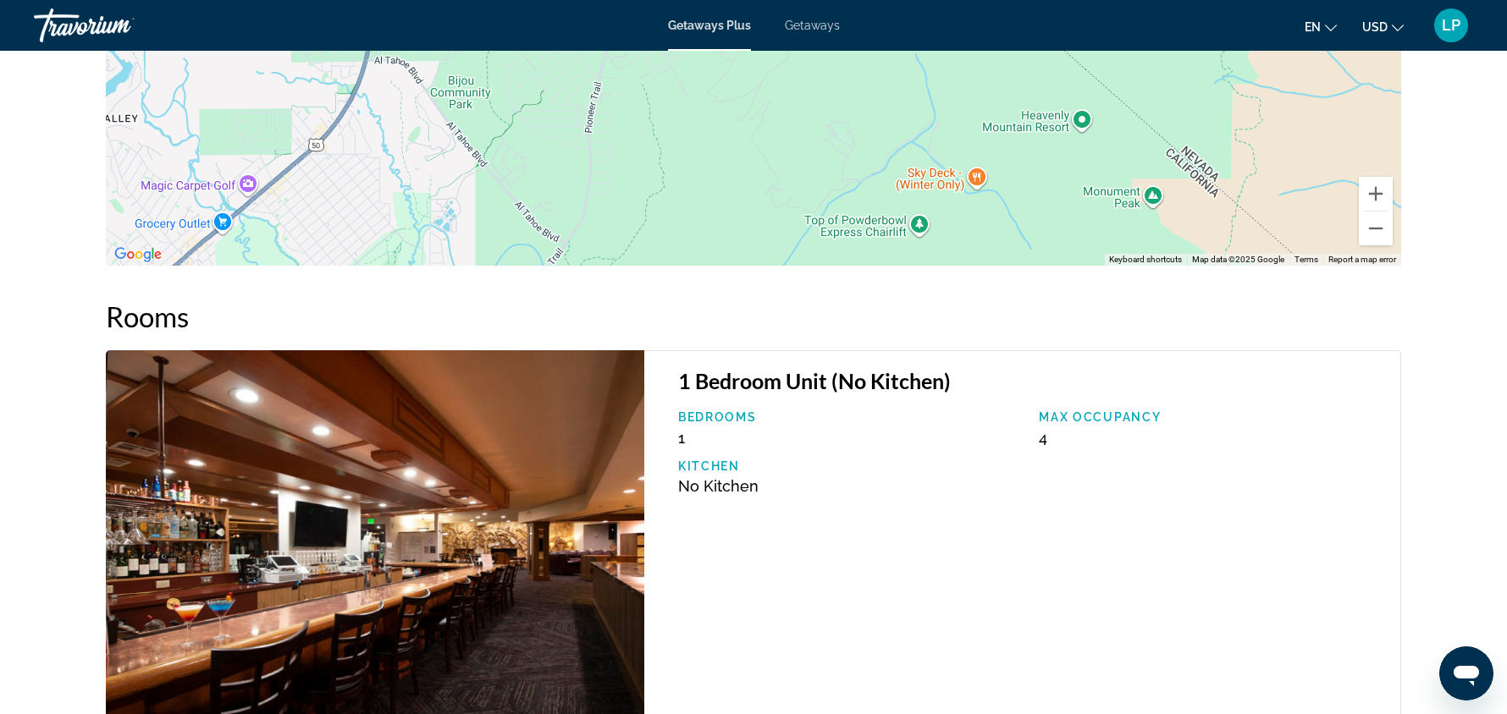
scroll to position [2670, 0]
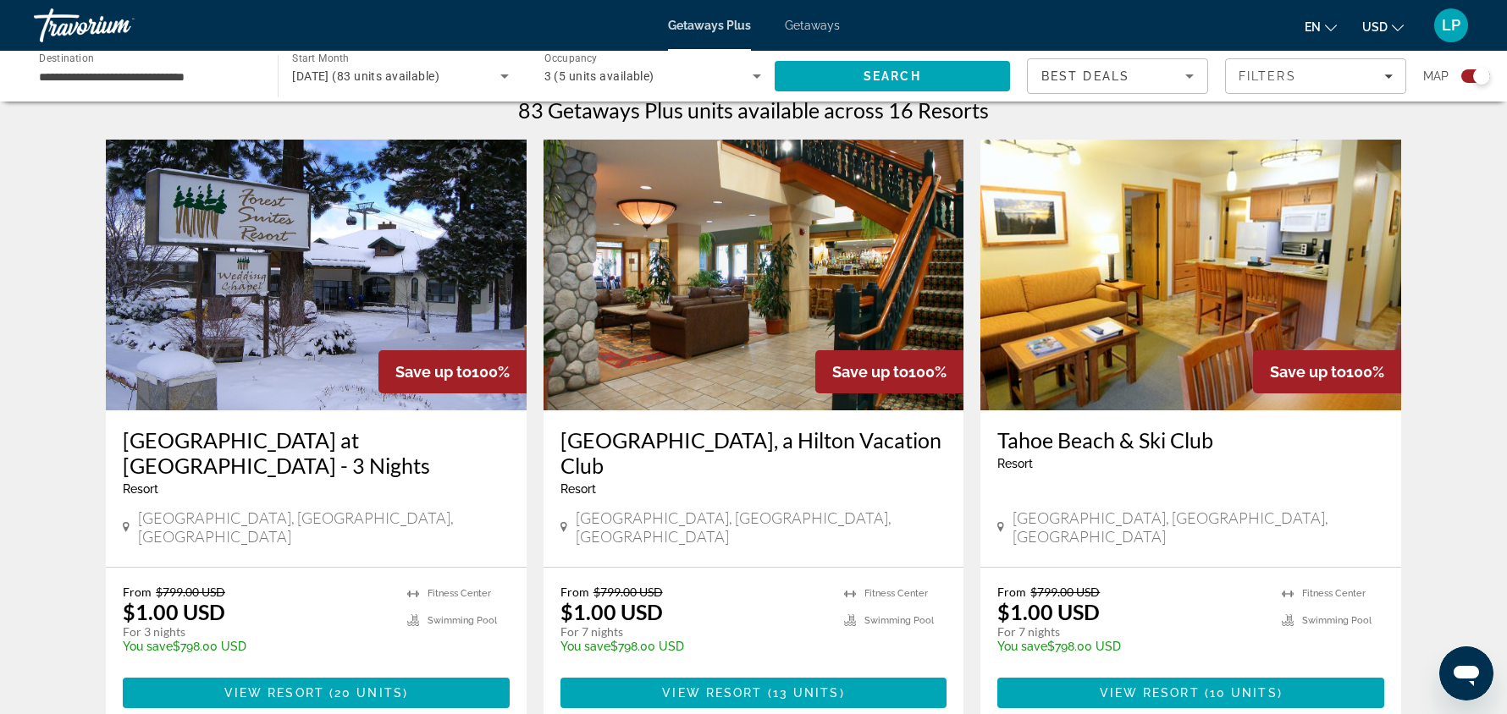
scroll to position [502, 0]
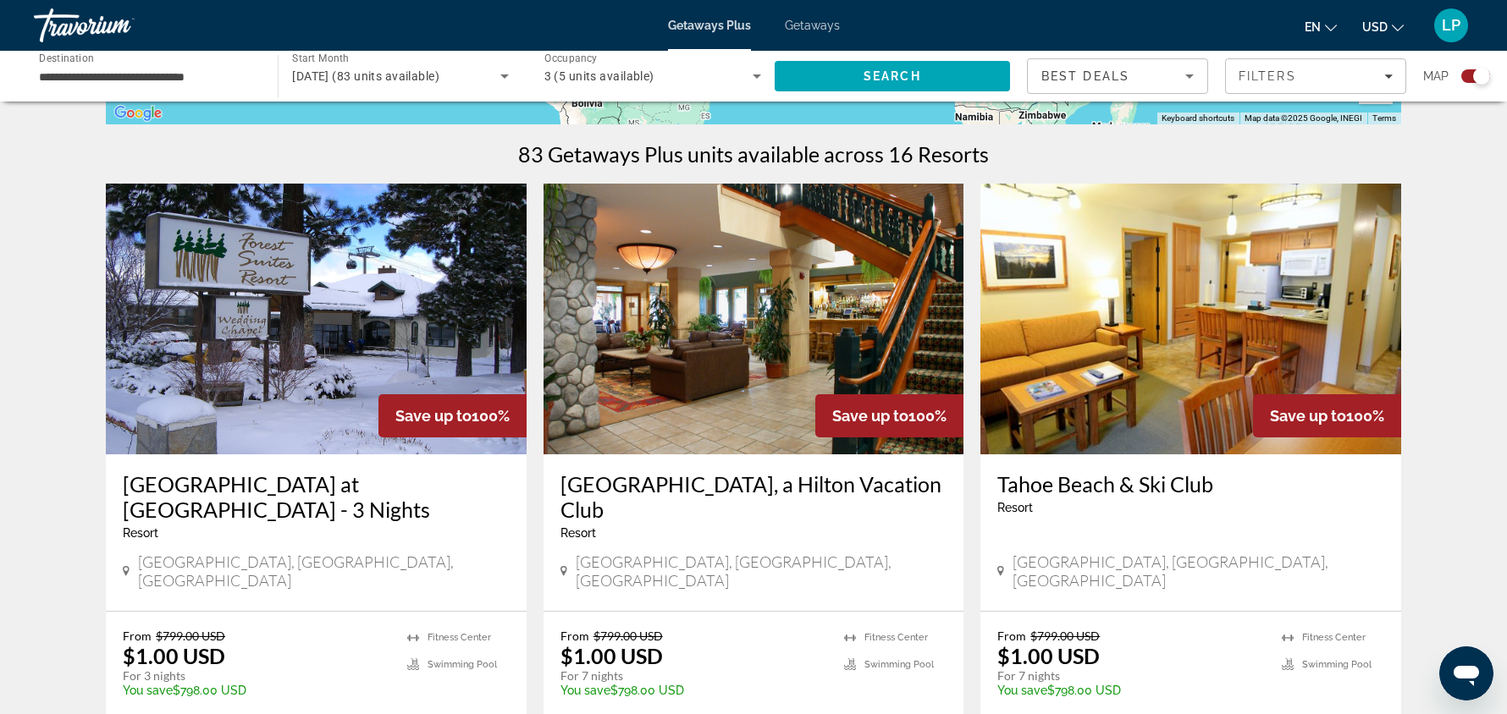
click at [1173, 383] on img "Main content" at bounding box center [1190, 319] width 421 height 271
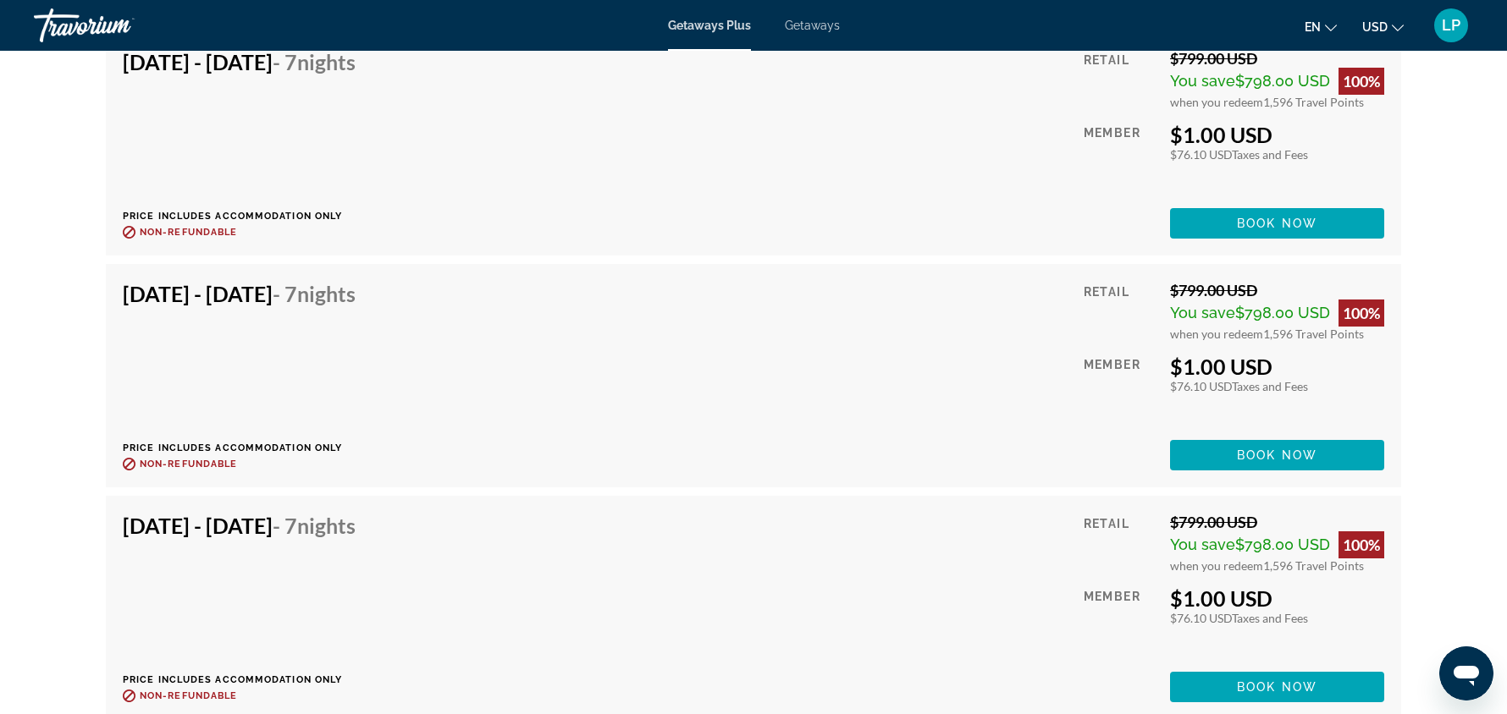
scroll to position [3821, 0]
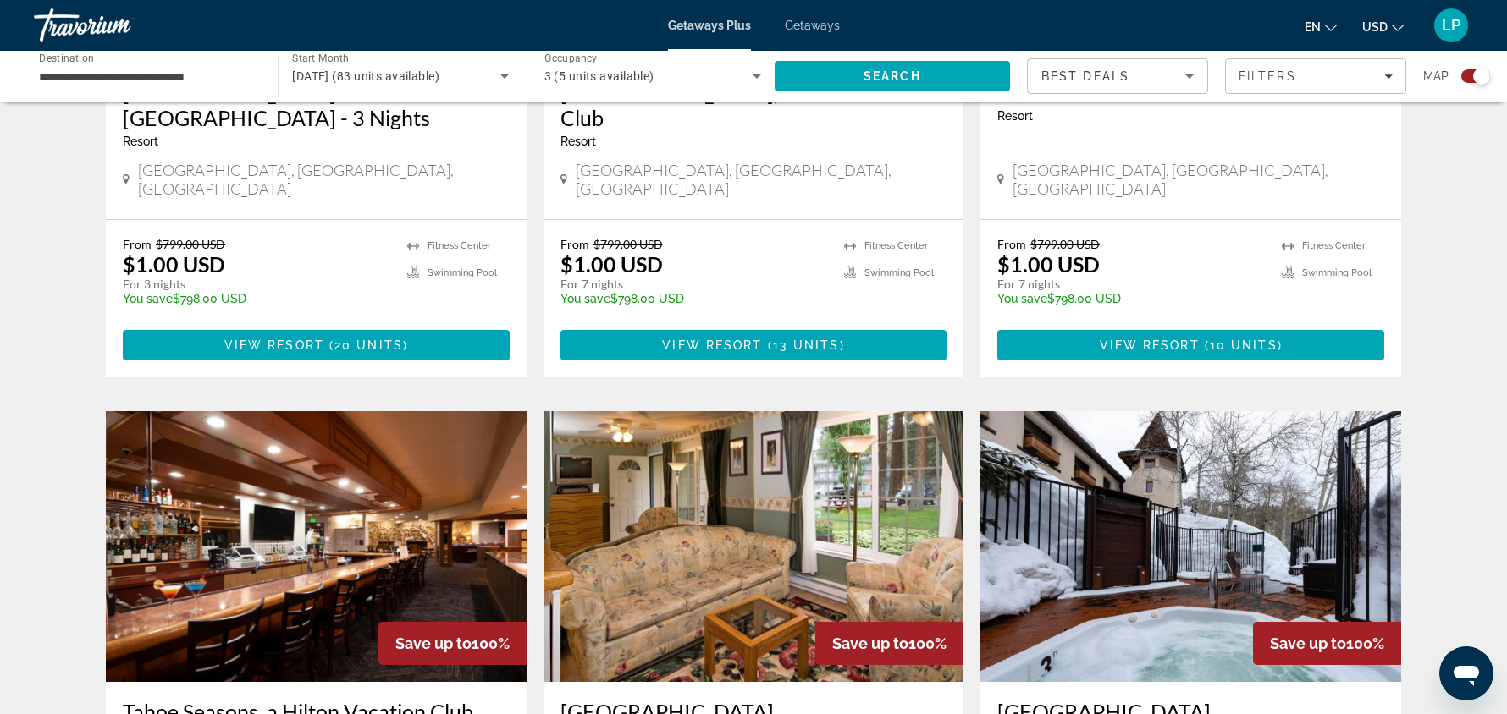
scroll to position [1031, 0]
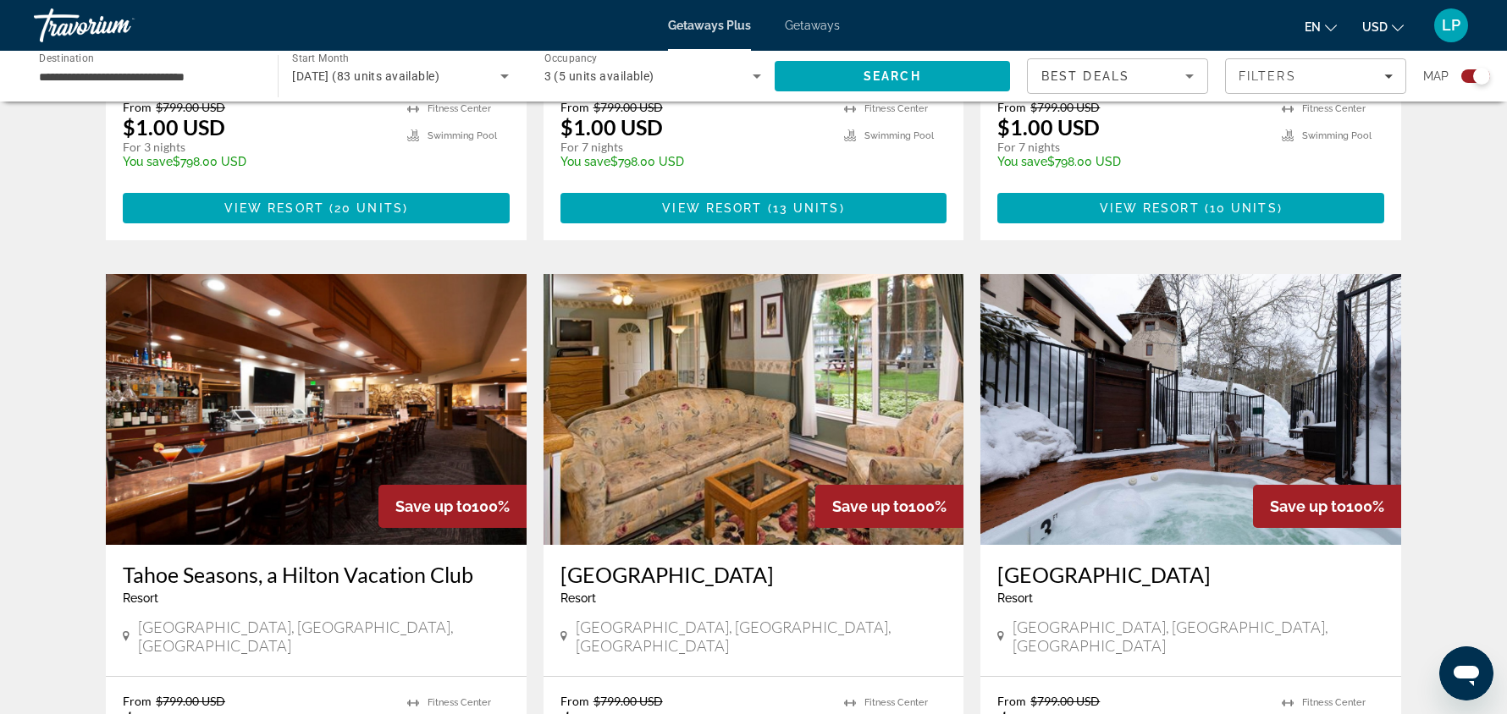
click at [759, 404] on img "Main content" at bounding box center [753, 409] width 421 height 271
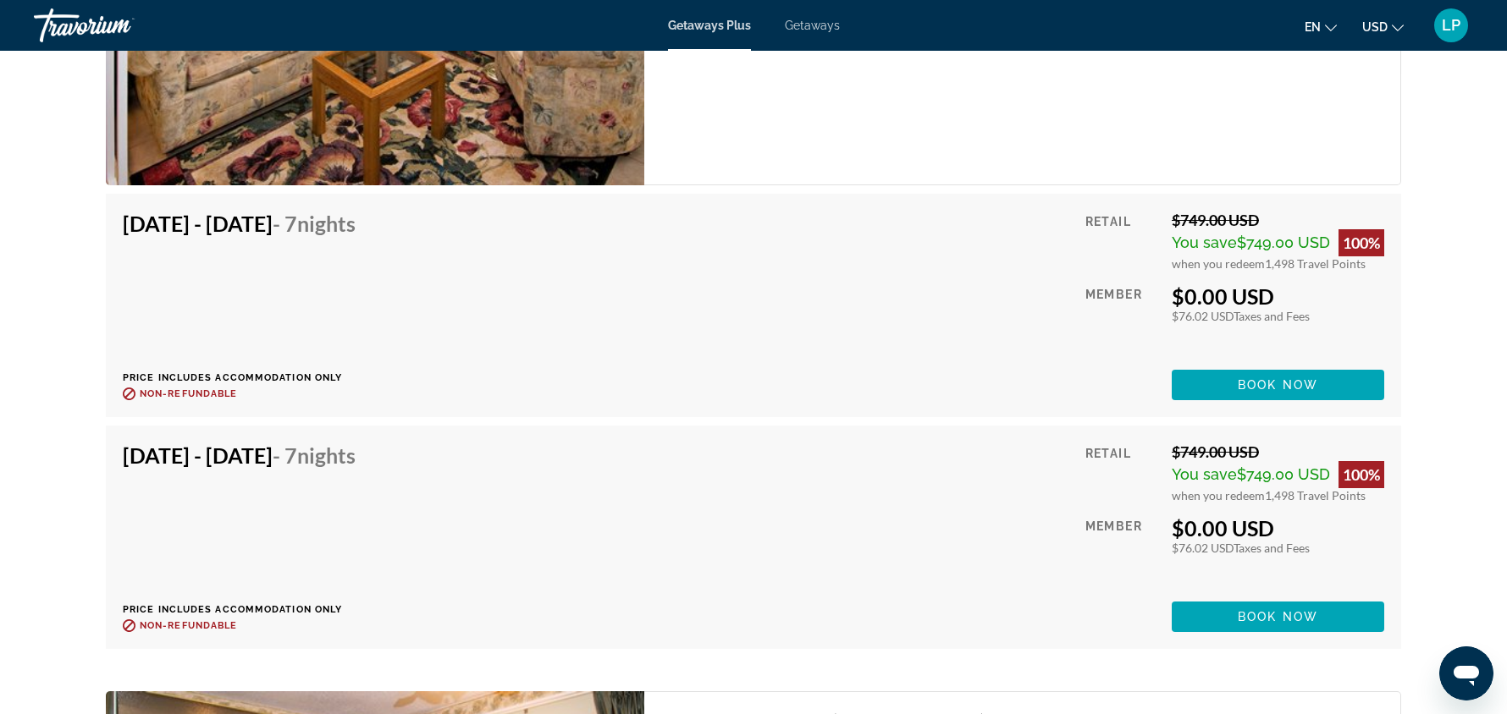
scroll to position [3342, 0]
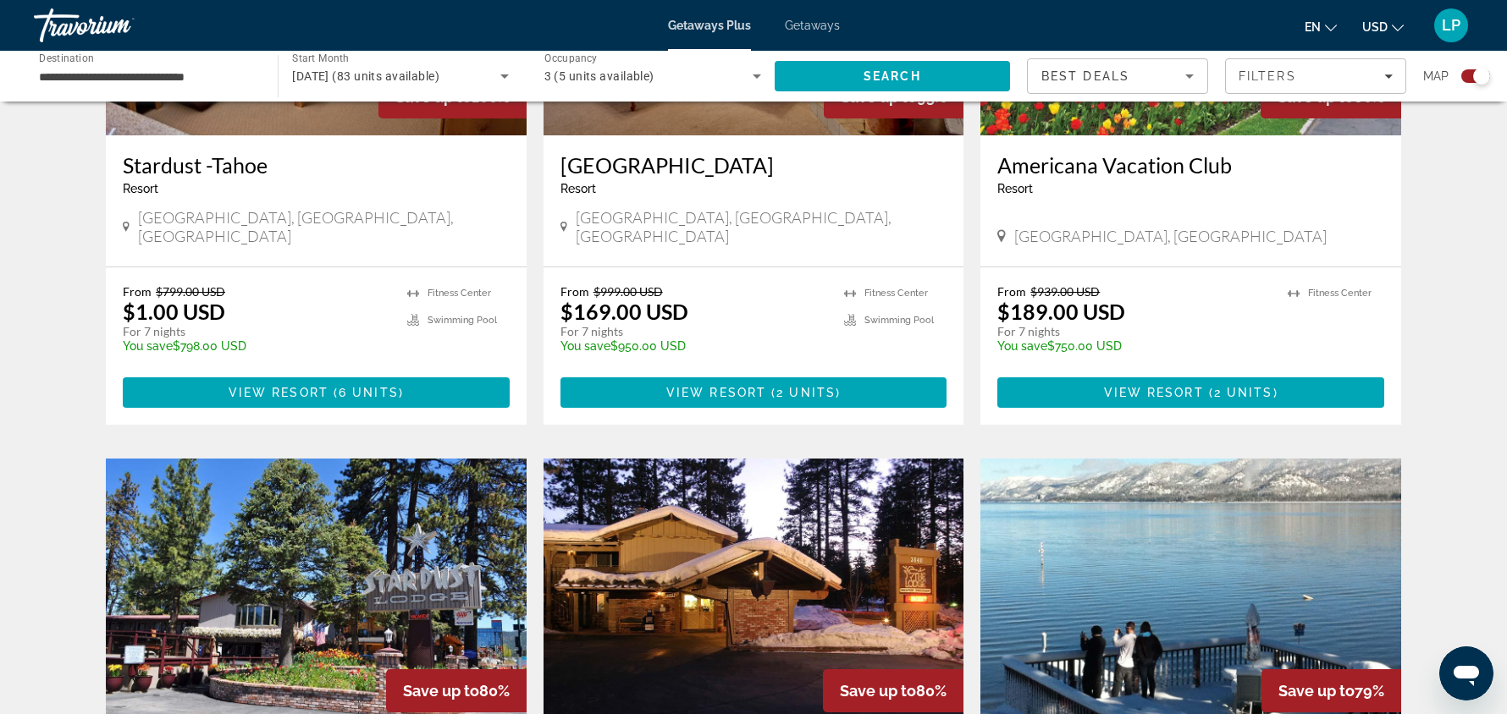
scroll to position [2073, 0]
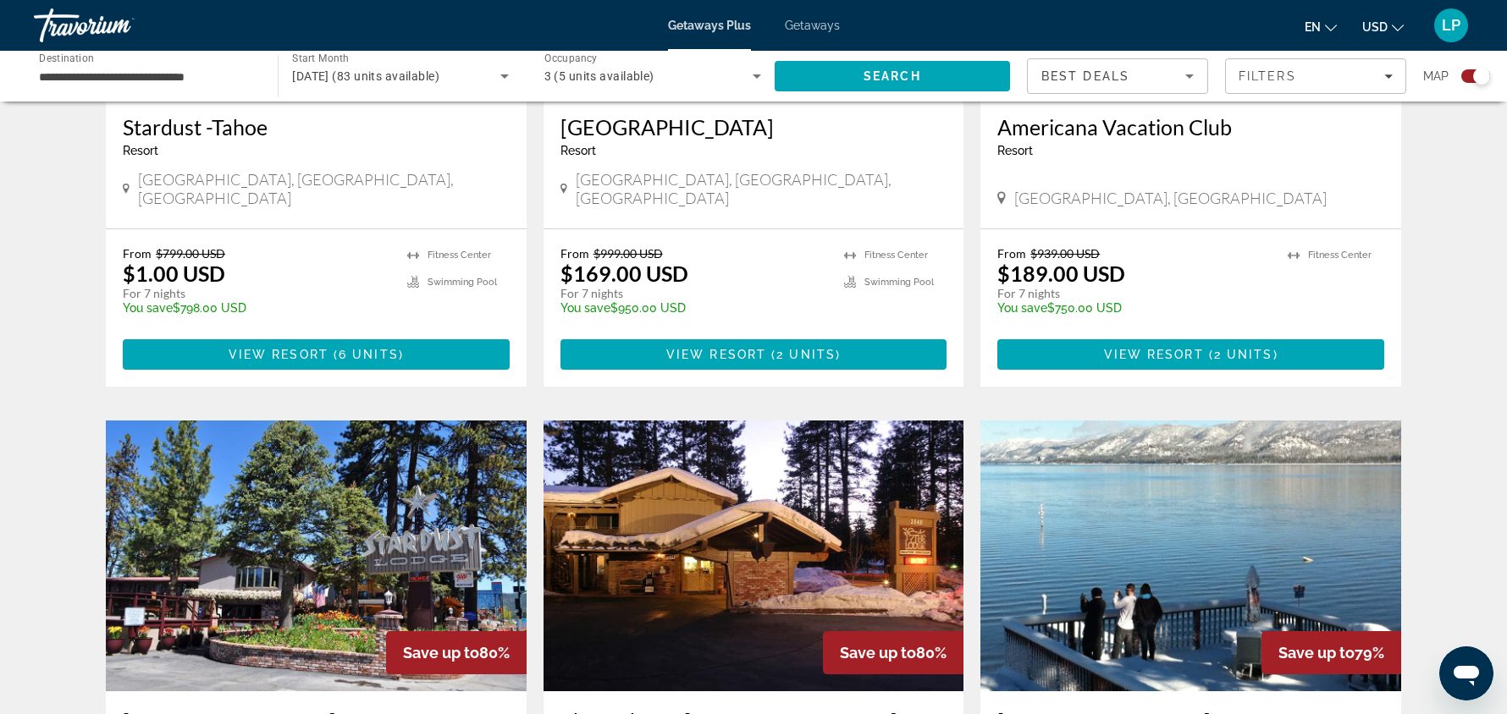
click at [434, 493] on img "Main content" at bounding box center [316, 556] width 421 height 271
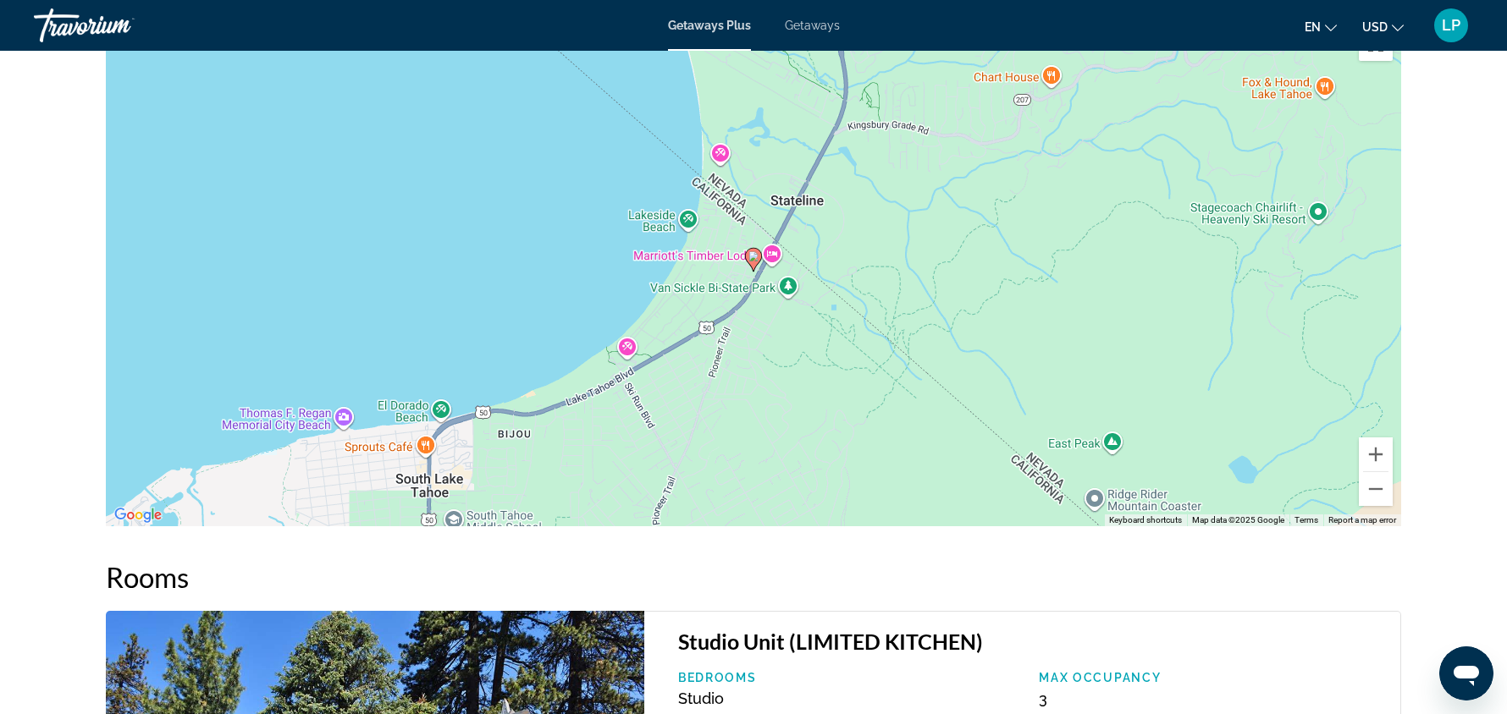
scroll to position [1986, 0]
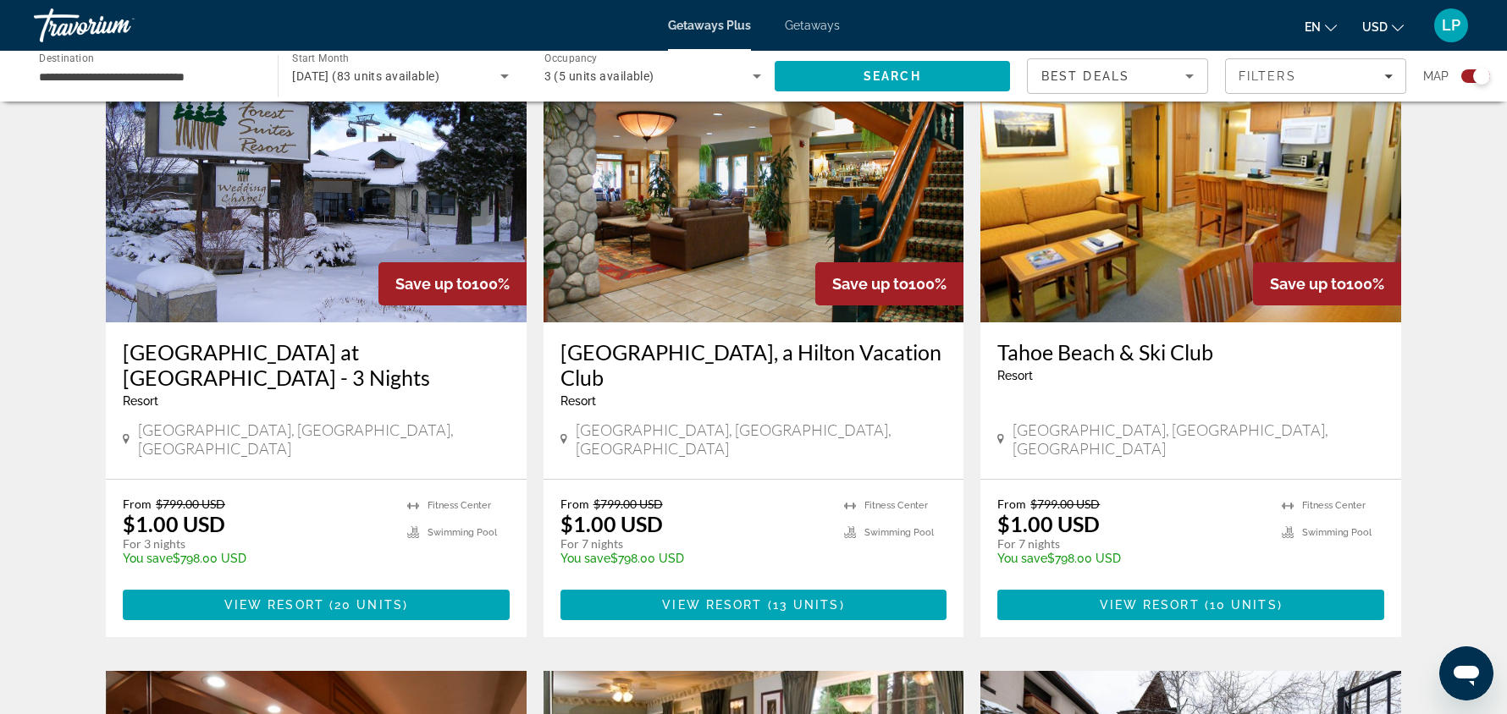
scroll to position [640, 0]
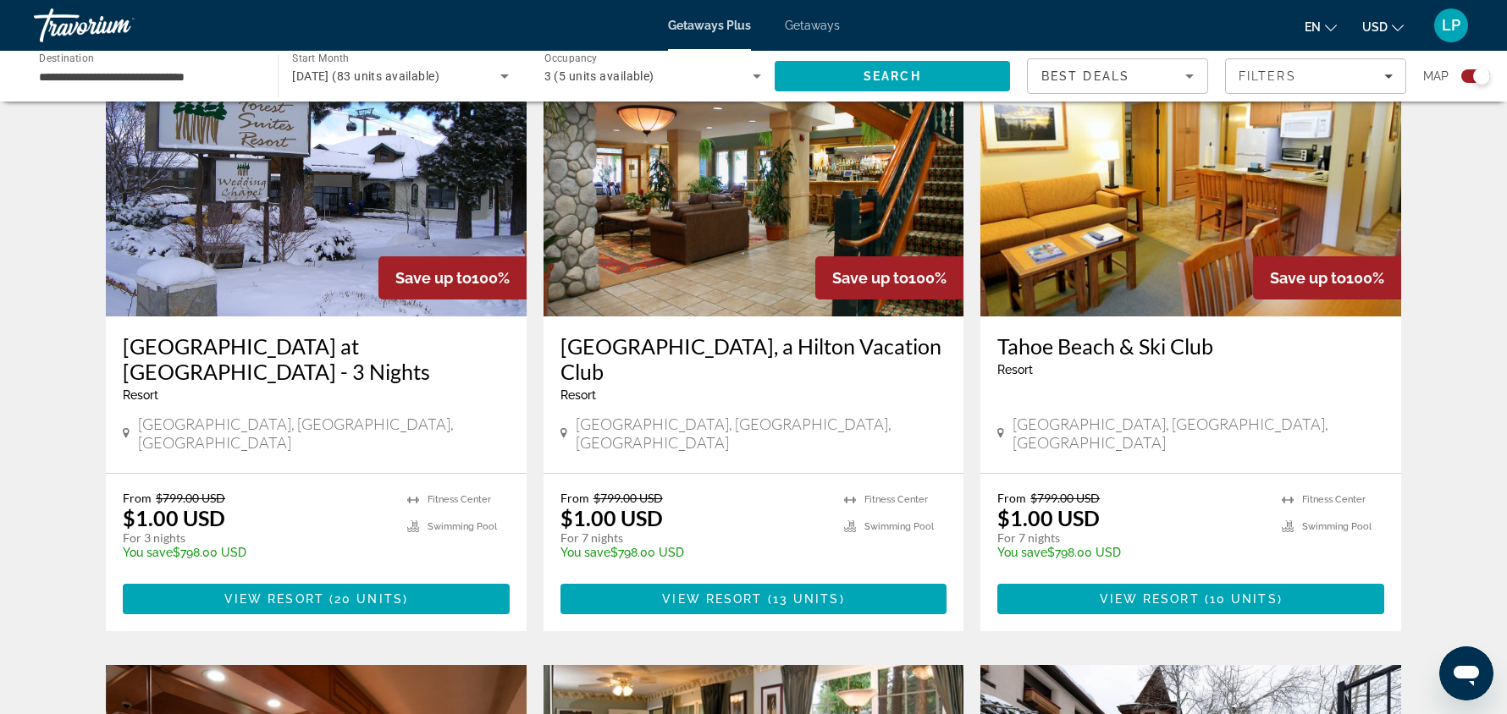
click at [739, 196] on img "Main content" at bounding box center [753, 181] width 421 height 271
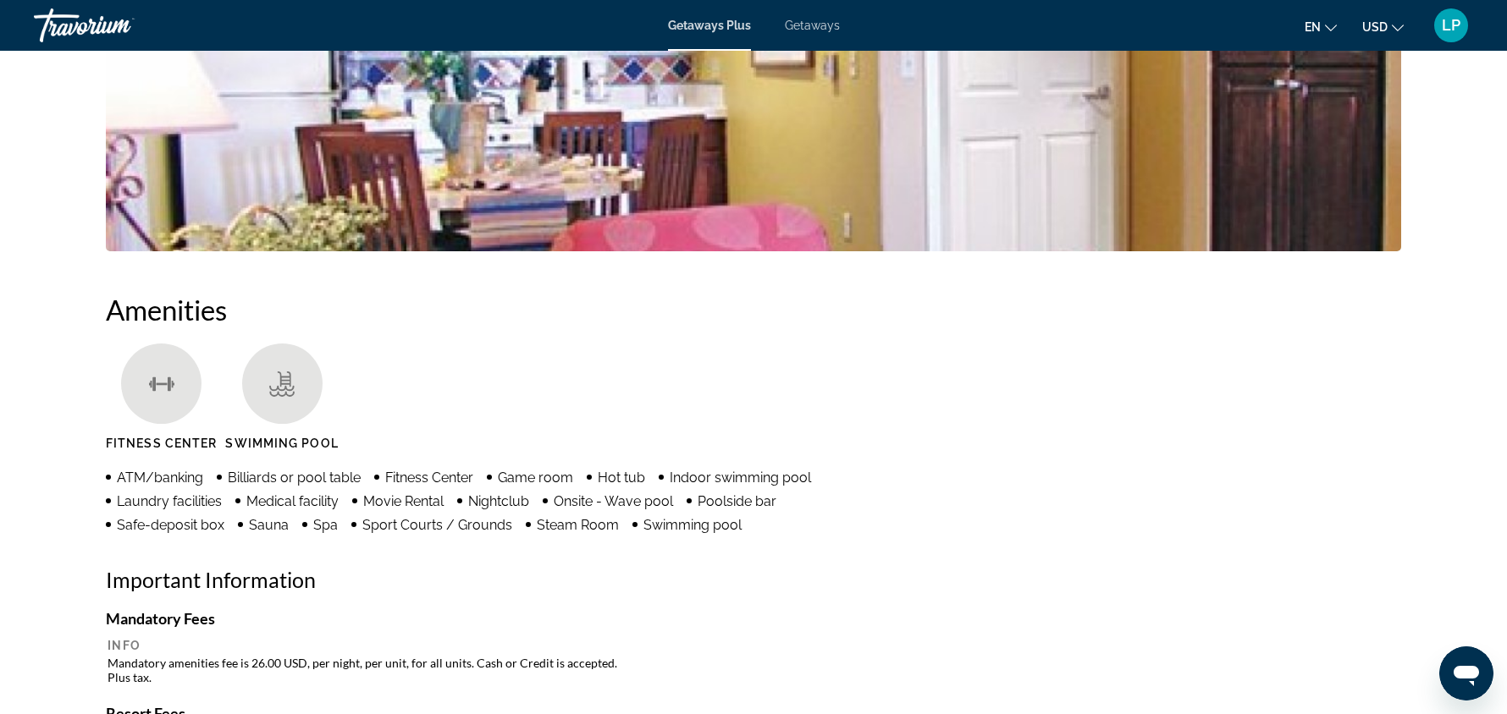
scroll to position [995, 0]
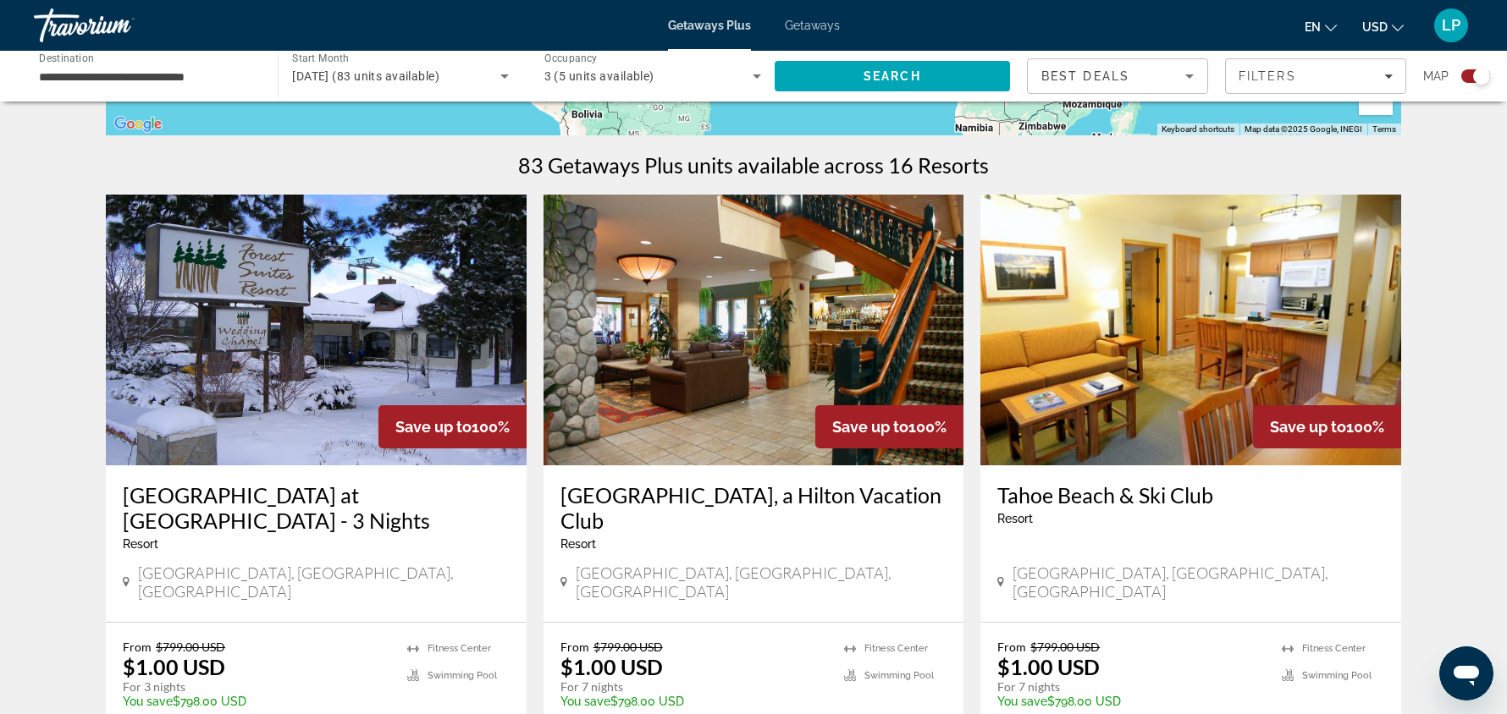
scroll to position [502, 0]
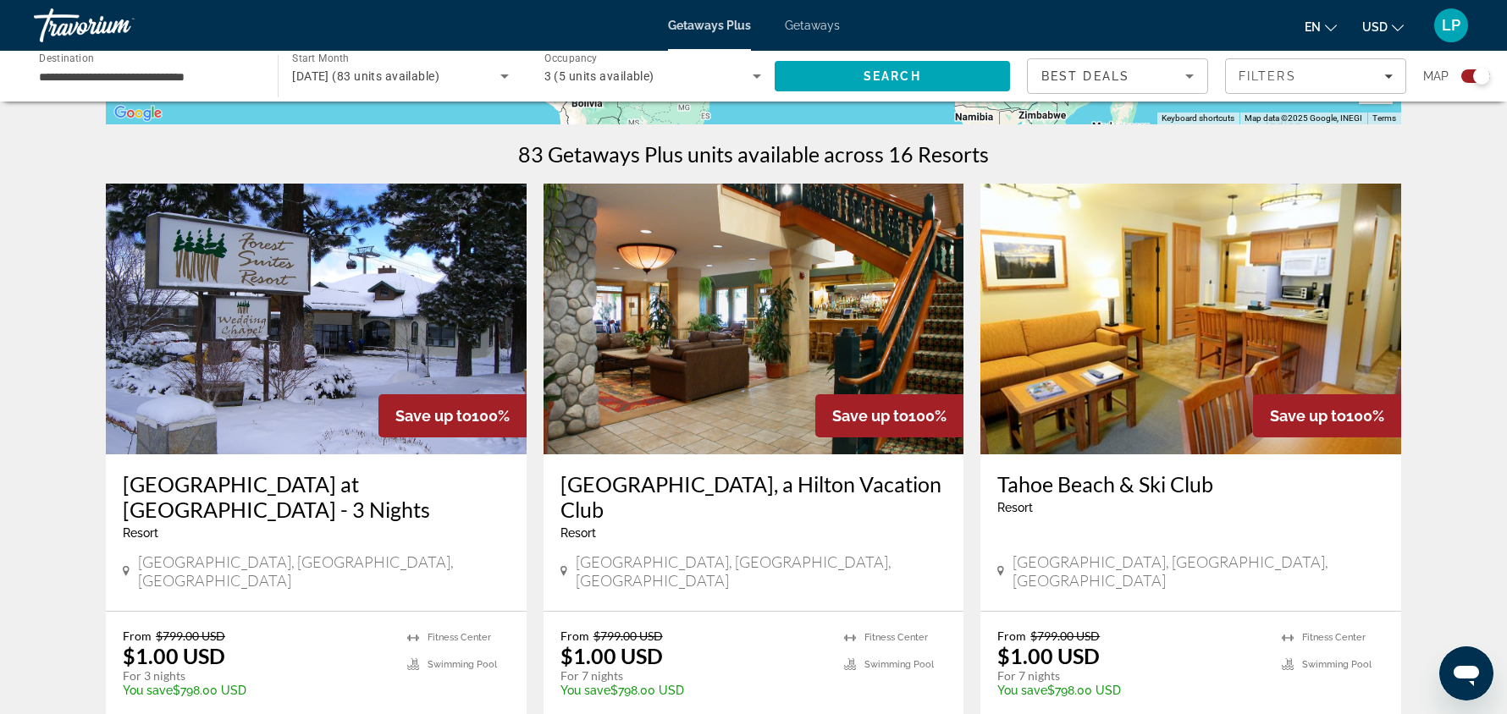
click at [1231, 289] on img "Main content" at bounding box center [1190, 319] width 421 height 271
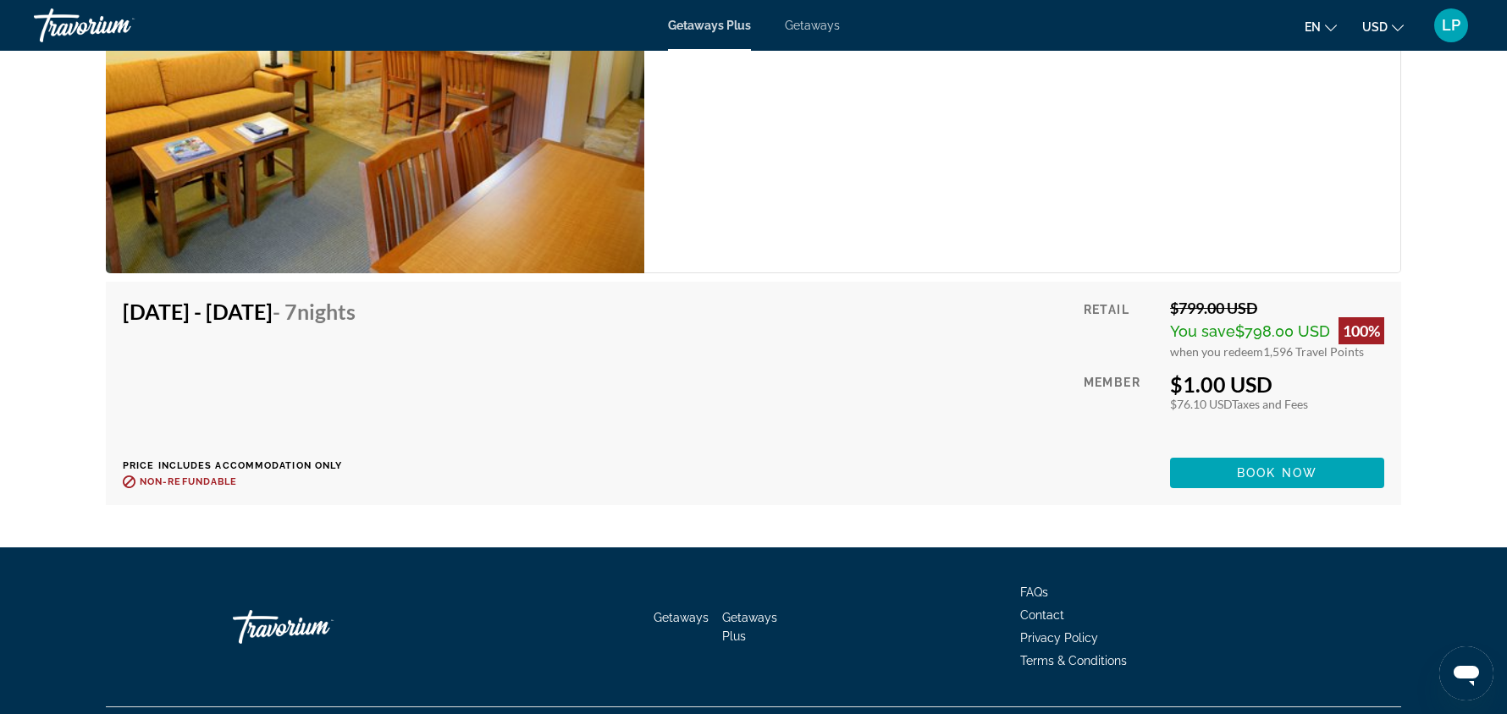
scroll to position [4823, 0]
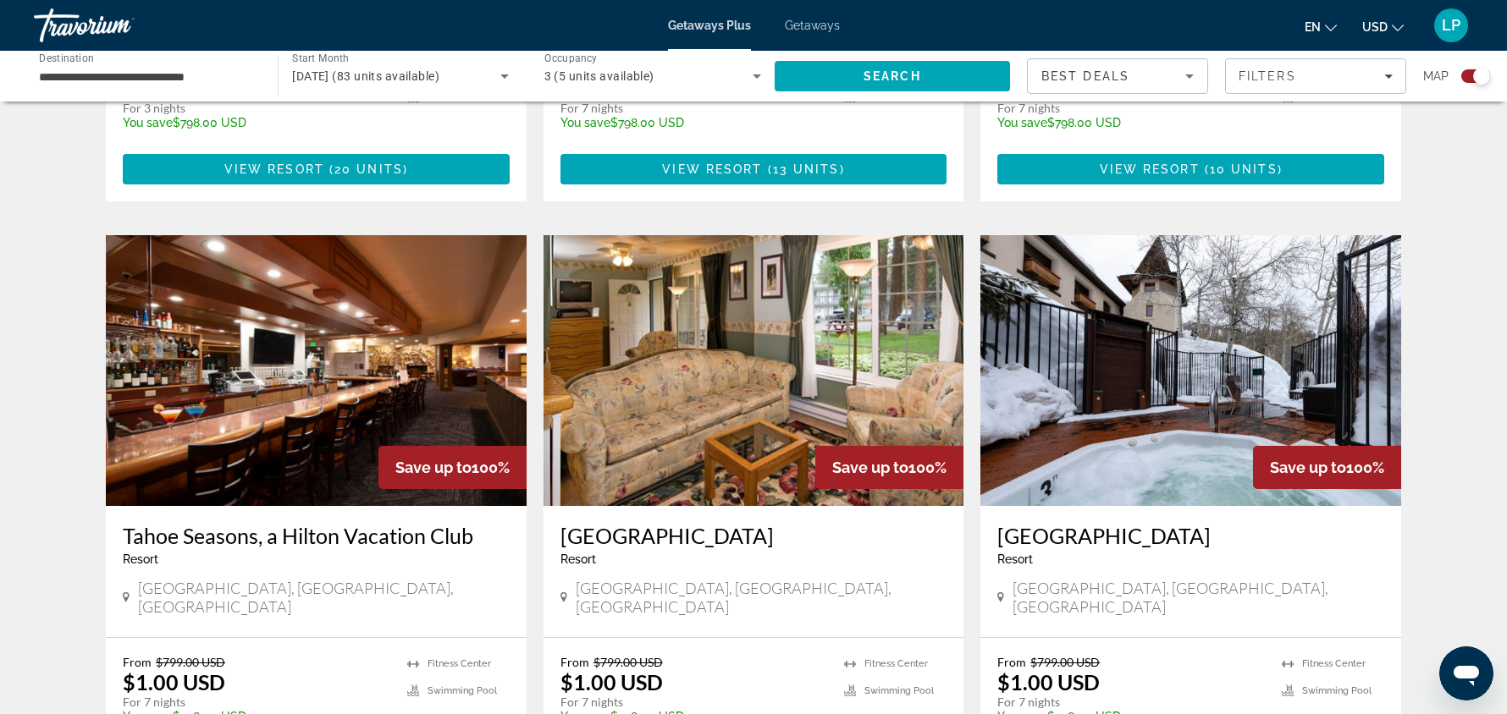
scroll to position [1075, 0]
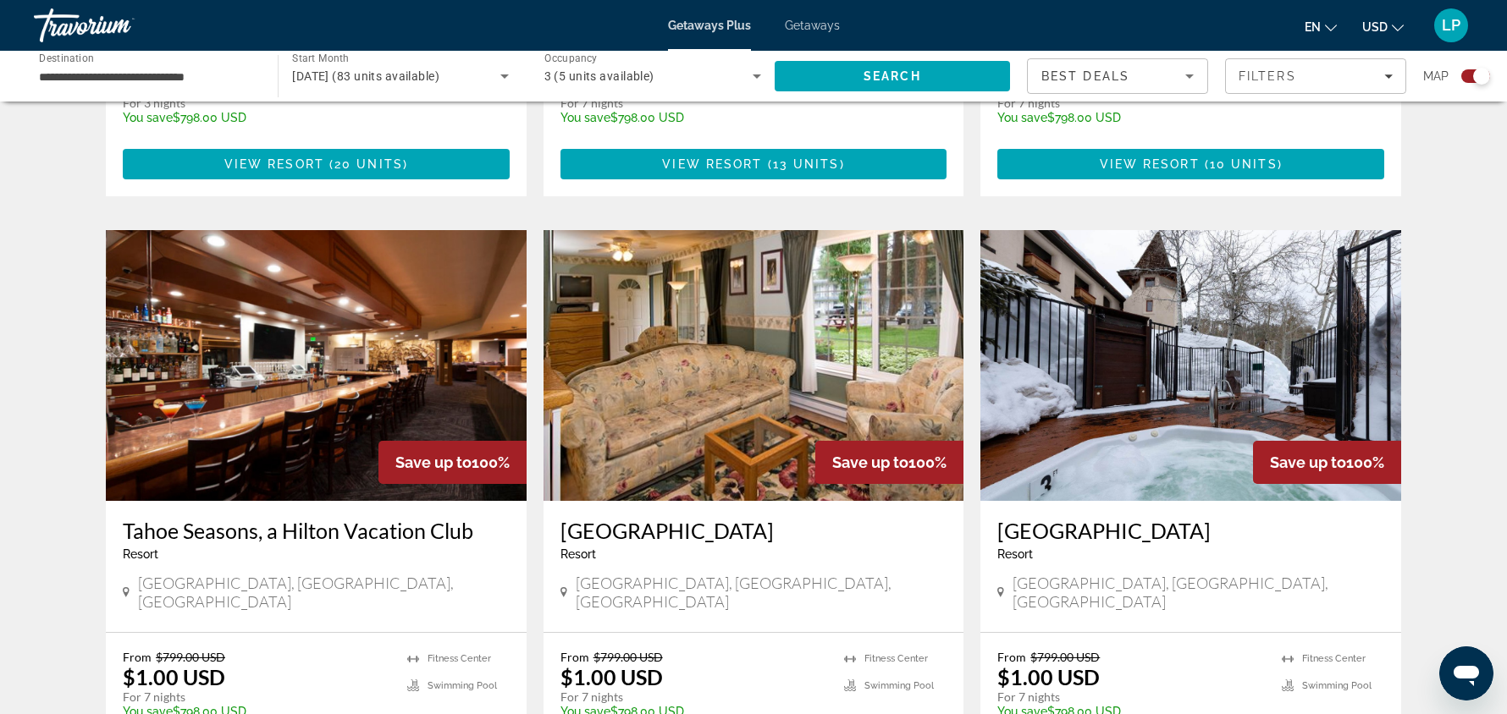
click at [780, 306] on img "Main content" at bounding box center [753, 365] width 421 height 271
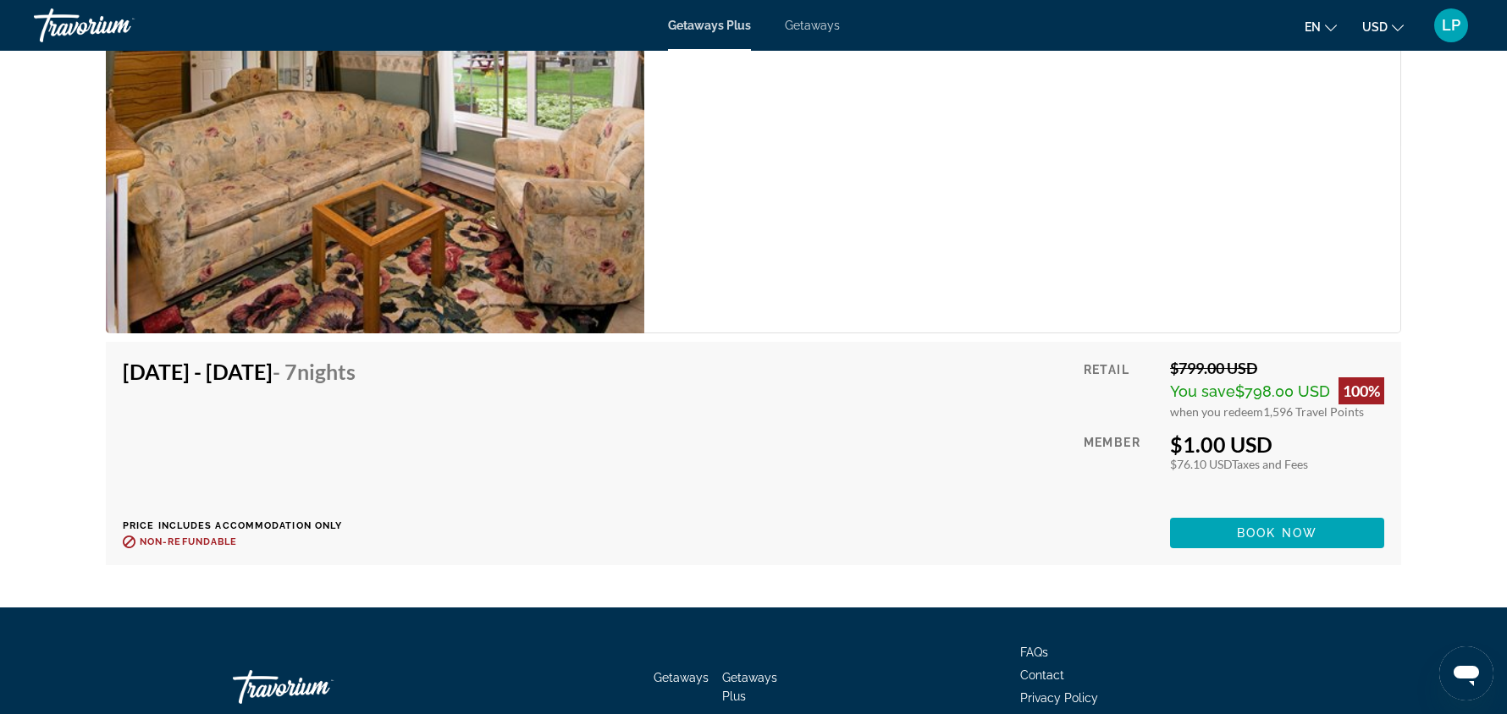
scroll to position [4236, 0]
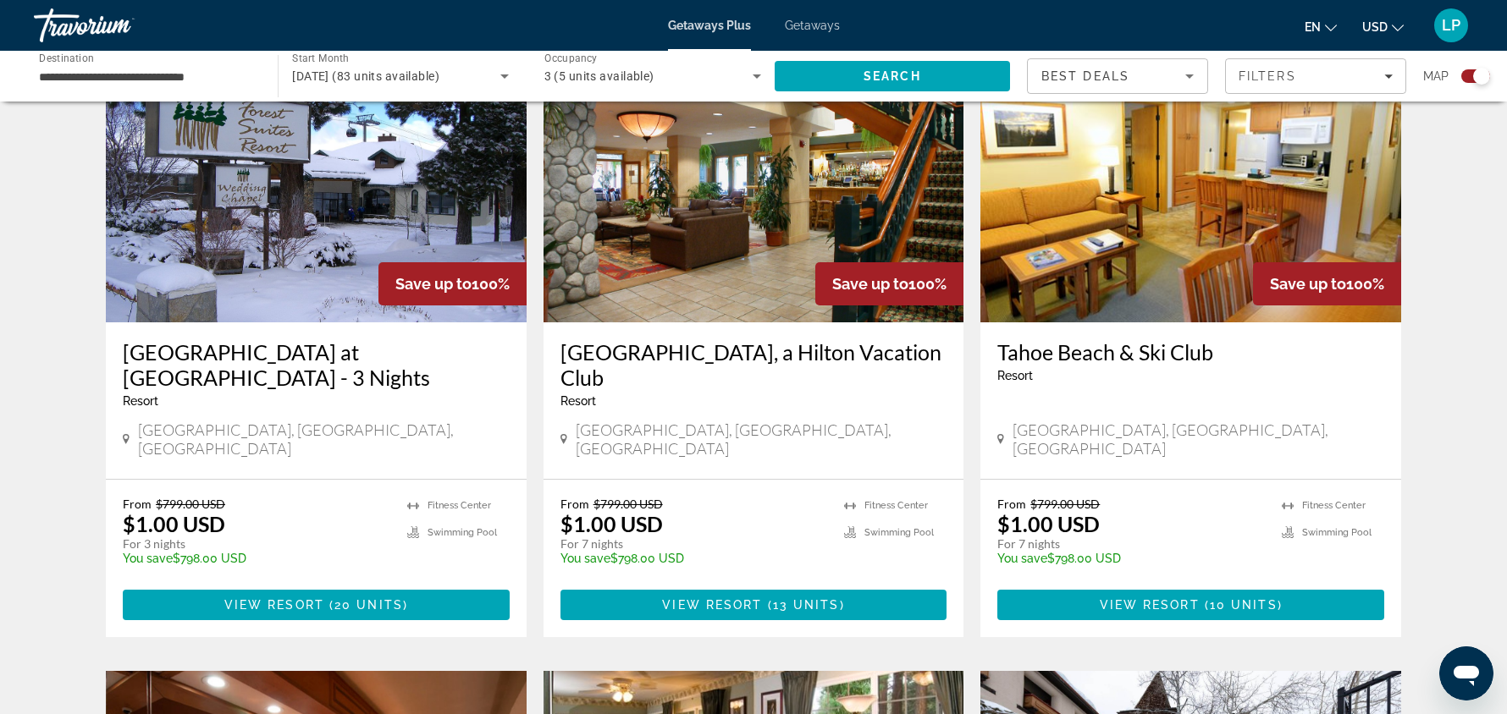
scroll to position [645, 0]
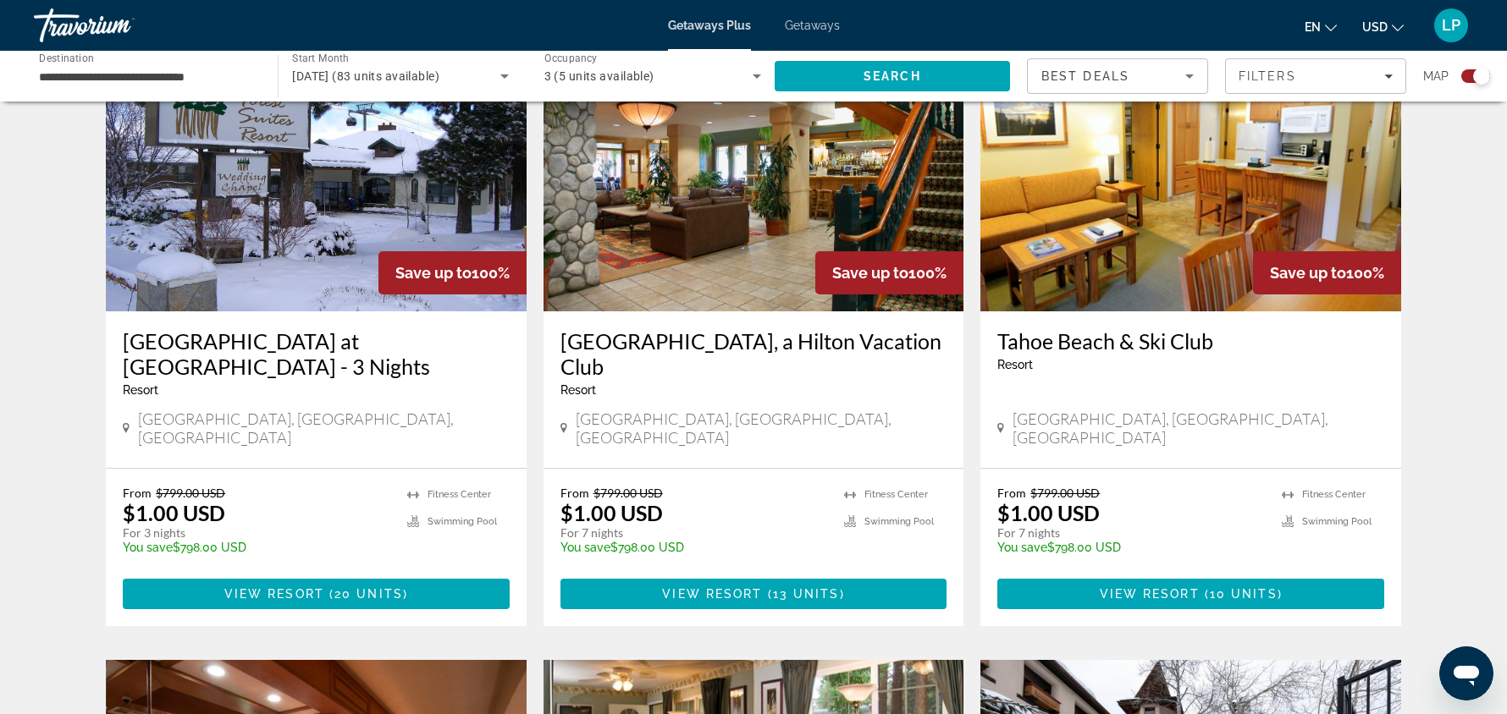
click at [1239, 266] on img "Main content" at bounding box center [1190, 176] width 421 height 271
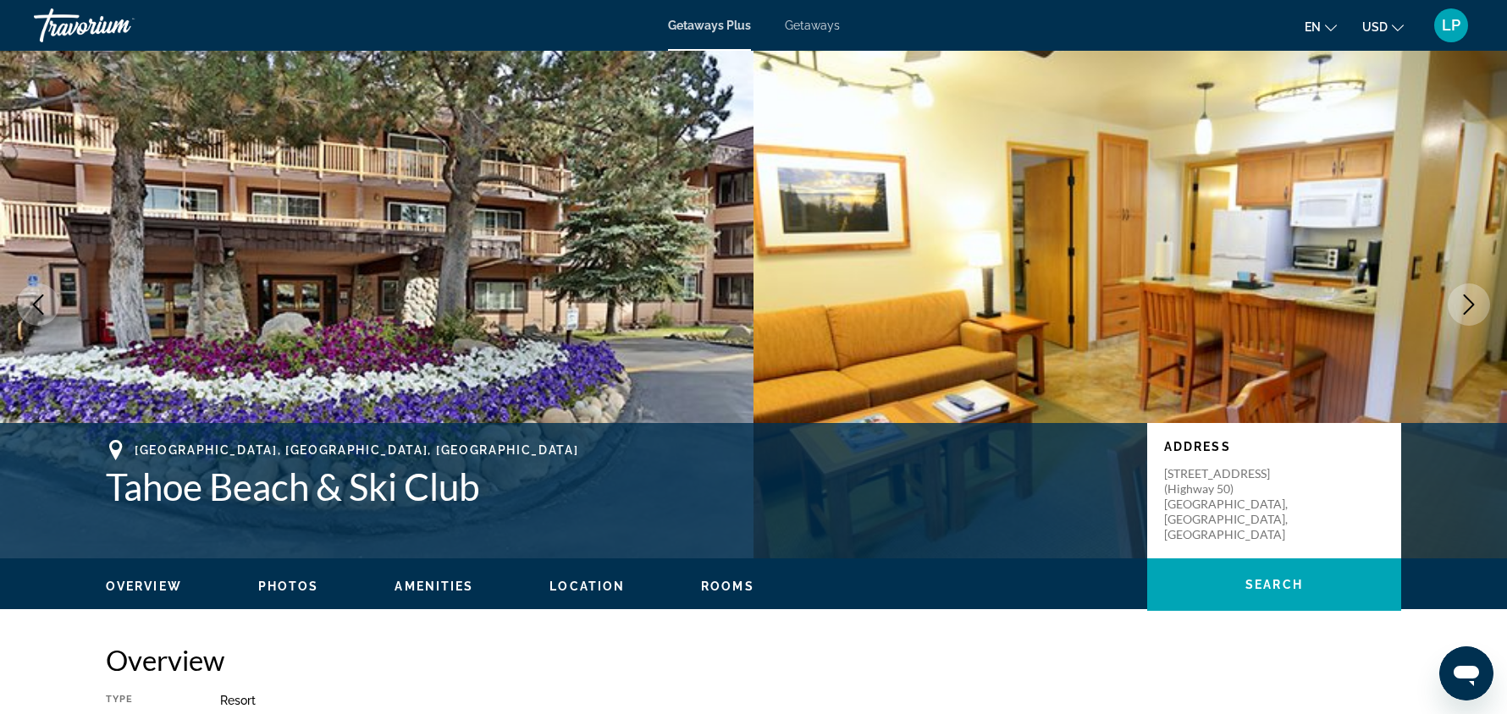
click at [1239, 266] on img "Main content" at bounding box center [1129, 305] width 753 height 508
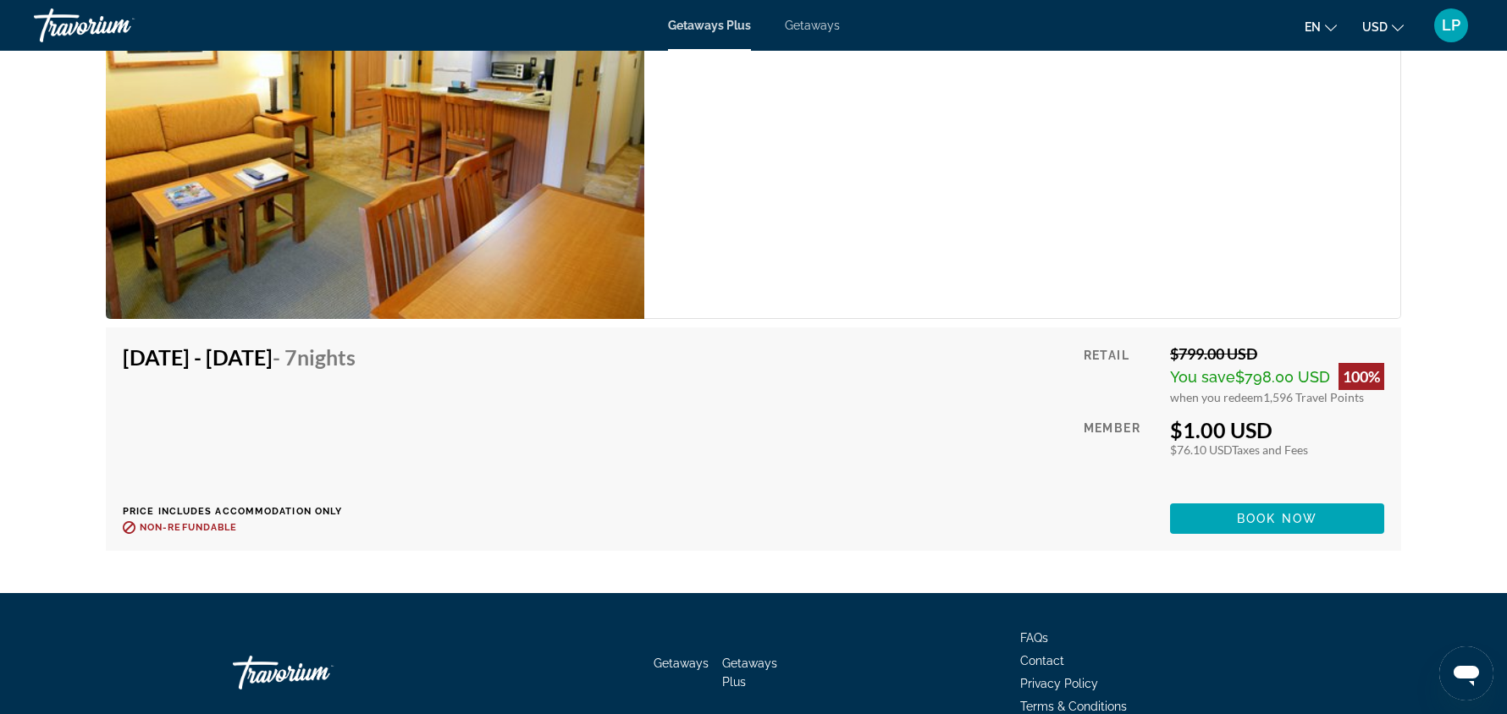
scroll to position [4823, 0]
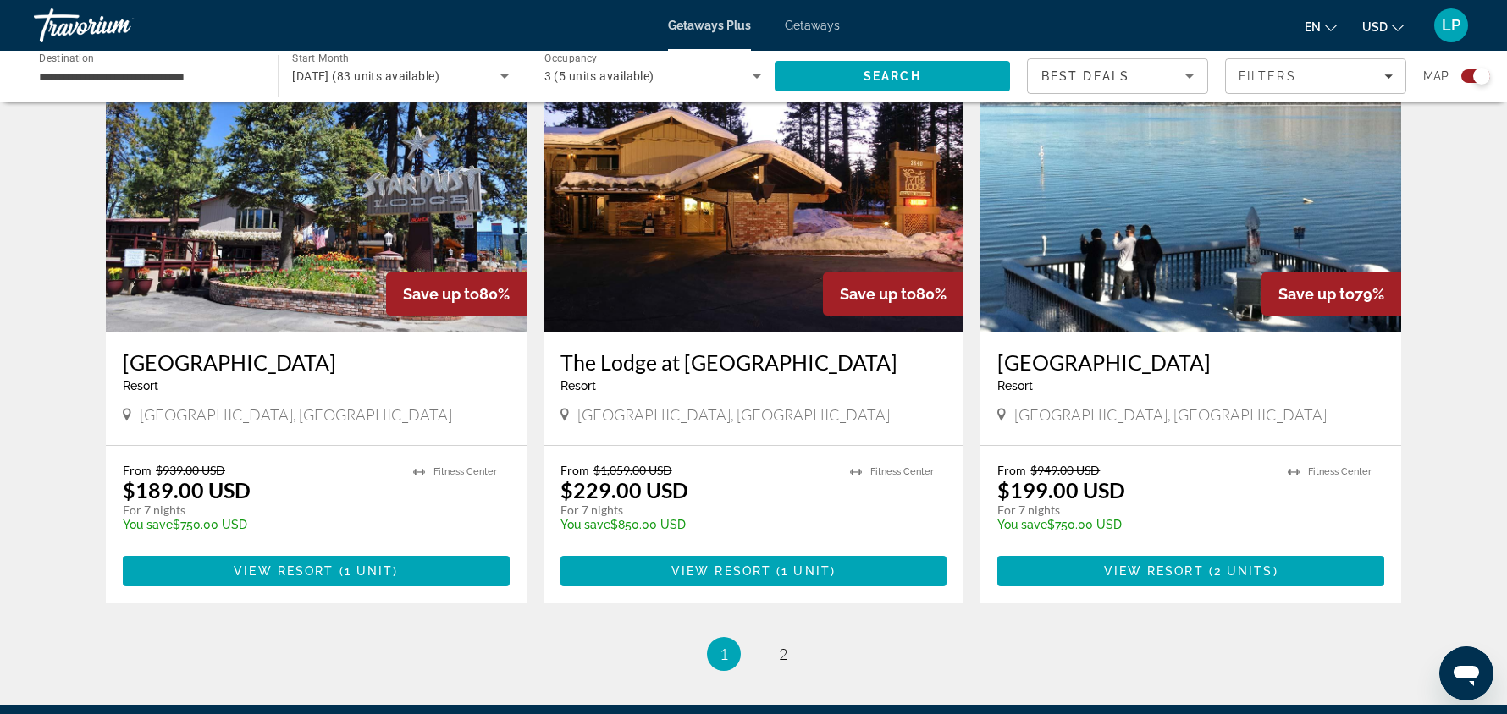
scroll to position [2465, 0]
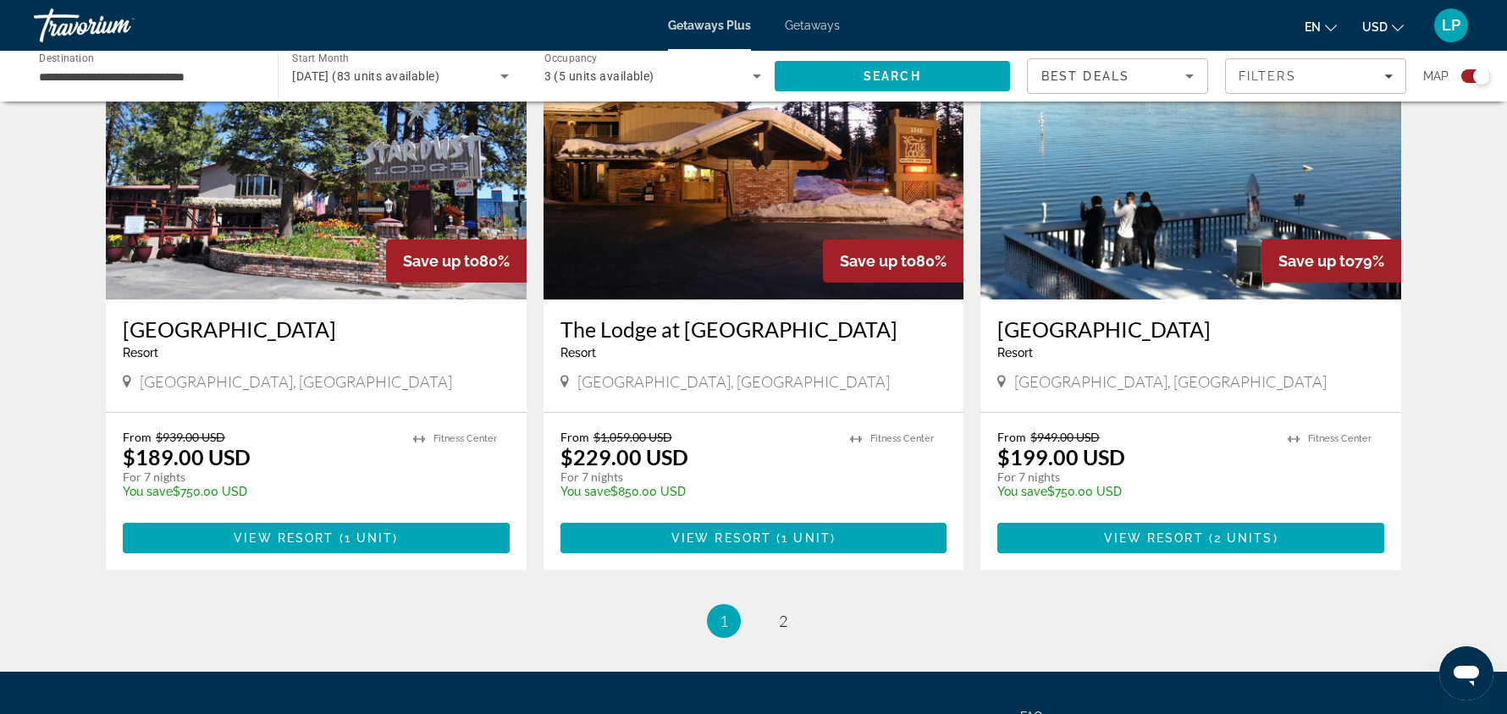
click at [1121, 186] on img "Main content" at bounding box center [1190, 164] width 421 height 271
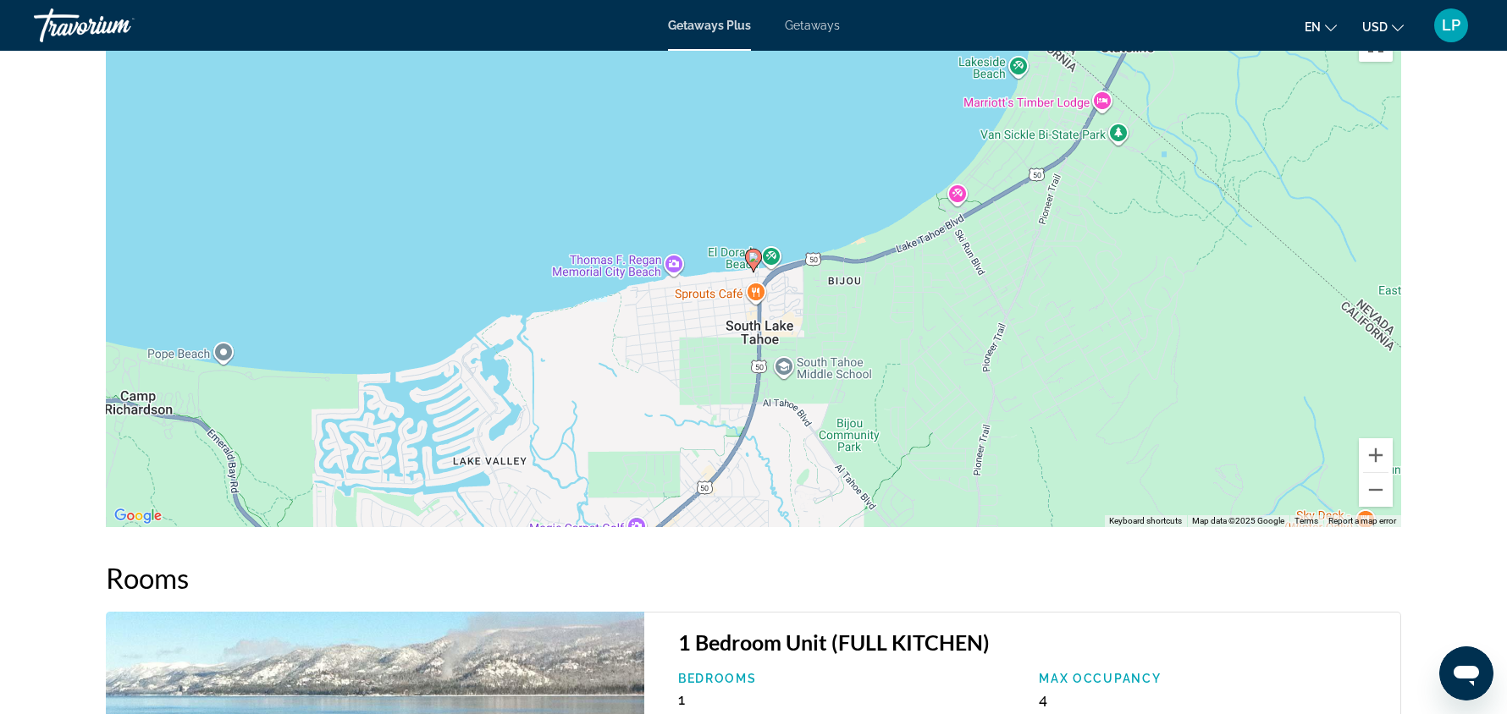
scroll to position [2160, 0]
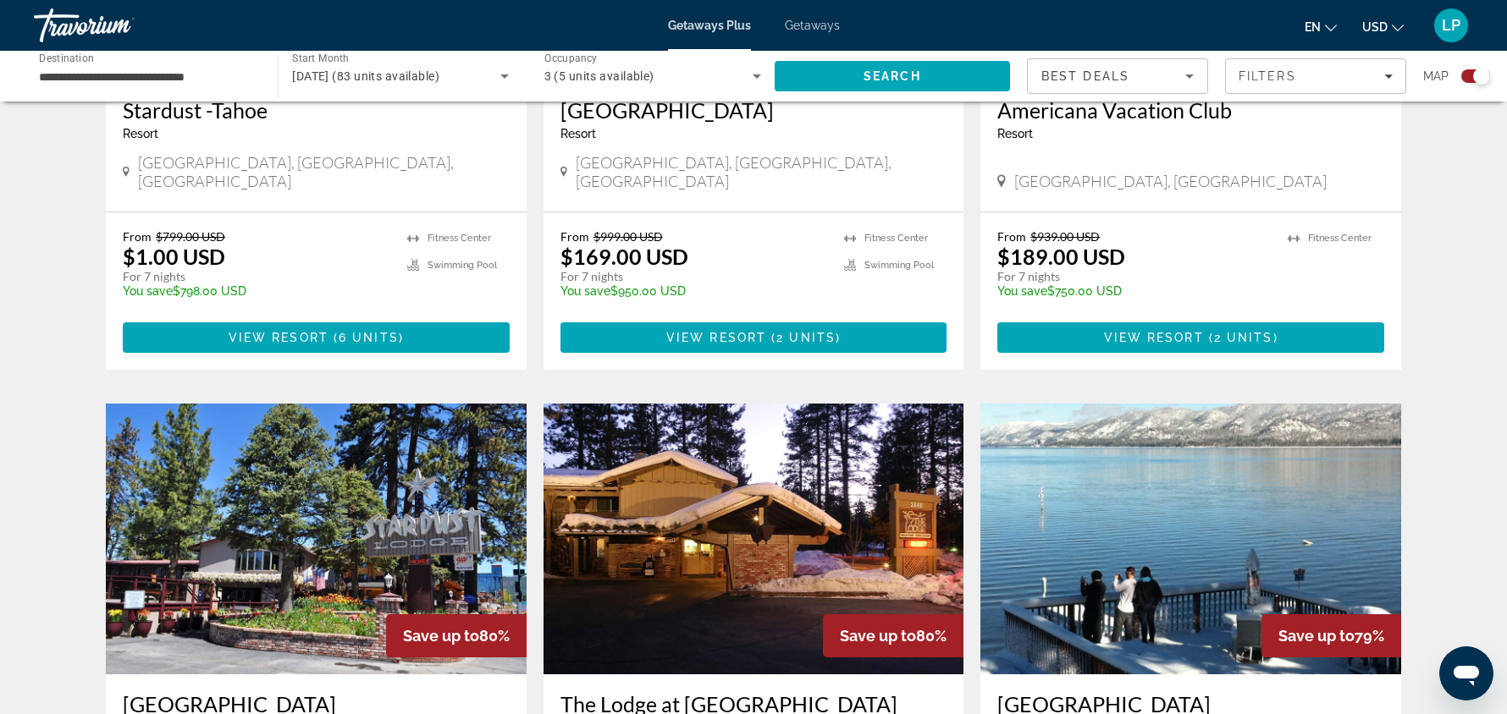
scroll to position [2123, 0]
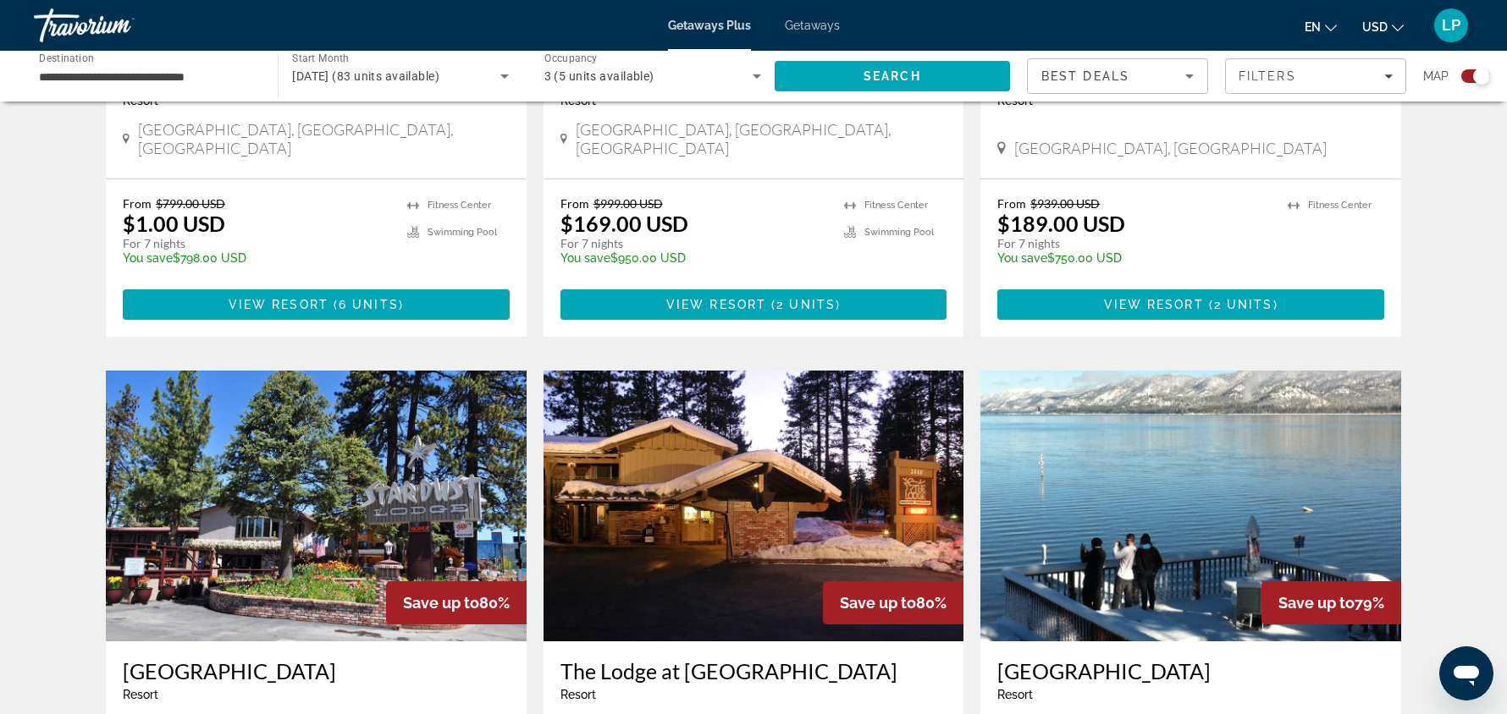
click at [767, 372] on img "Main content" at bounding box center [753, 506] width 421 height 271
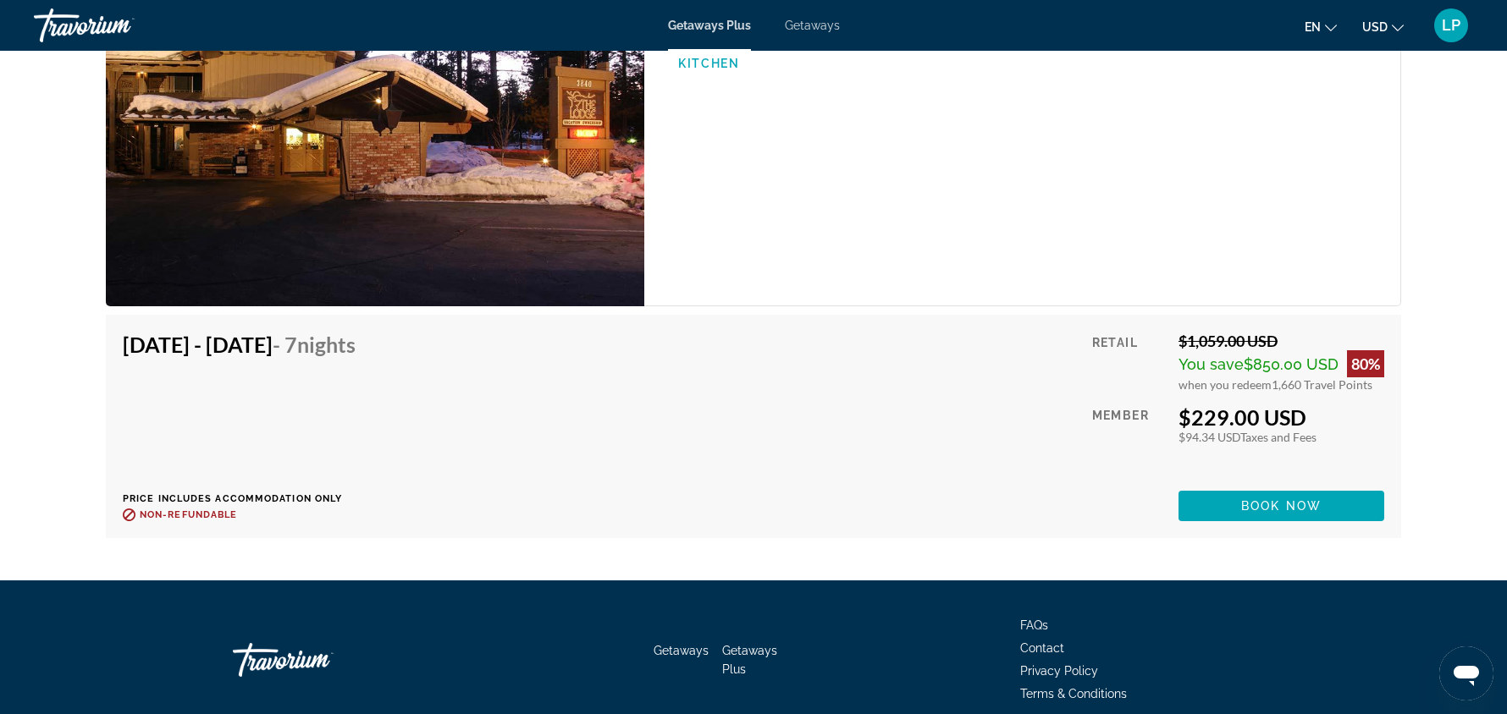
scroll to position [2837, 0]
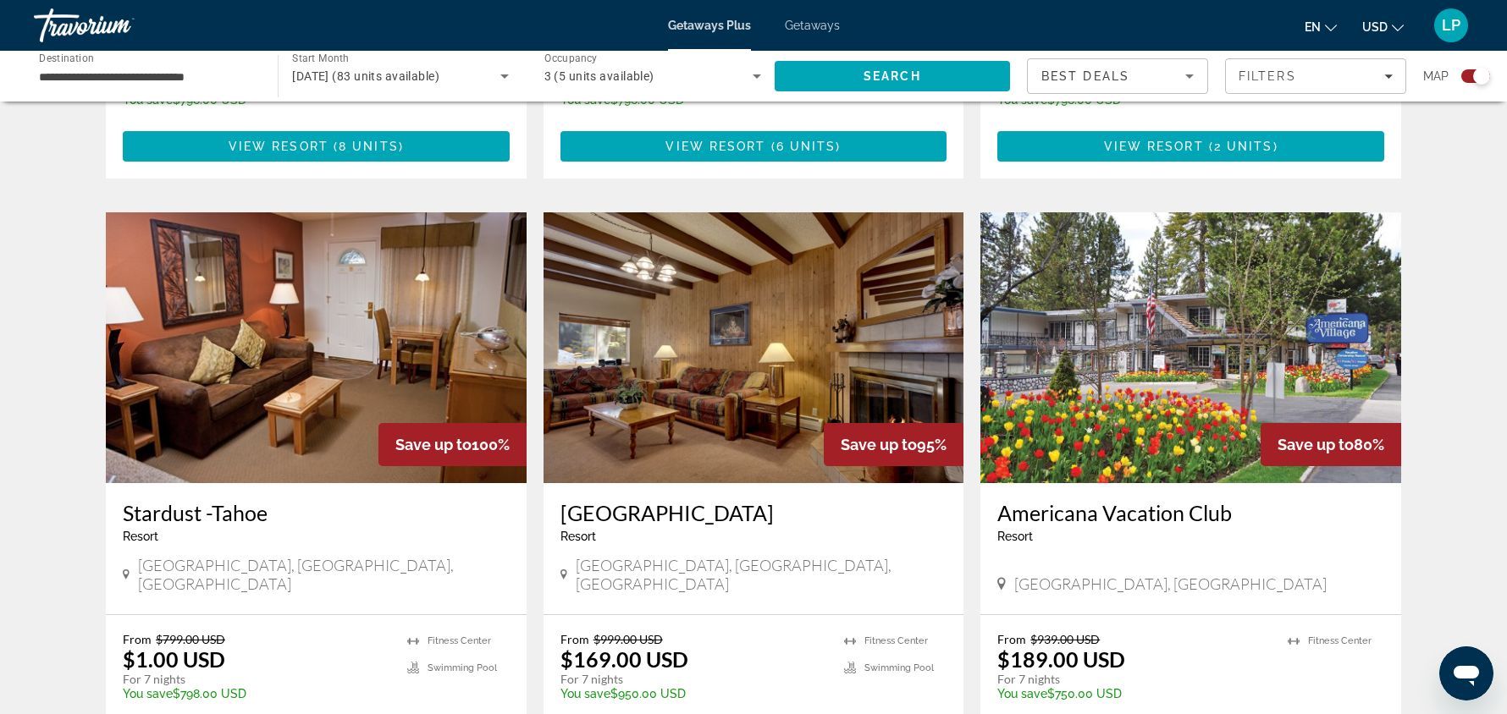
scroll to position [1666, 0]
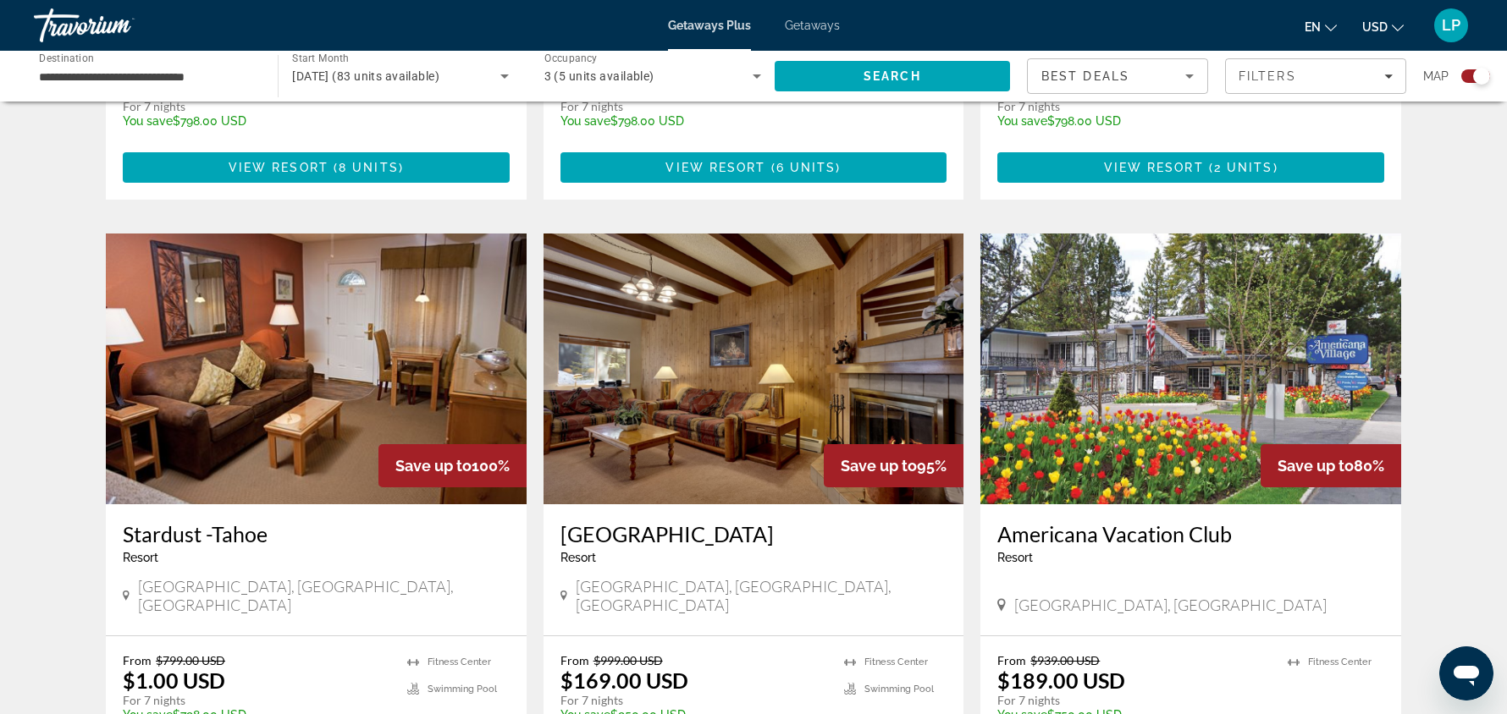
click at [1221, 374] on img "Main content" at bounding box center [1190, 369] width 421 height 271
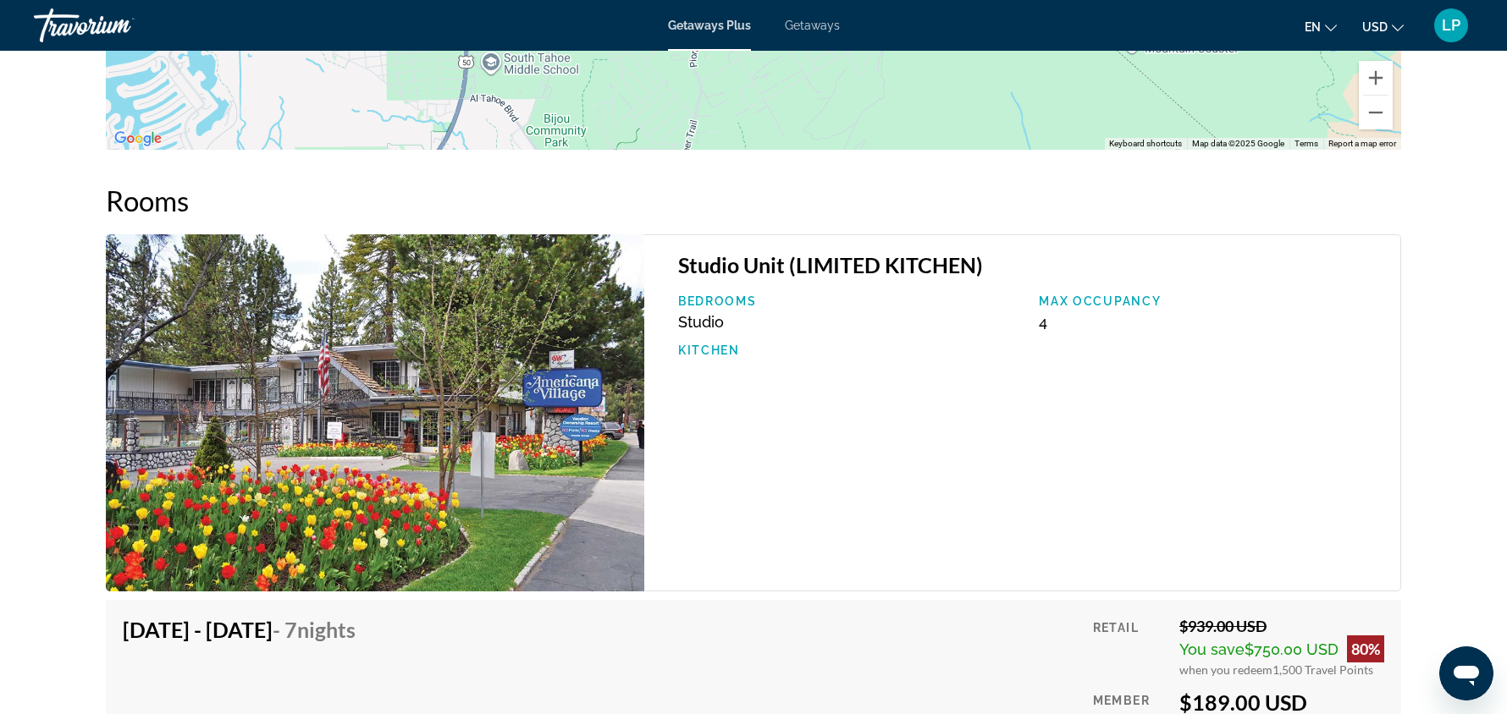
scroll to position [2859, 0]
